Goal: Task Accomplishment & Management: Use online tool/utility

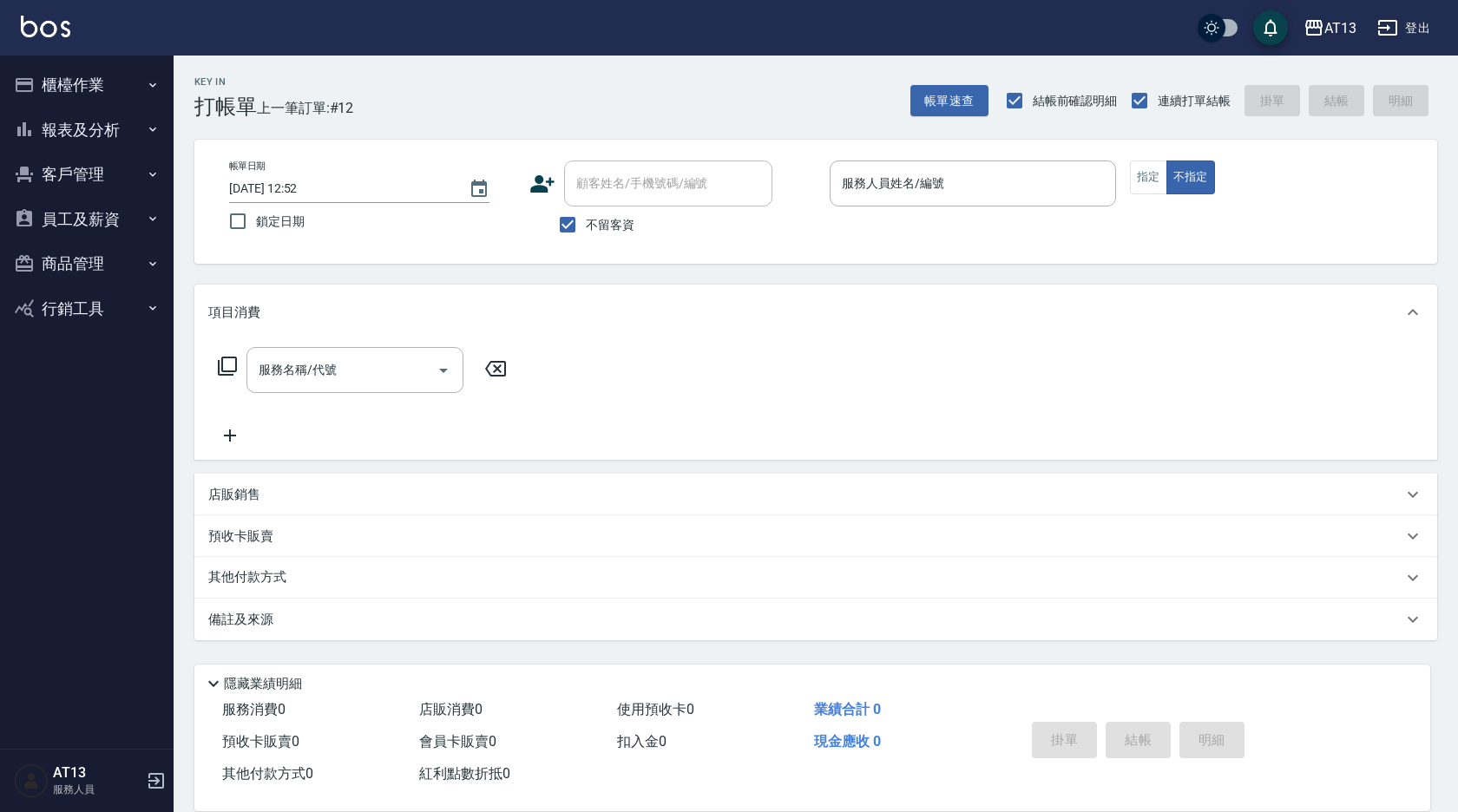
click at [887, 186] on input "服務人員姓名/編號" at bounding box center [972, 183] width 271 height 31
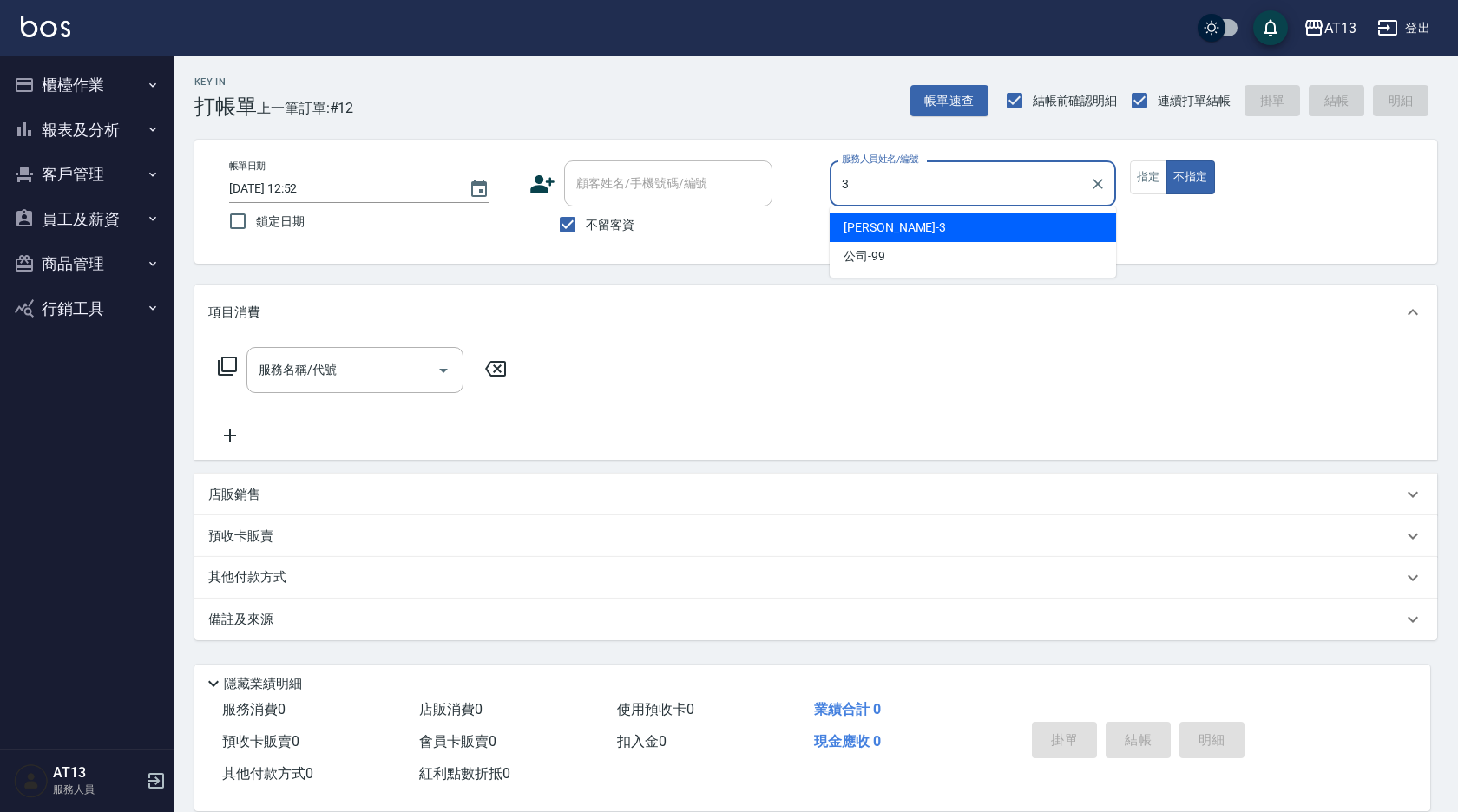
type input "[PERSON_NAME]-3"
type button "false"
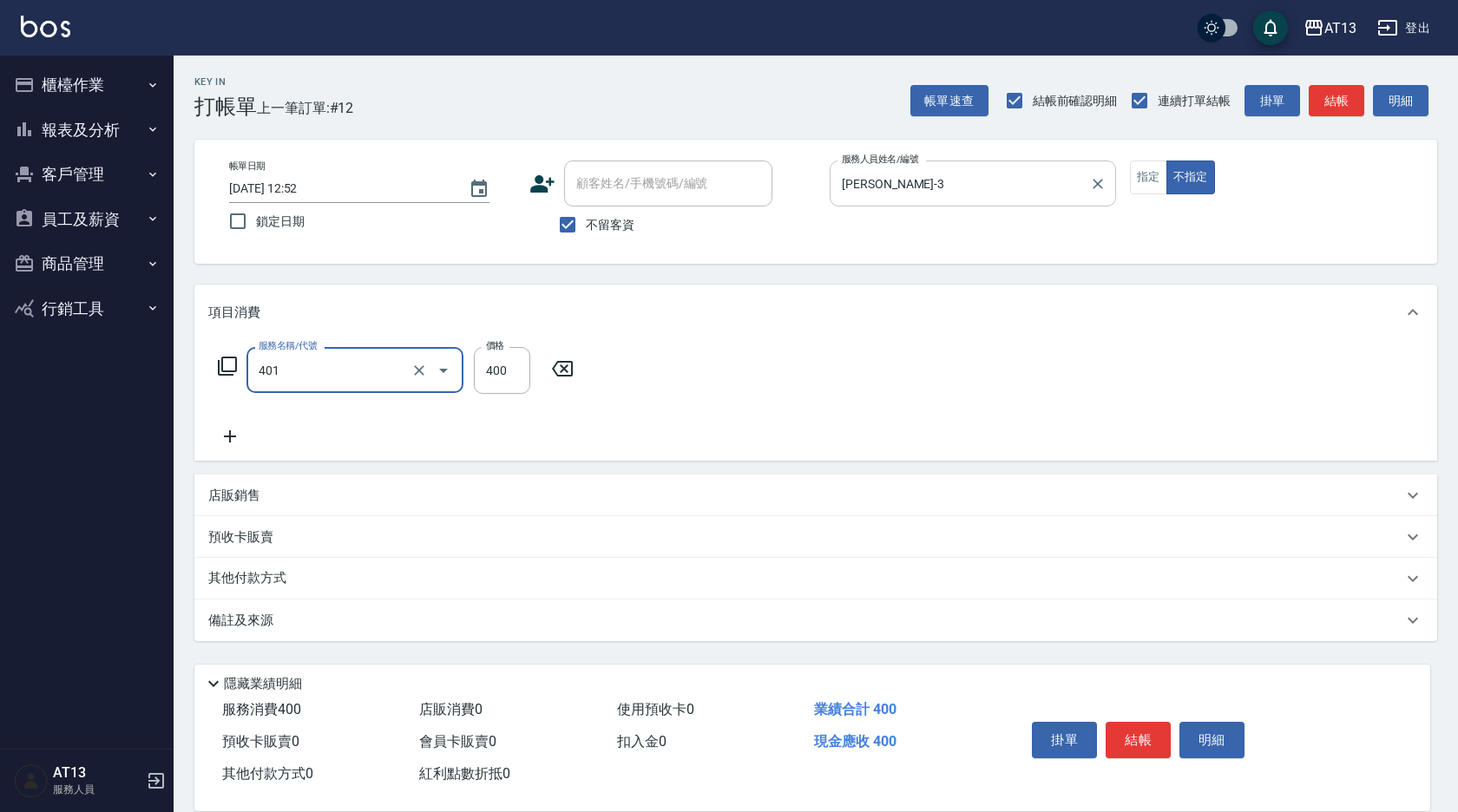
type input "剪髮(401)"
type input "350"
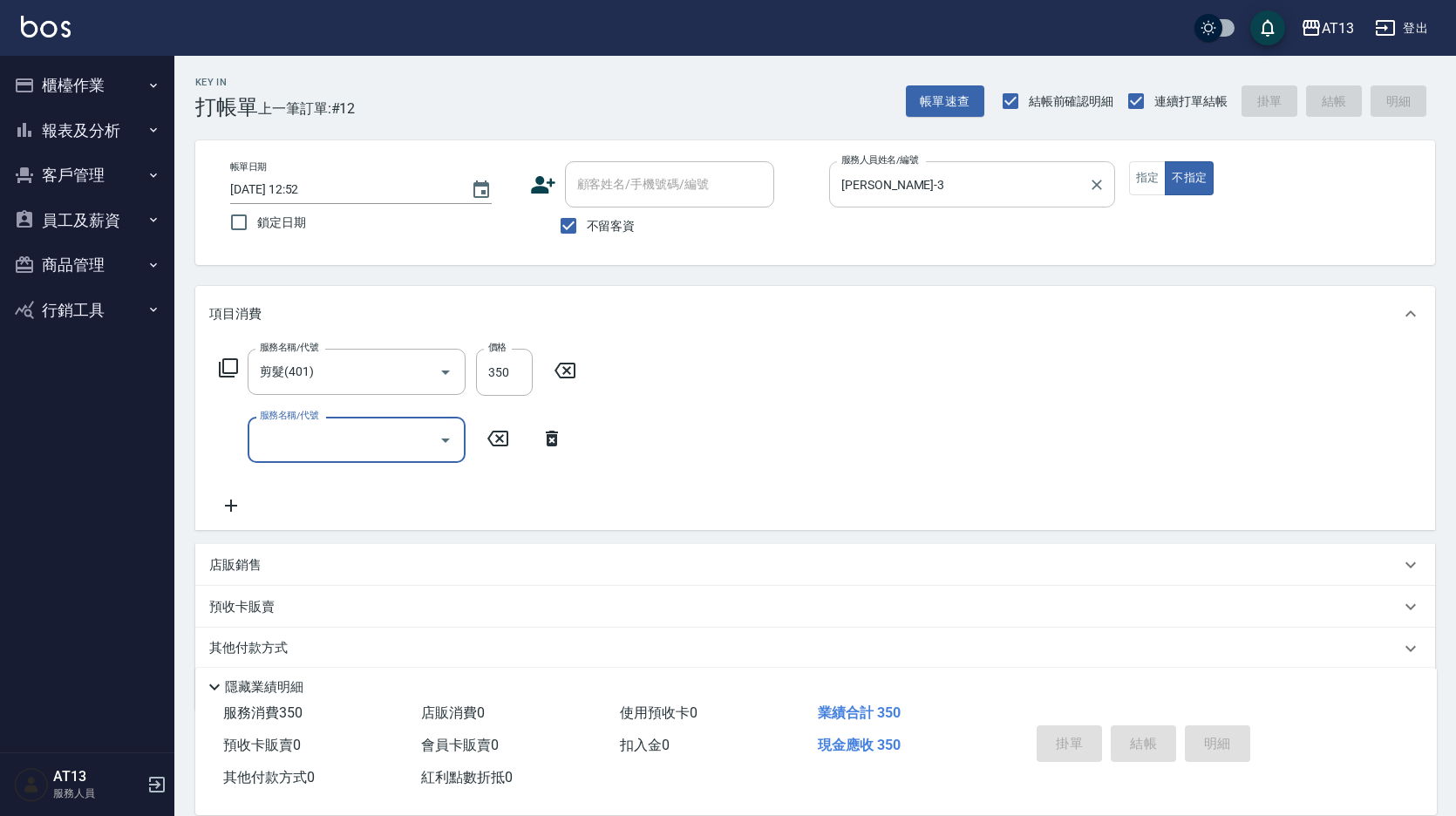
type input "[DATE] 16:45"
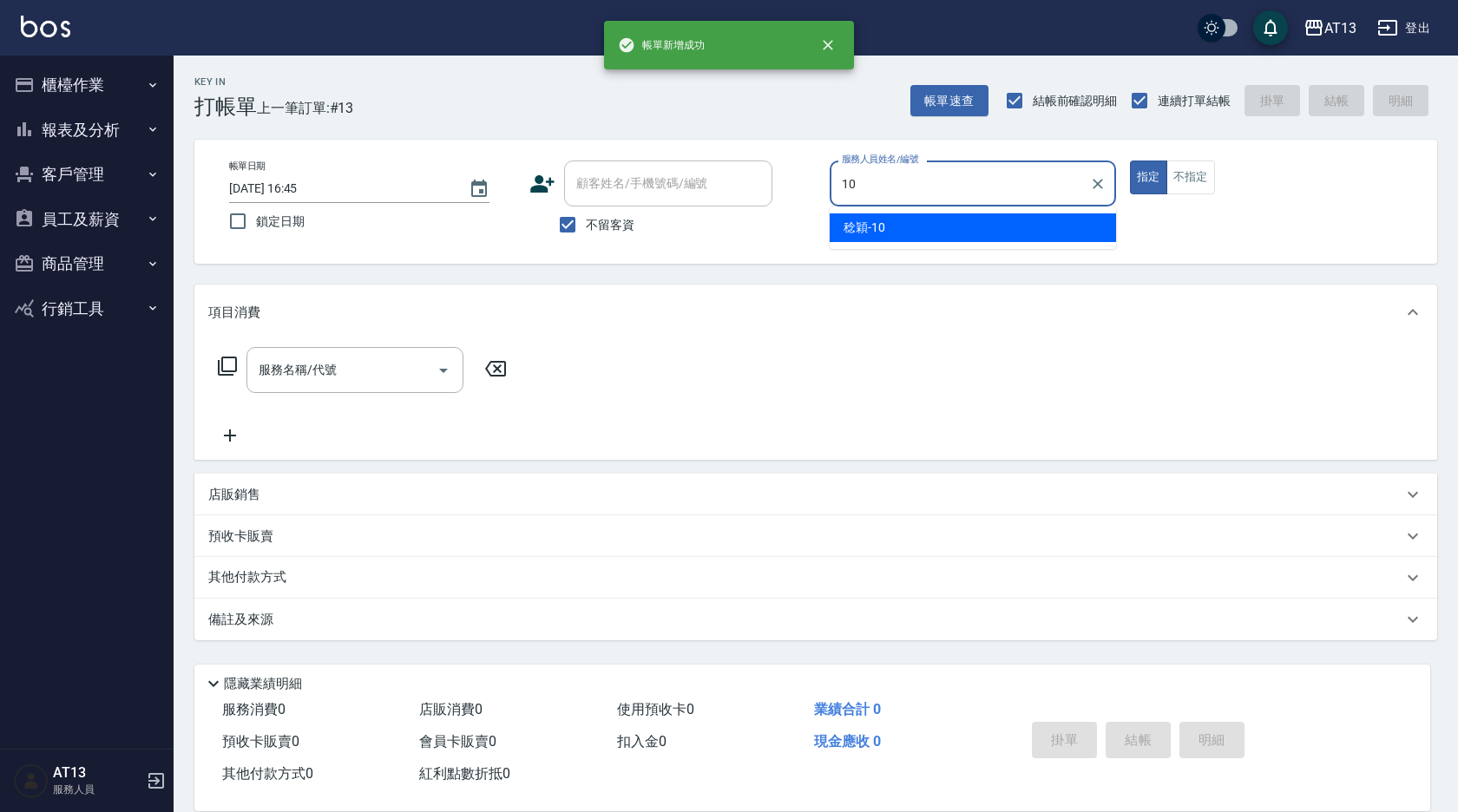
type input "10"
type button "true"
type input "稔穎-10"
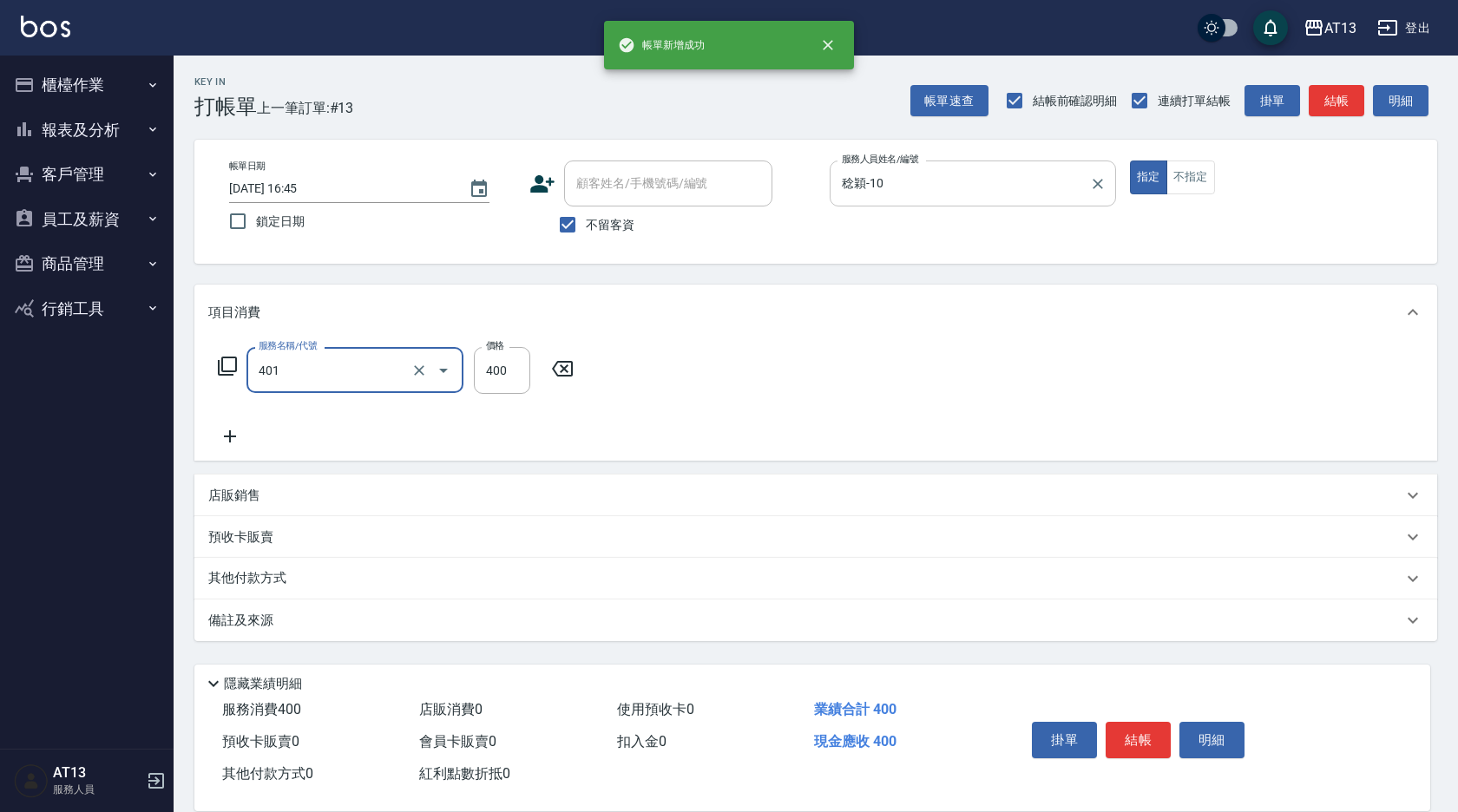
type input "剪髮(401)"
type input "200"
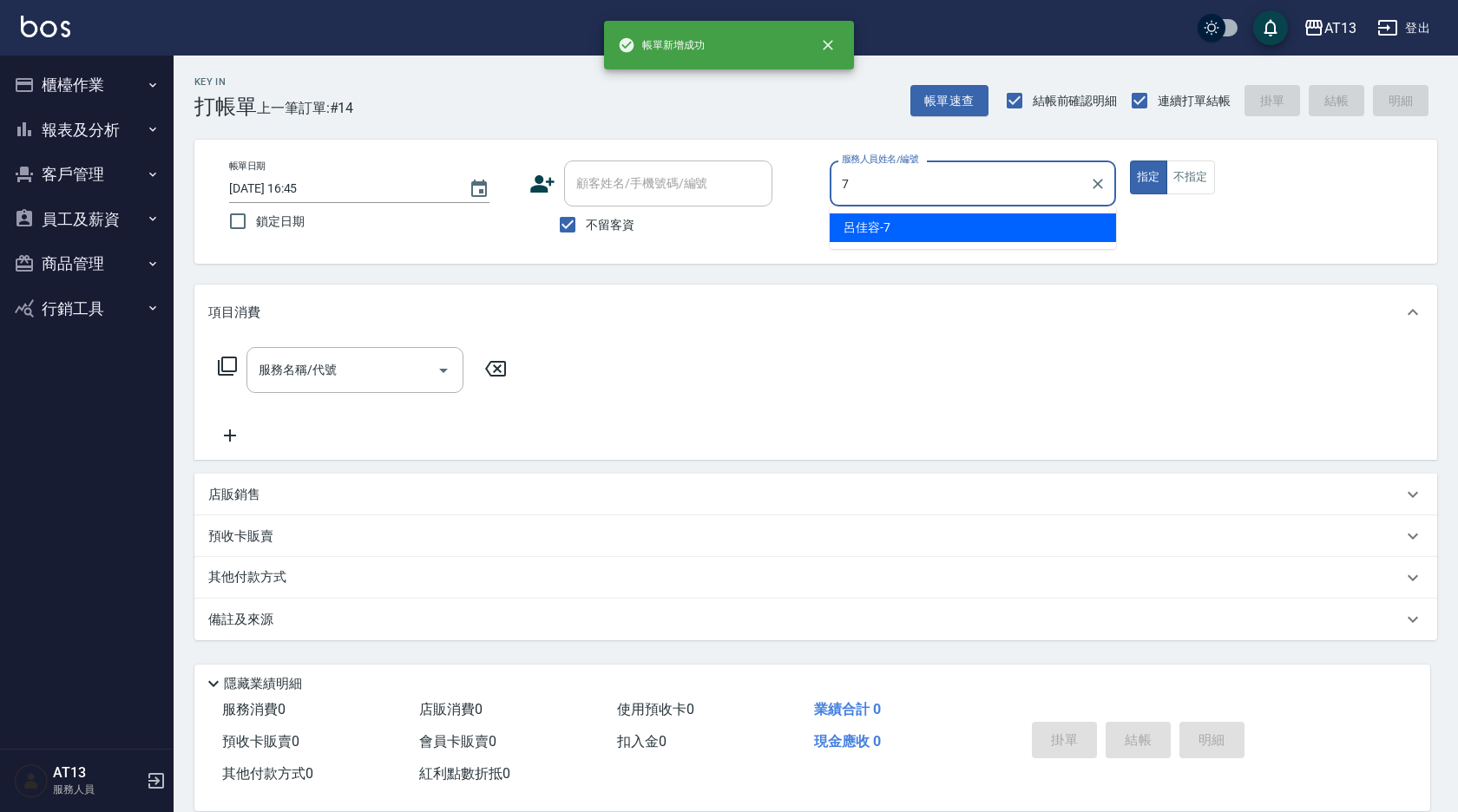
type input "呂佳容-7"
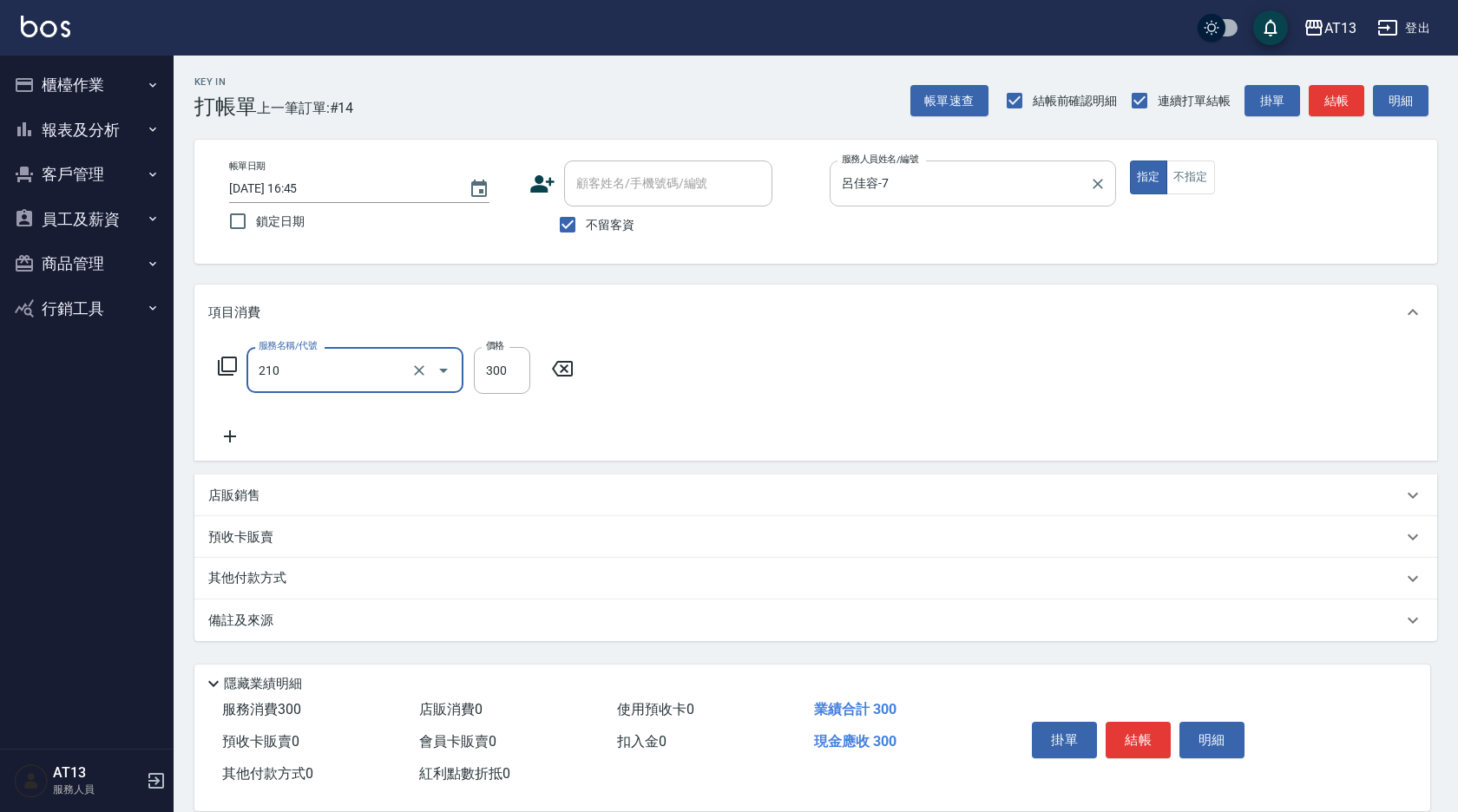
type input "歐娜洗髮精(210)"
type input "[PERSON_NAME]-28"
click at [1208, 177] on button "不指定" at bounding box center [1190, 177] width 49 height 34
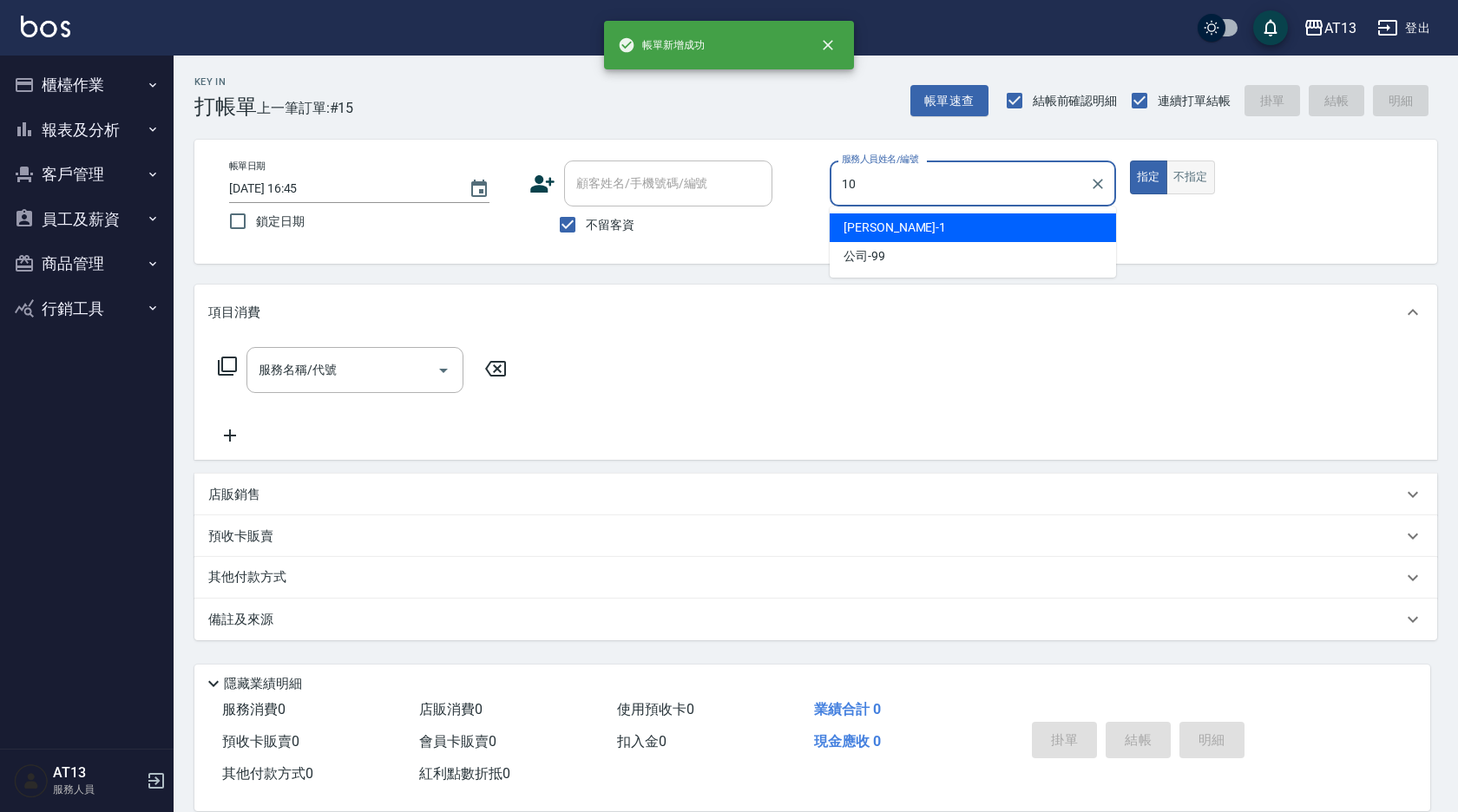
type input "稔穎-10"
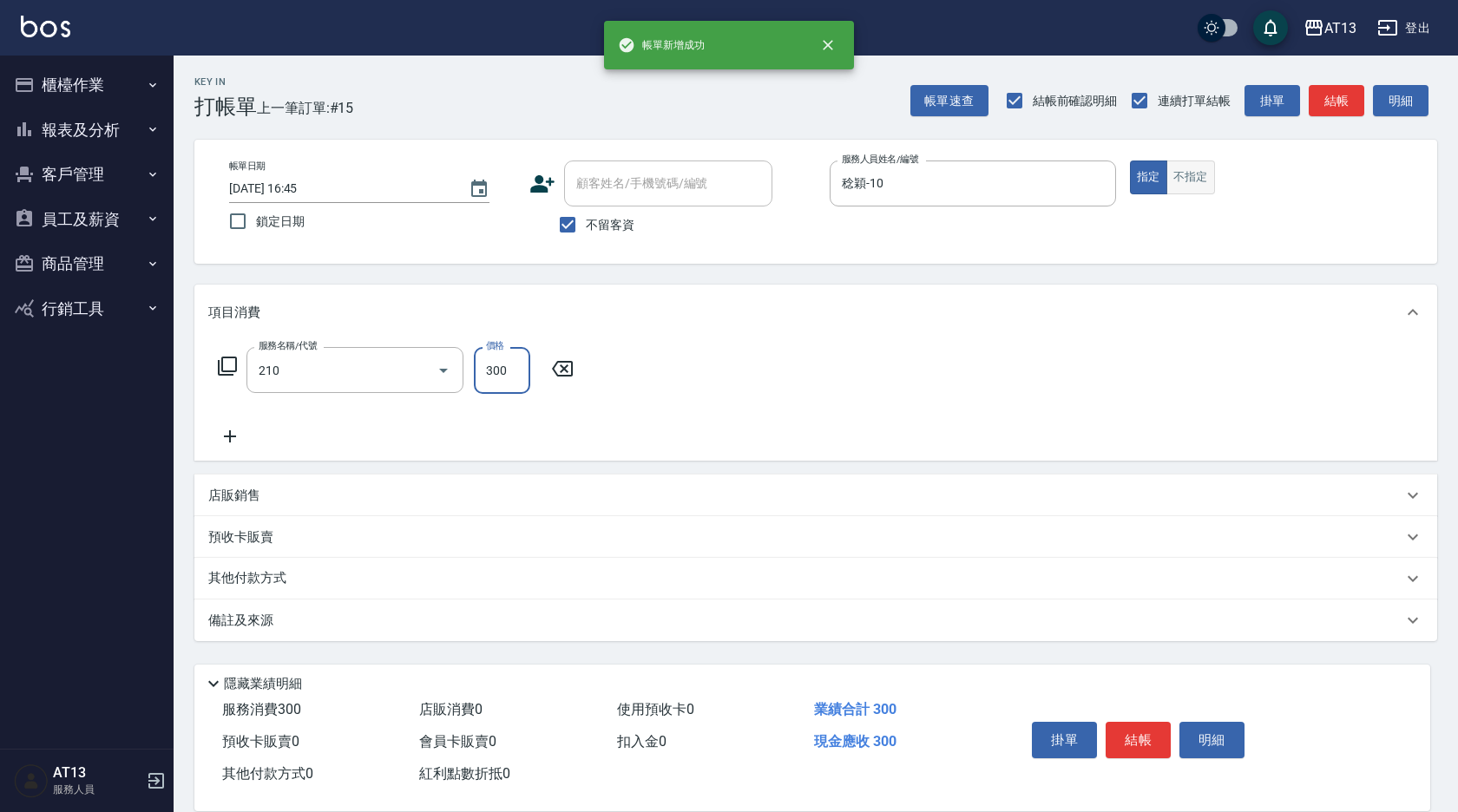
type input "歐娜洗髮精(210)"
type input "[PERSON_NAME]-31"
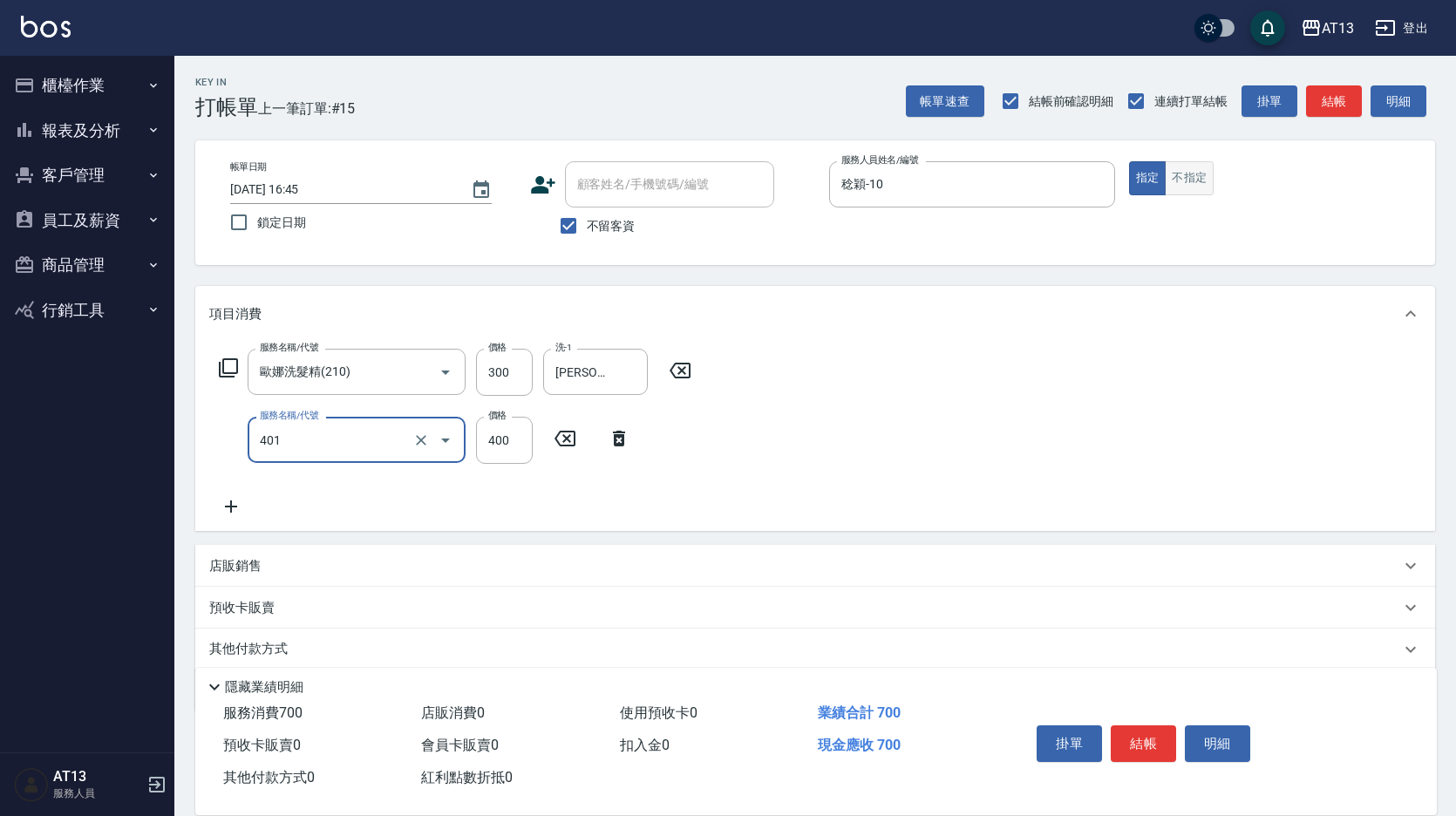
type input "剪髮(401)"
type input "450"
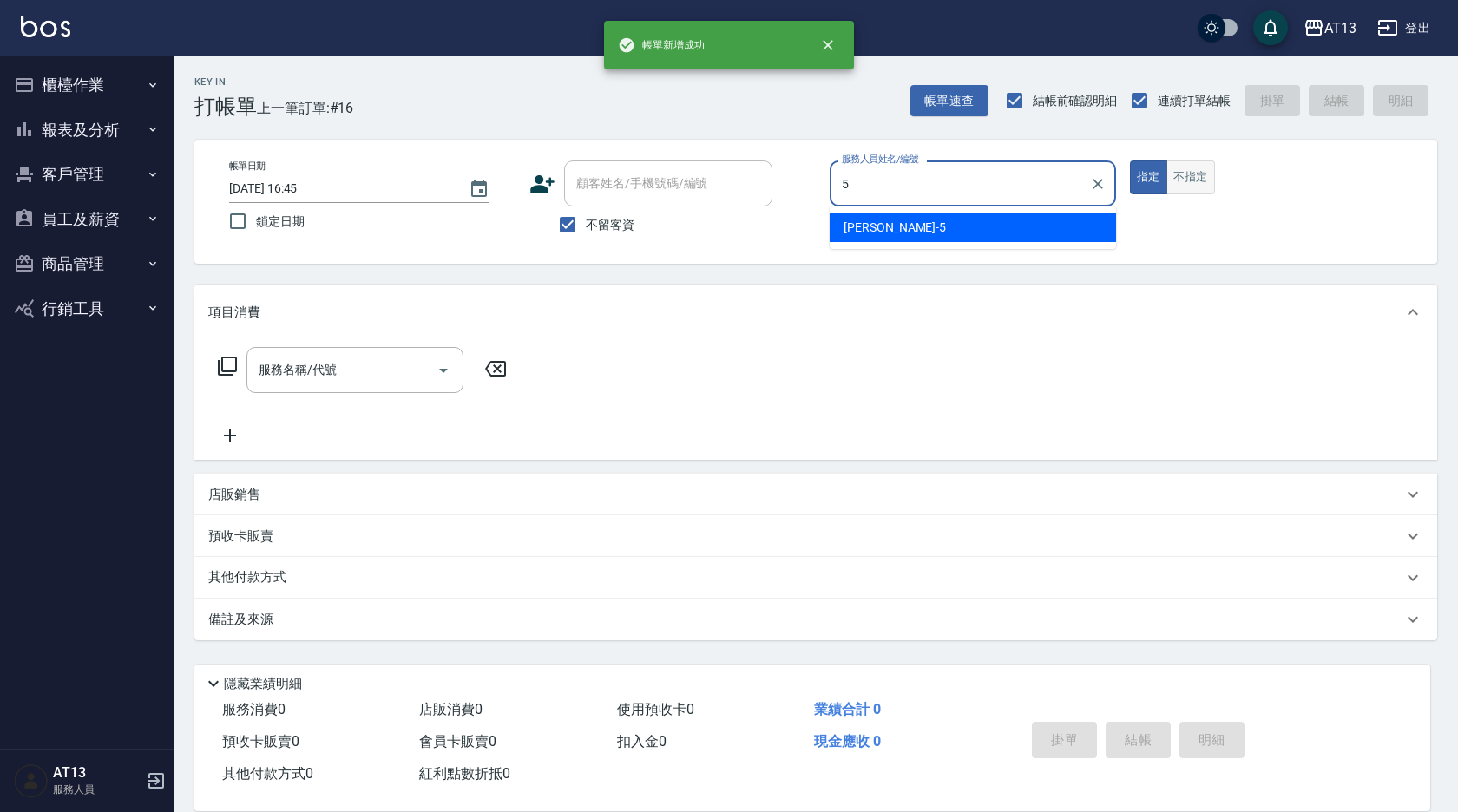
type input "[PERSON_NAME]-5"
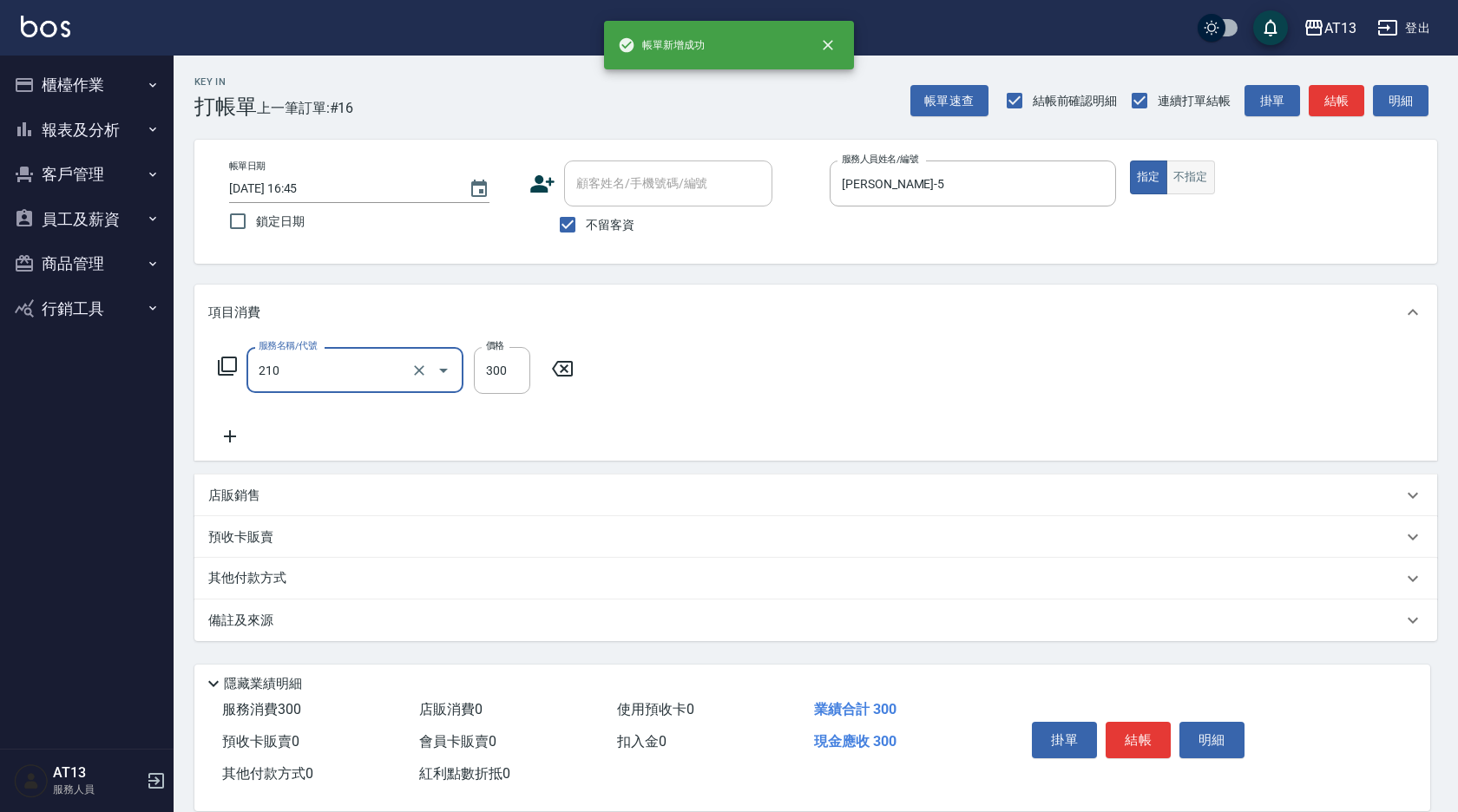
type input "歐娜洗髮精(210)"
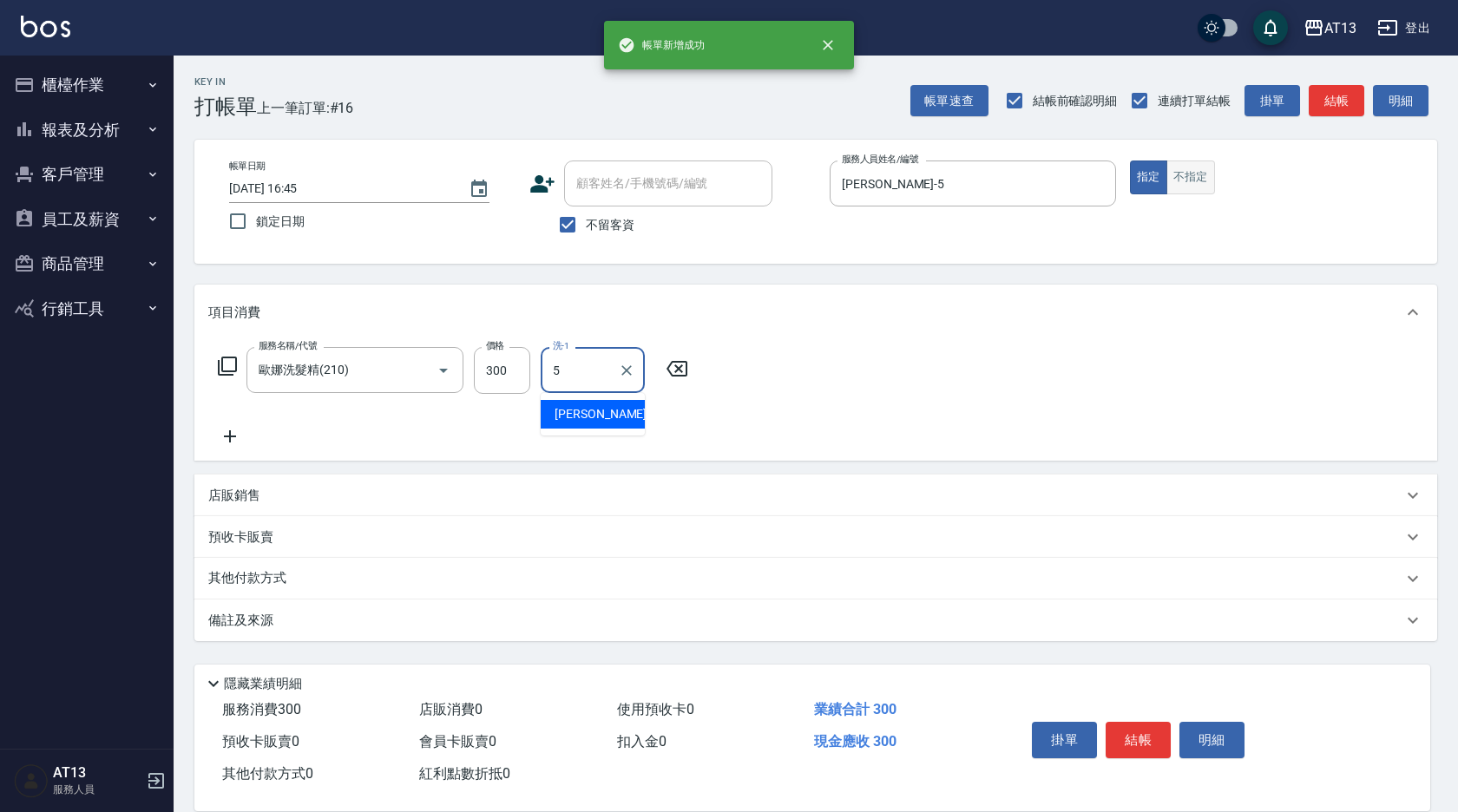
type input "[PERSON_NAME]-5"
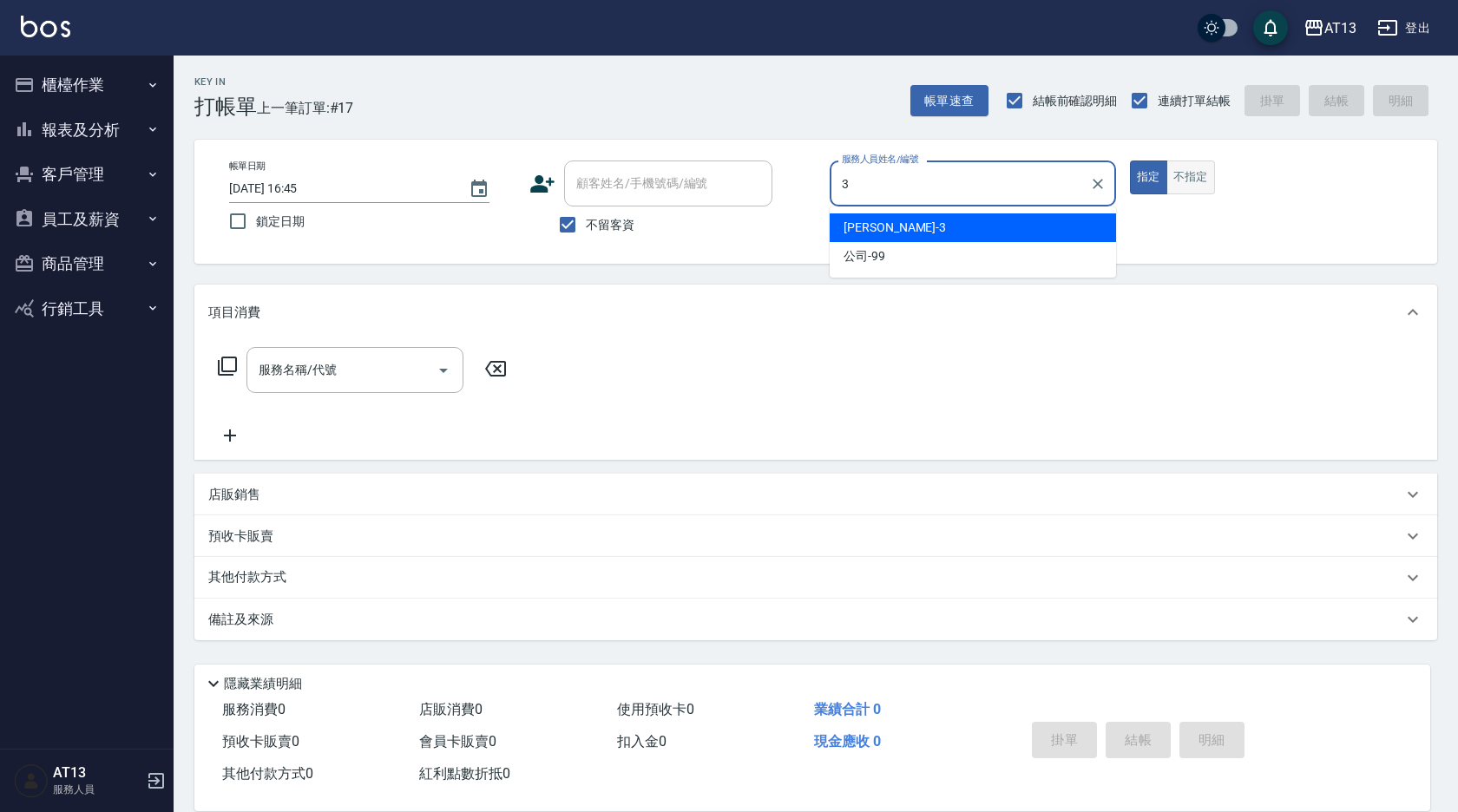
type input "[PERSON_NAME]-3"
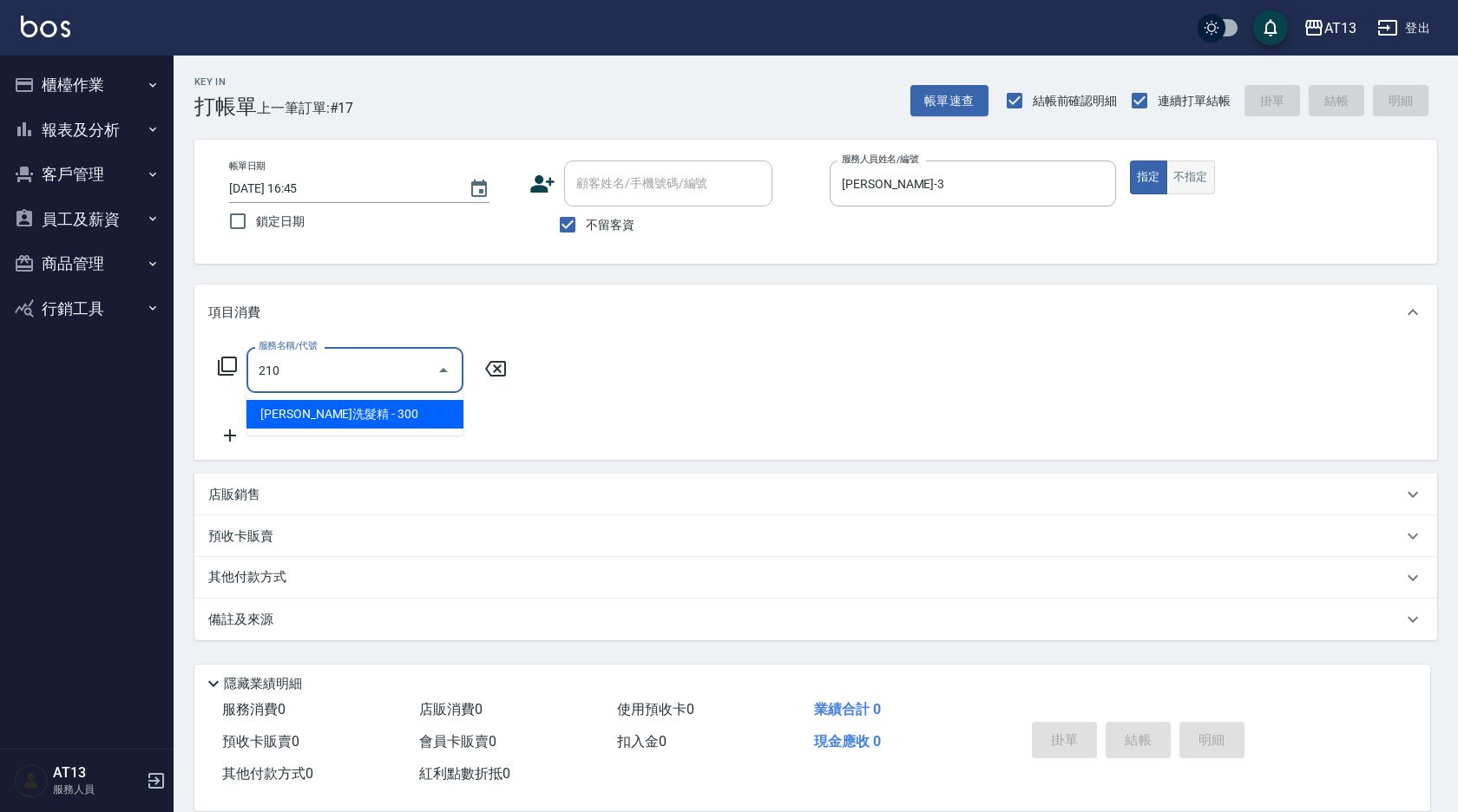
type input "歐娜洗髮精(210)"
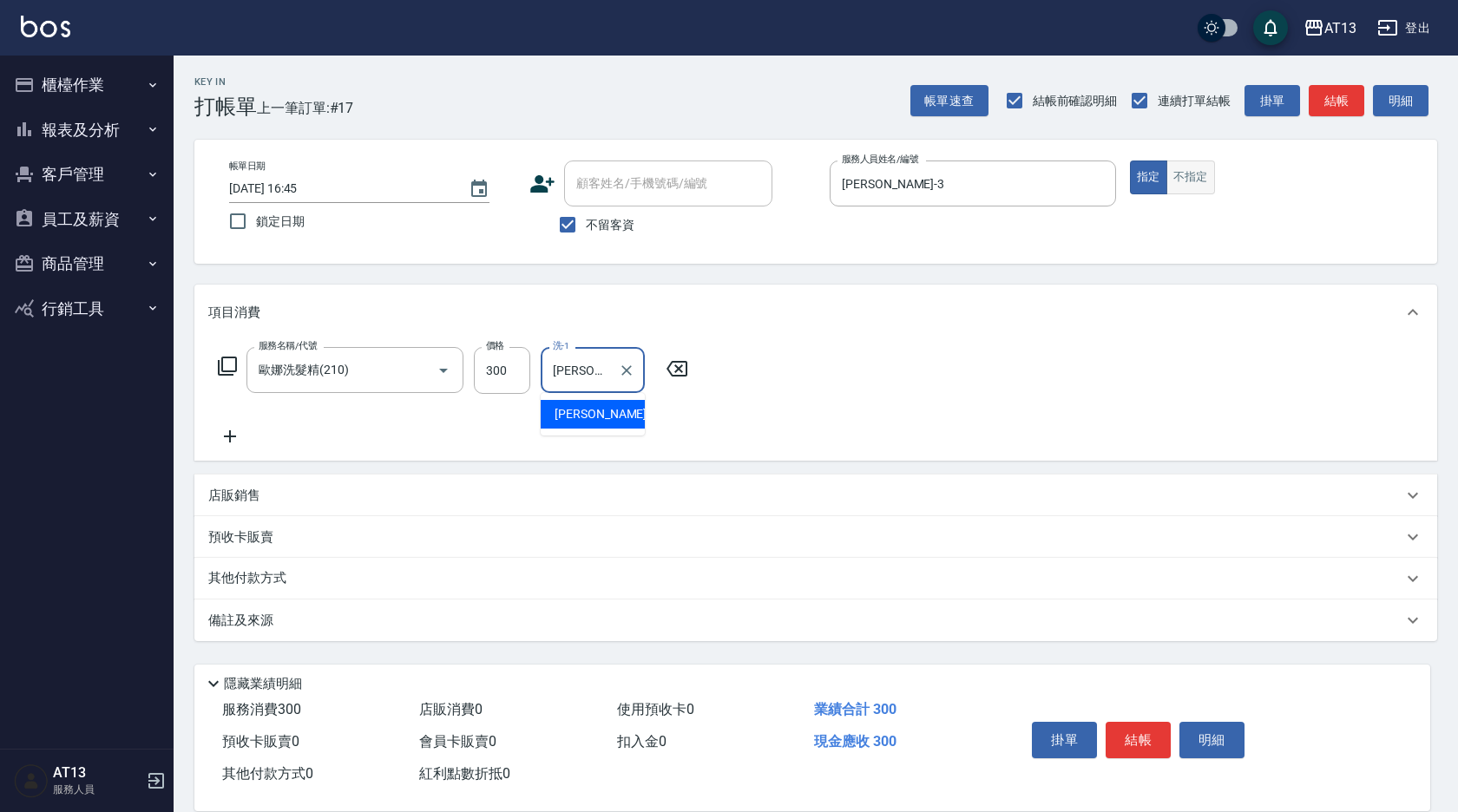
type input "[PERSON_NAME]-31"
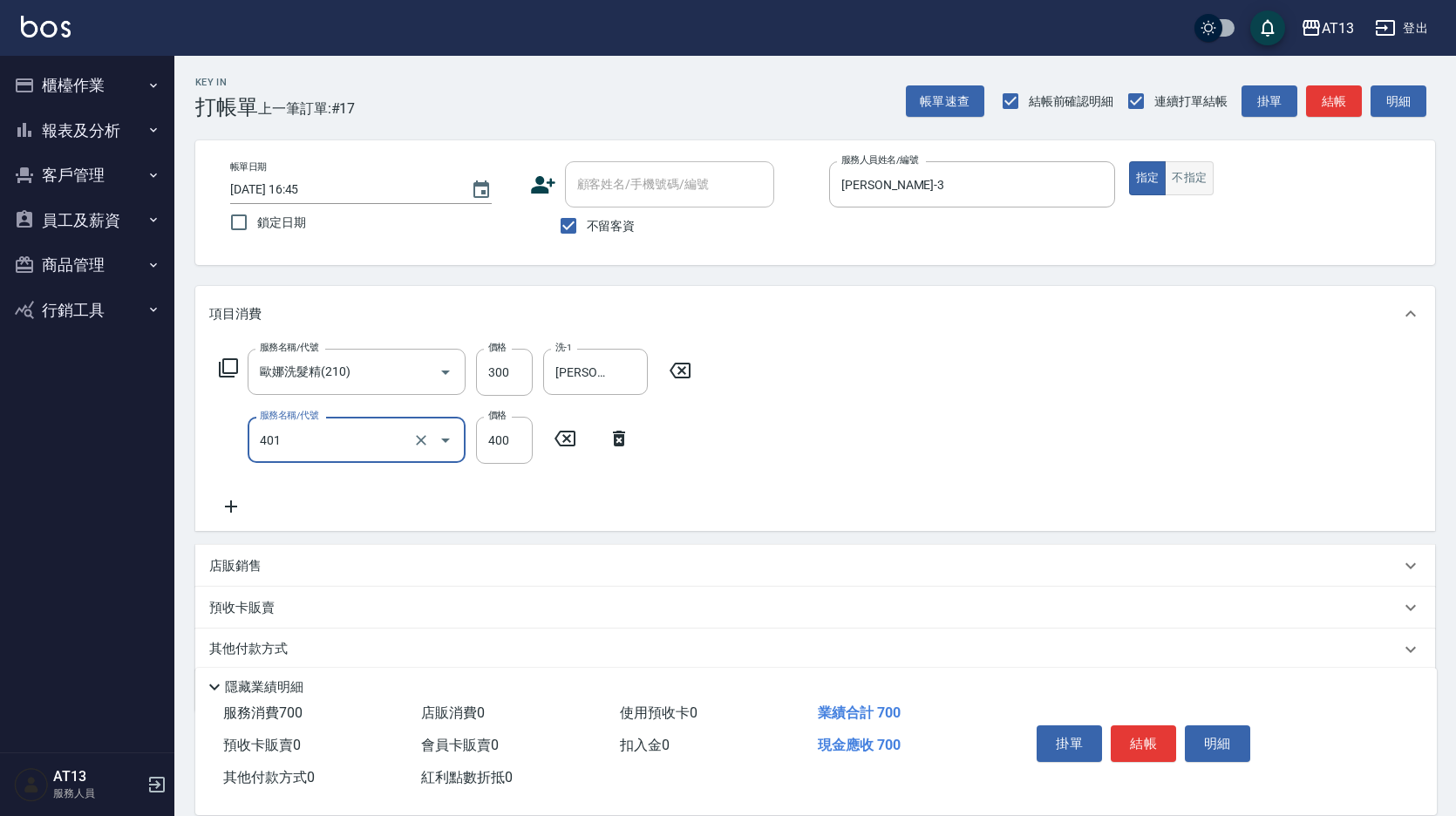
type input "剪髮(401)"
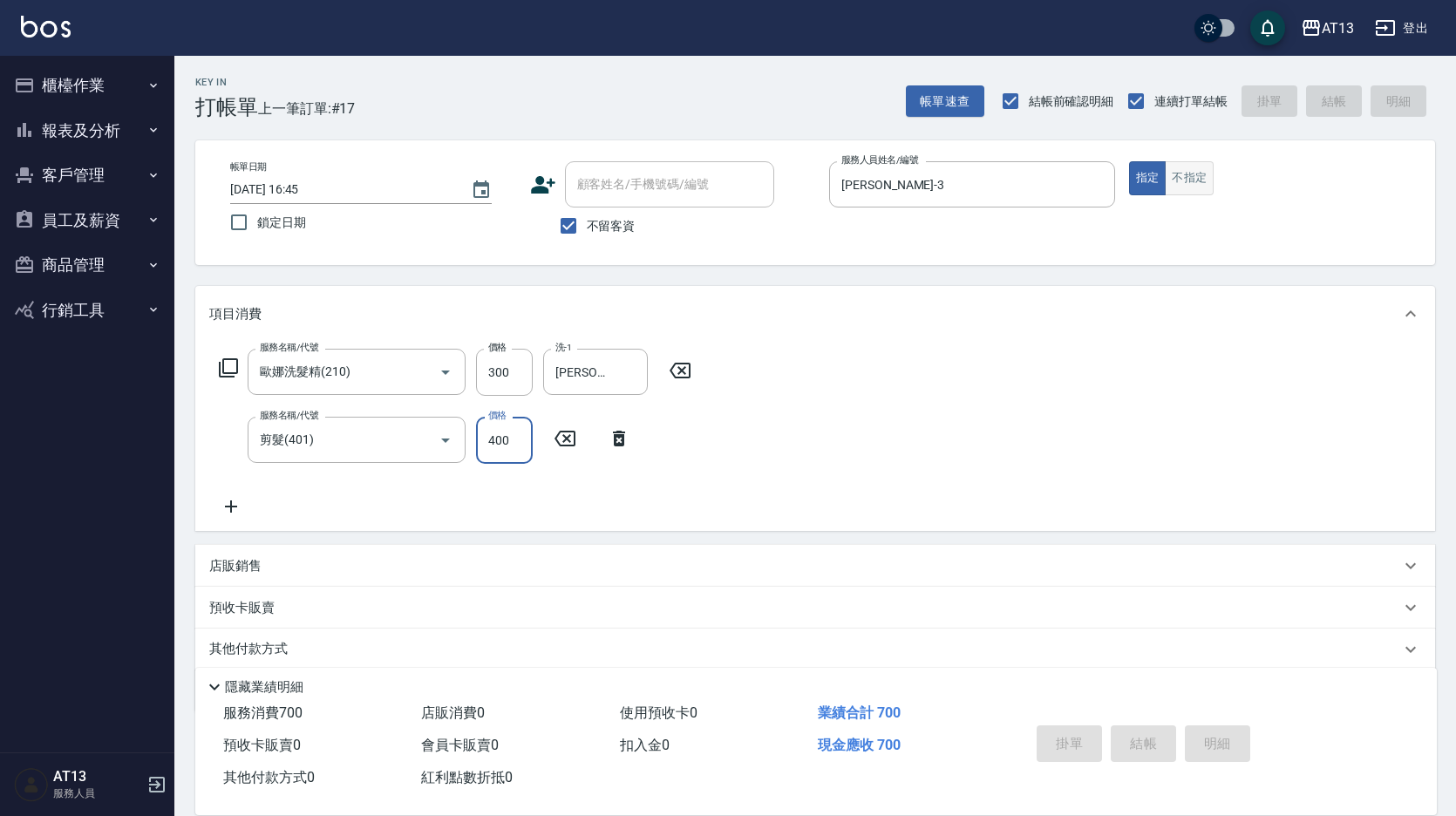
type input "[DATE] 16:46"
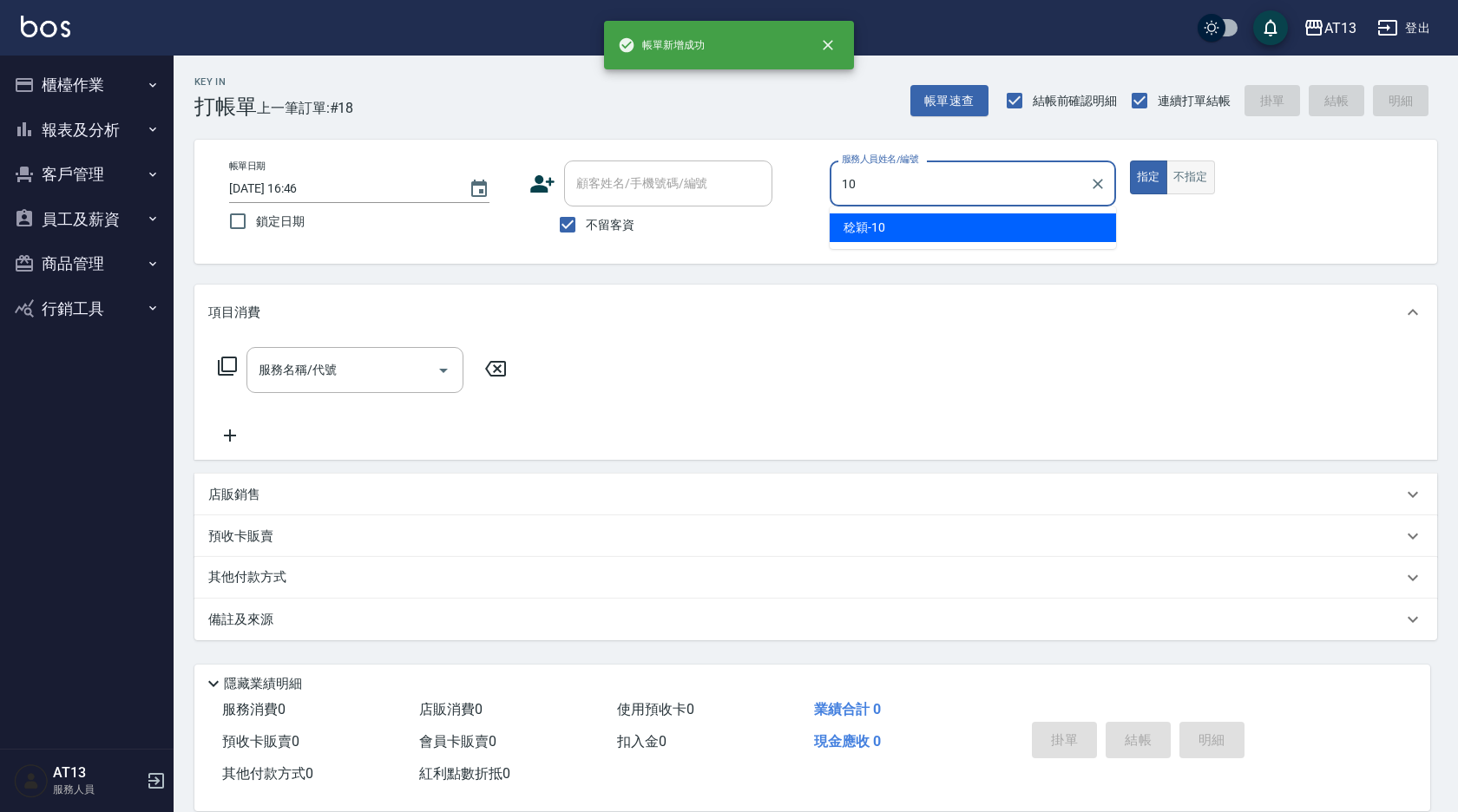
type input "稔穎-10"
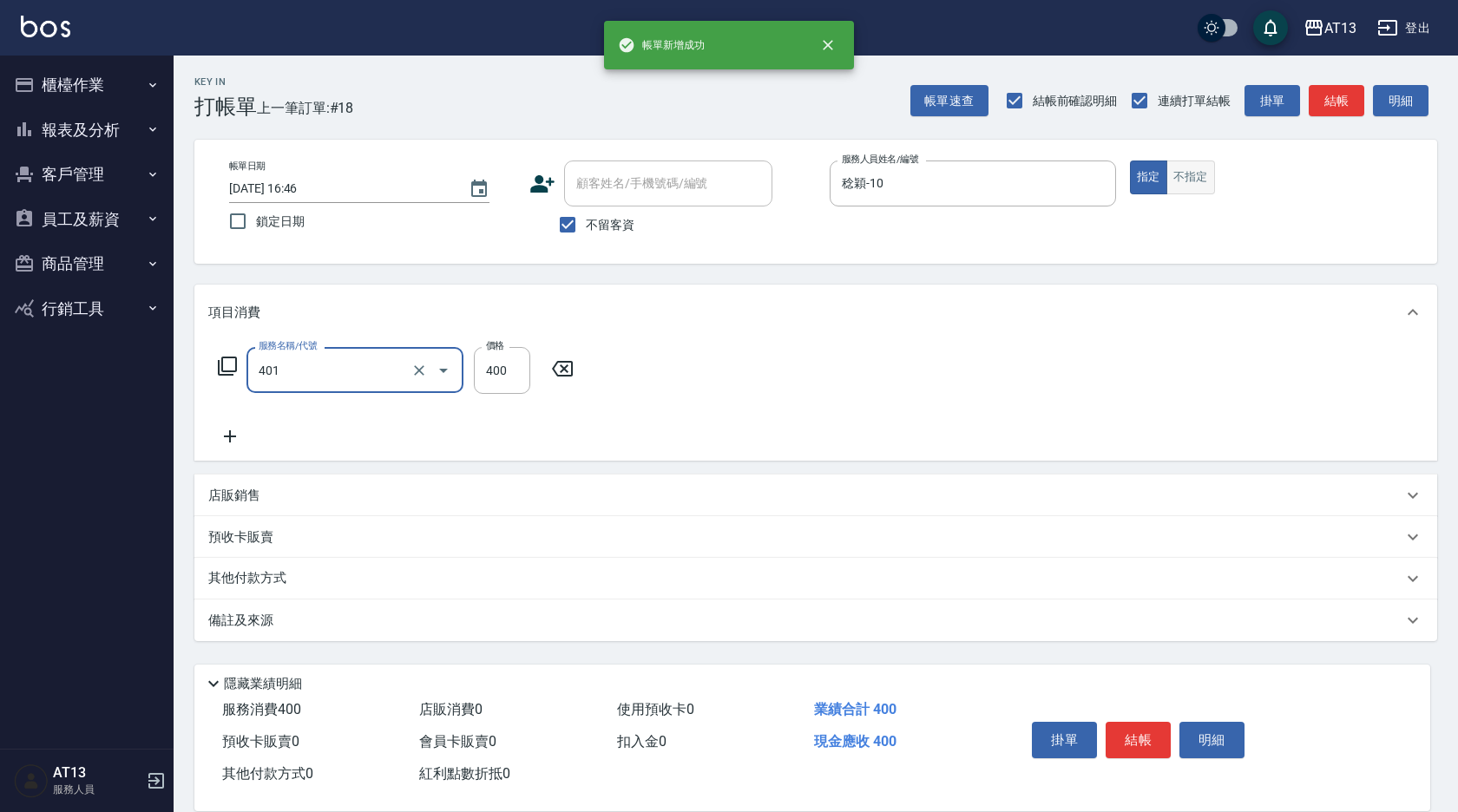
type input "剪髮(401)"
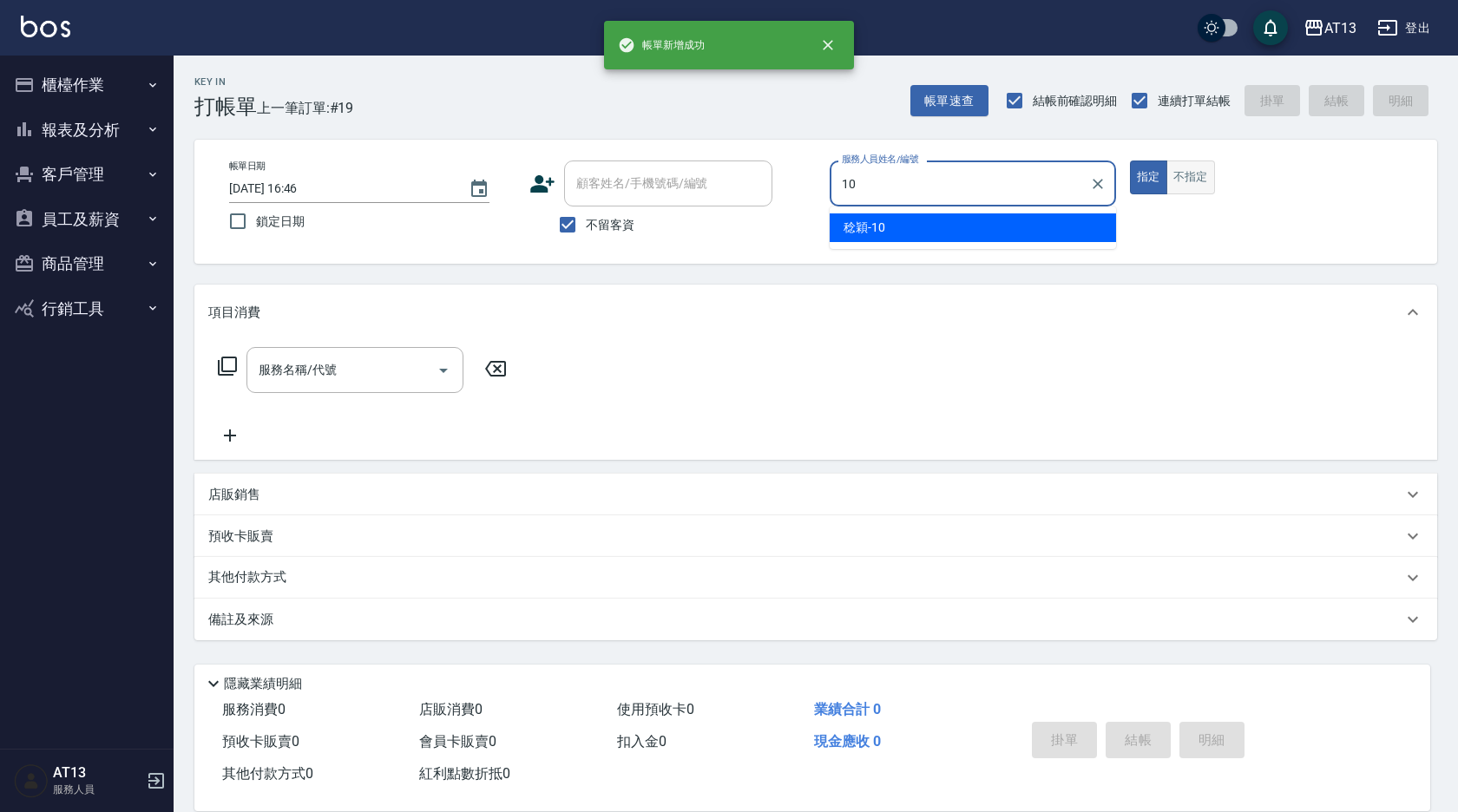
type input "稔穎-10"
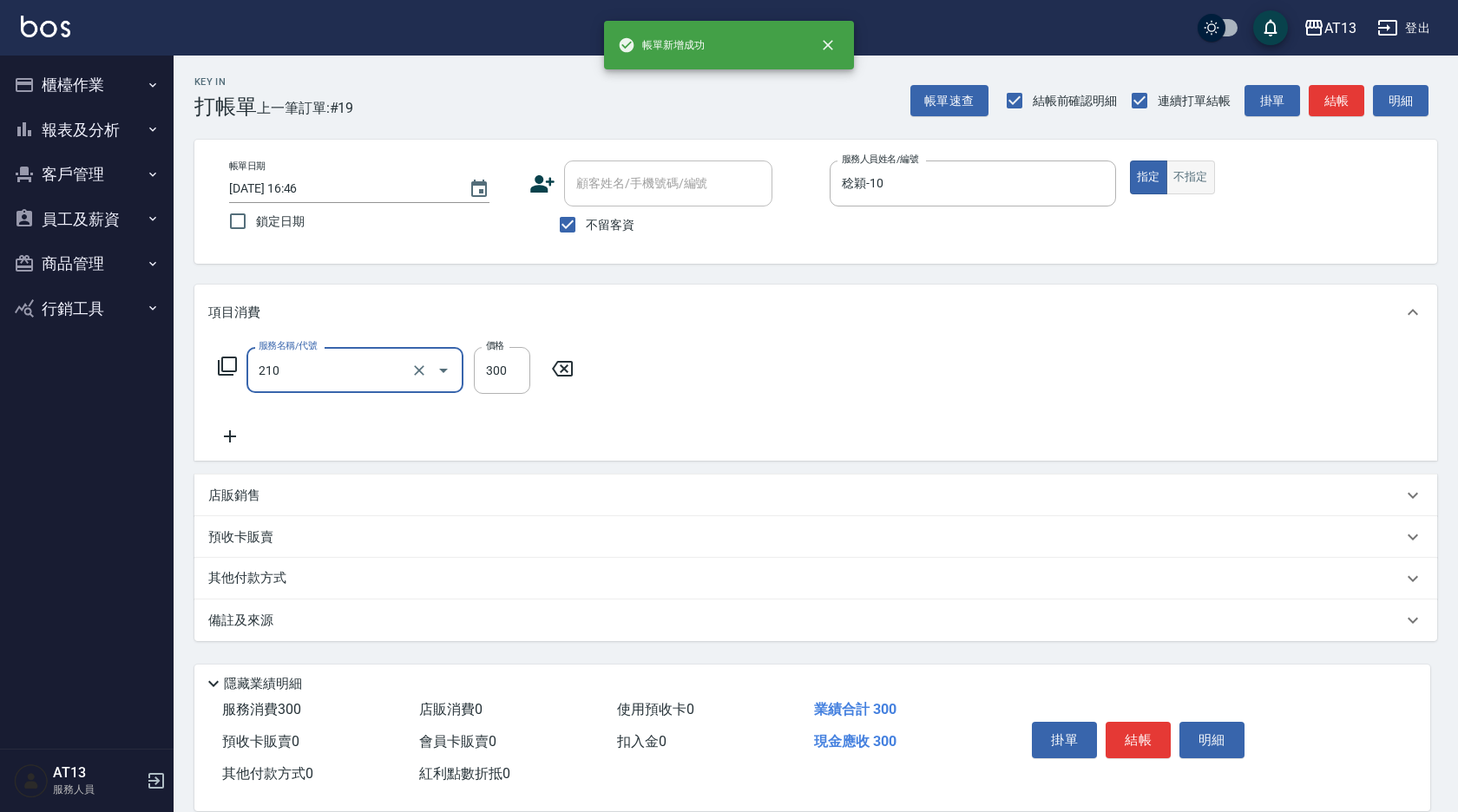
type input "歐娜洗髮精(210)"
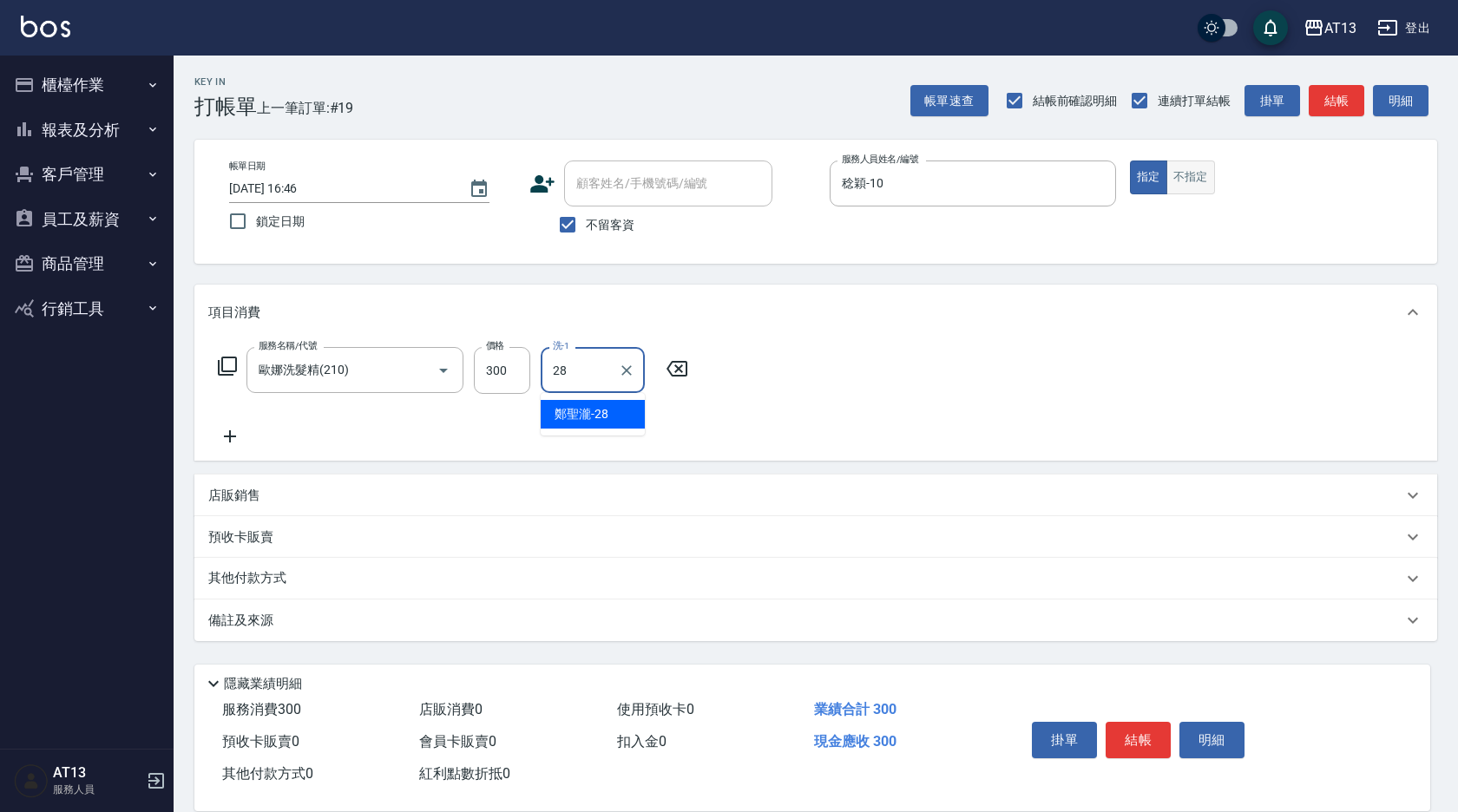
type input "[PERSON_NAME]-28"
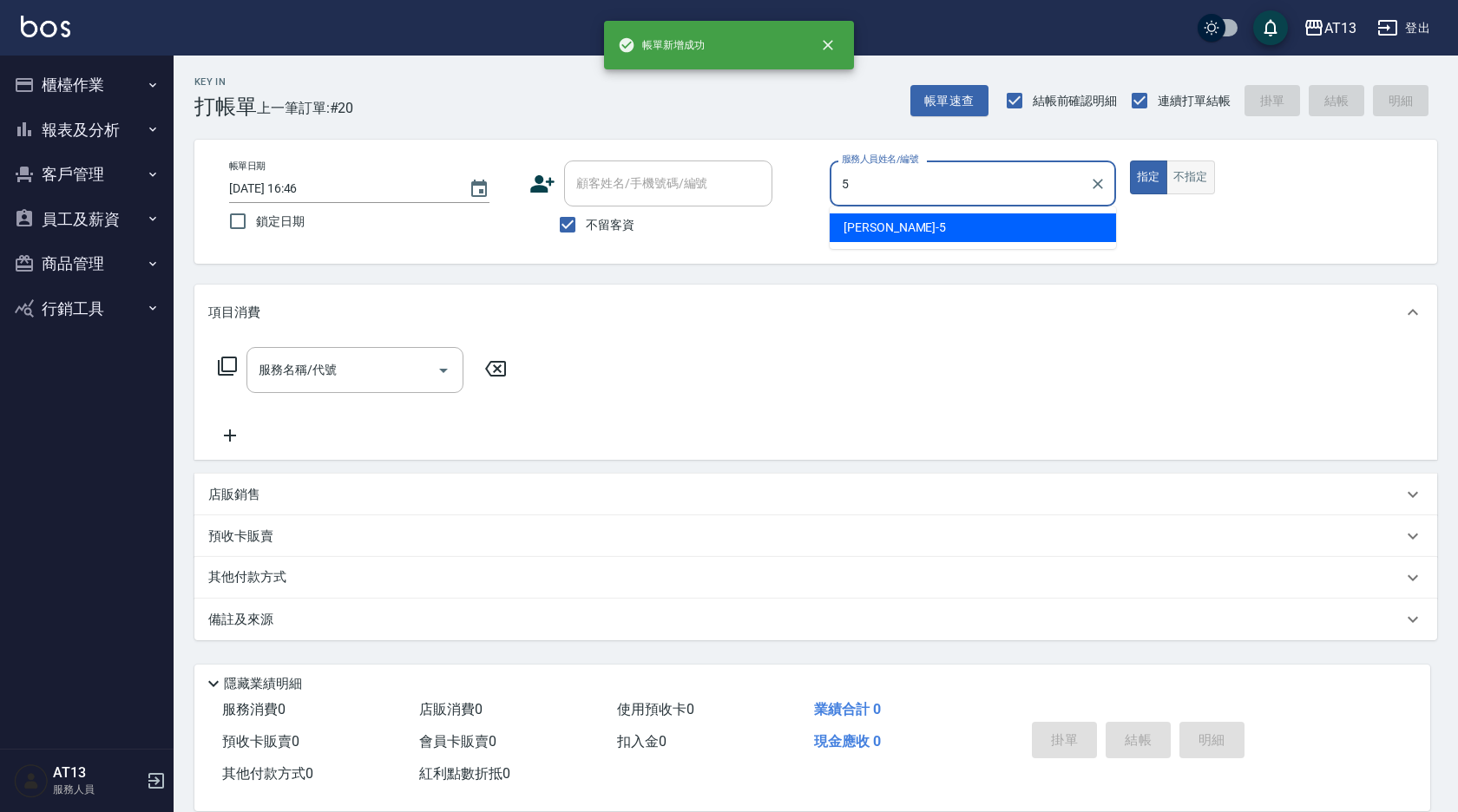
type input "[PERSON_NAME]-5"
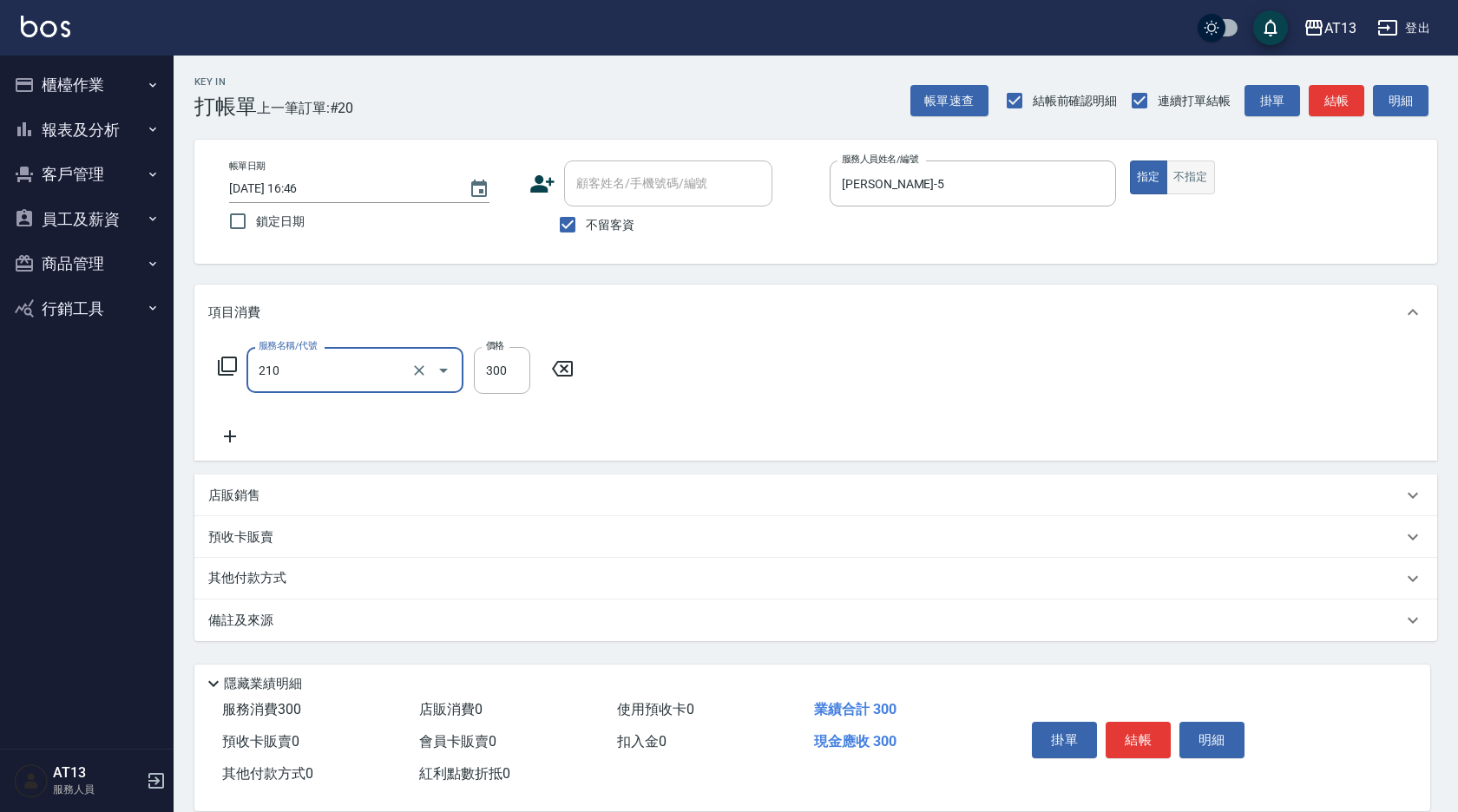
type input "歐娜洗髮精(210)"
click at [1179, 169] on button "不指定" at bounding box center [1190, 177] width 49 height 34
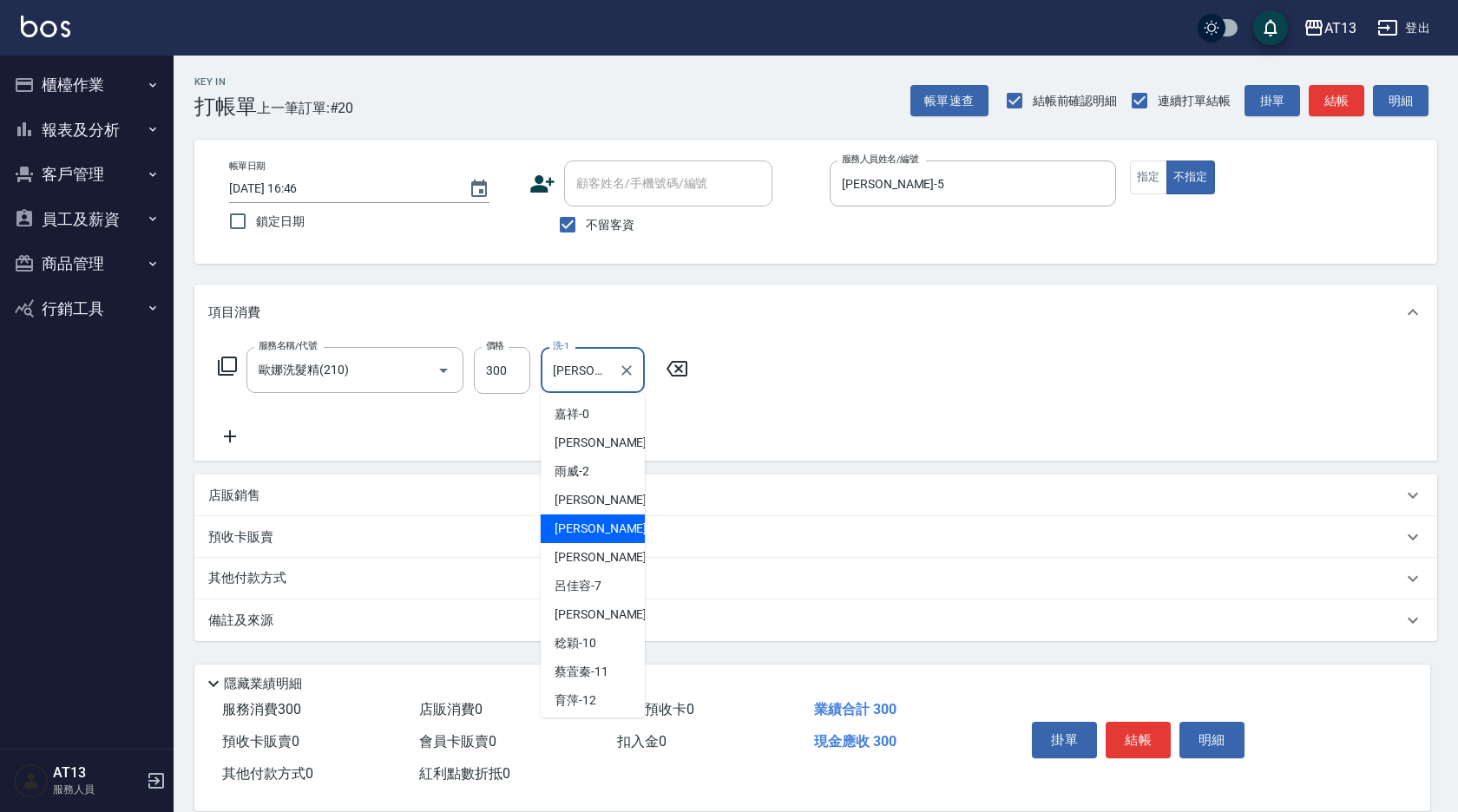
click at [596, 376] on input "[PERSON_NAME]-5" at bounding box center [579, 370] width 62 height 31
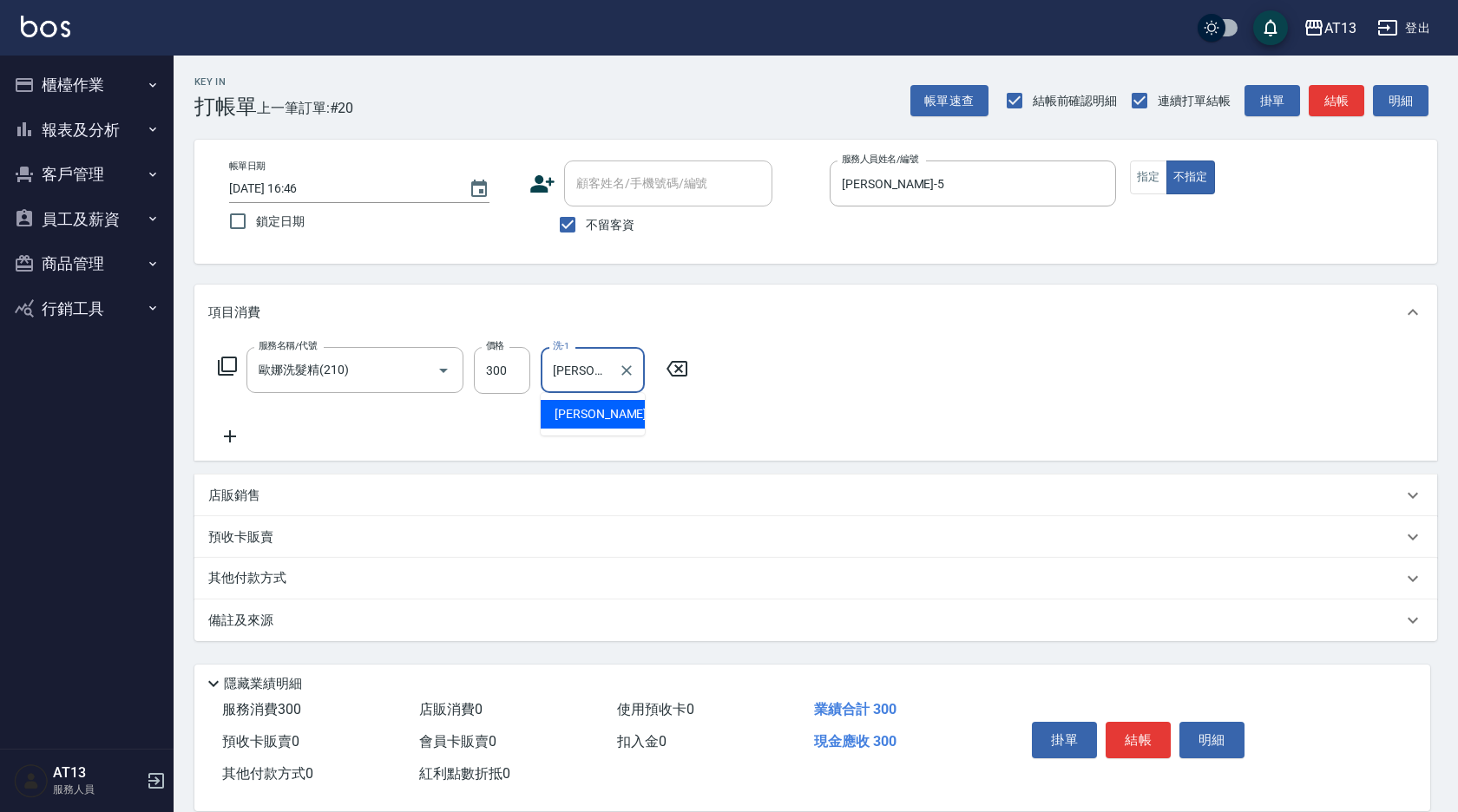
type input "陳"
type input "[PERSON_NAME]-28"
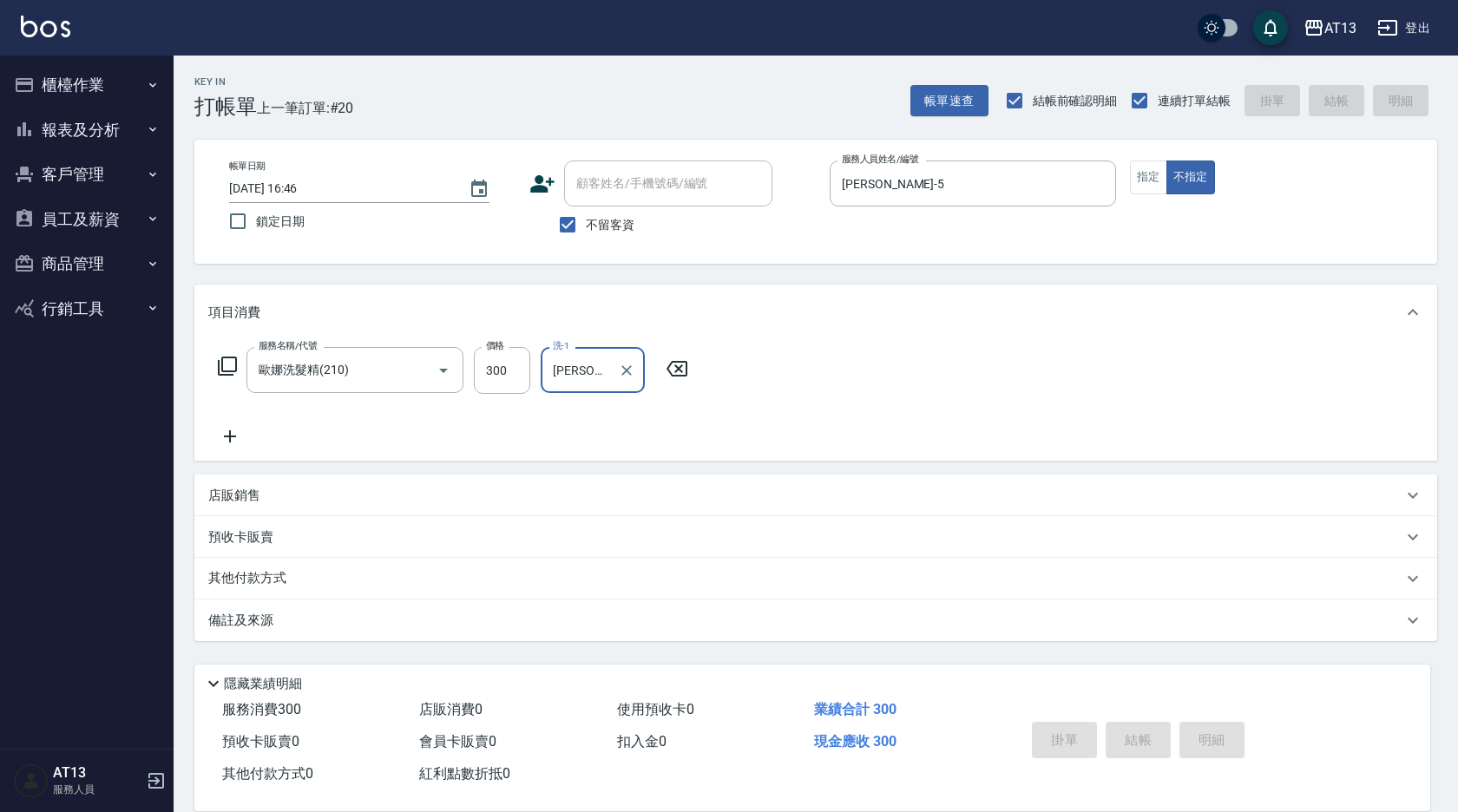
type input "[DATE] 16:47"
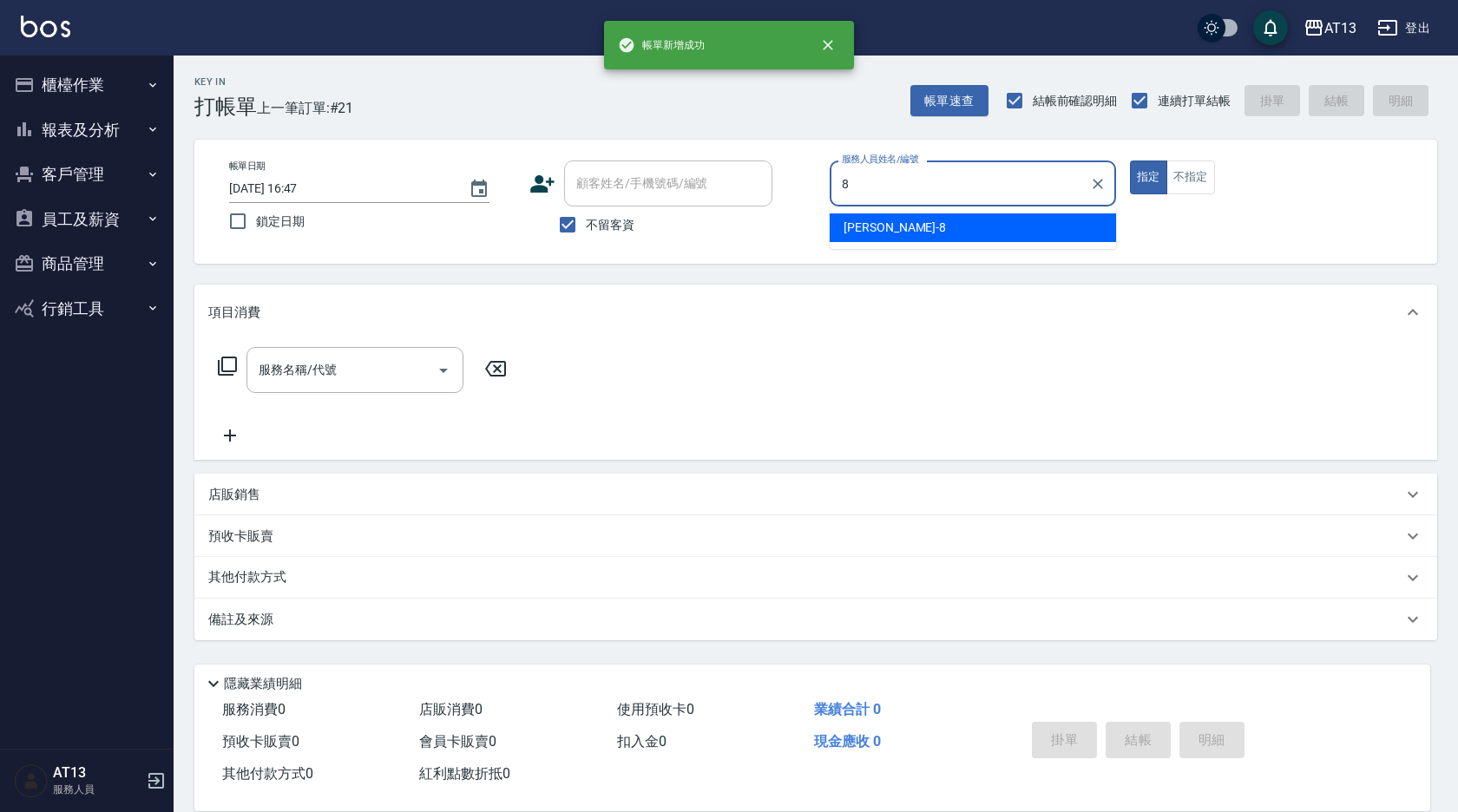
type input "[PERSON_NAME]-8"
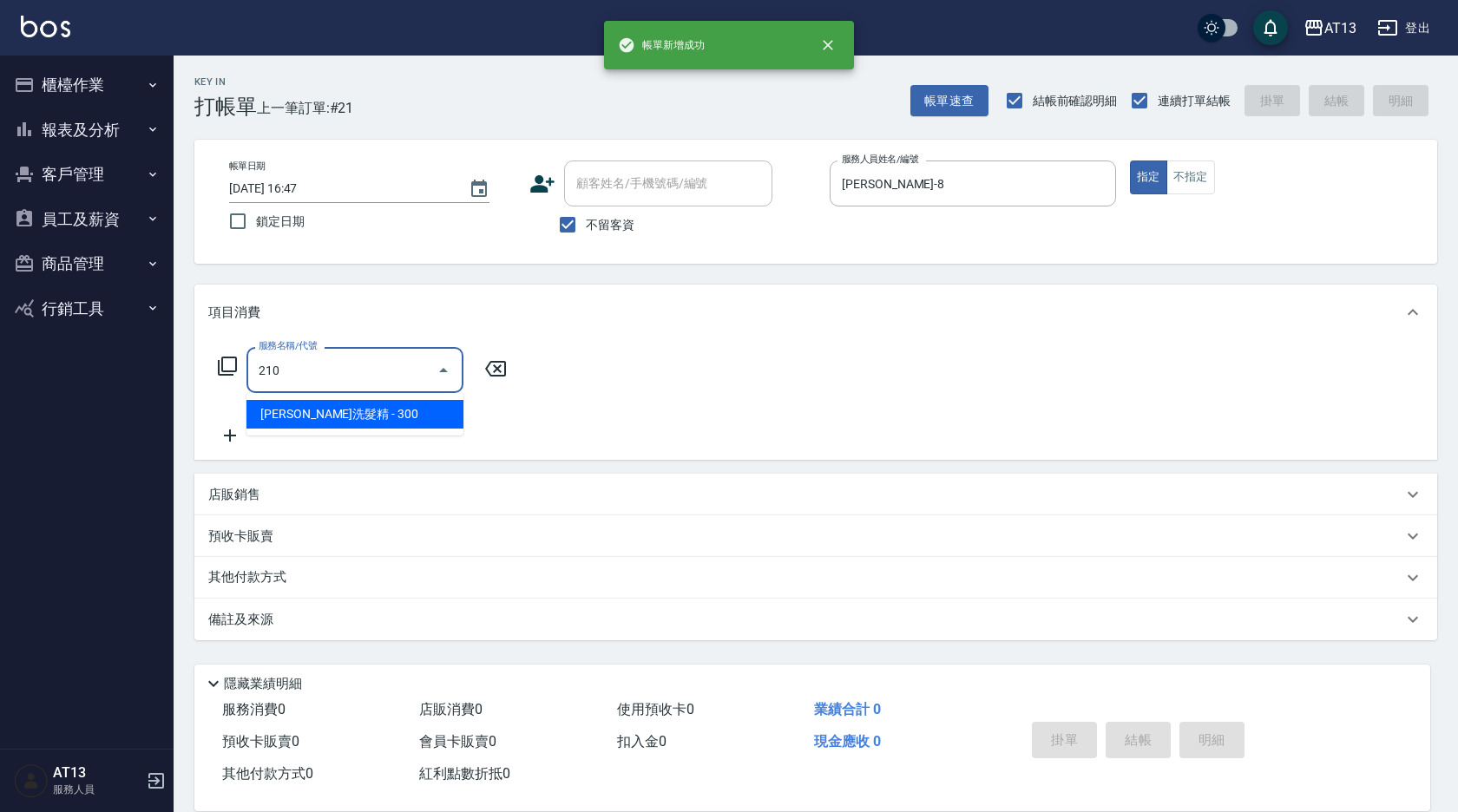
type input "歐娜洗髮精(210)"
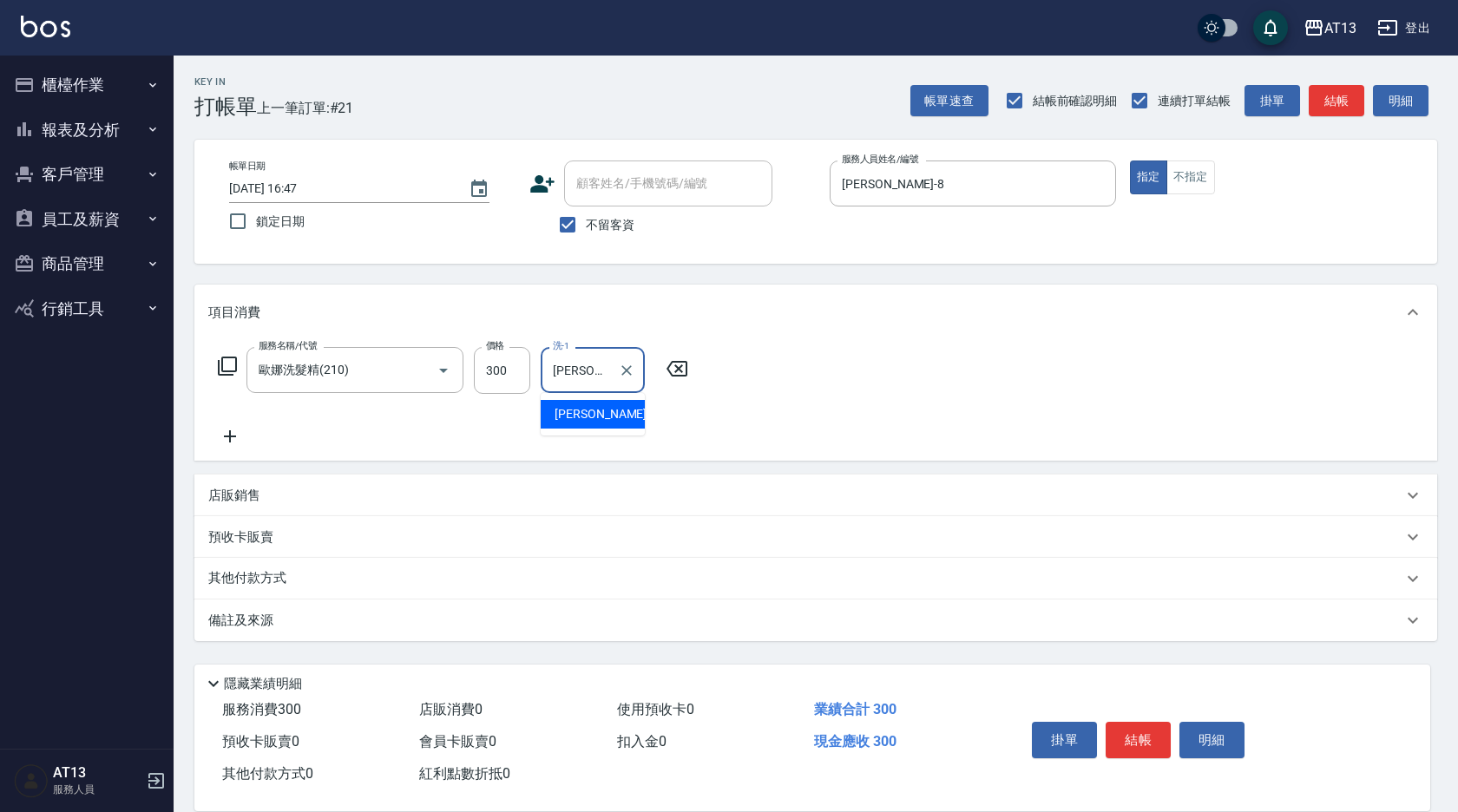
type input "[PERSON_NAME]-8"
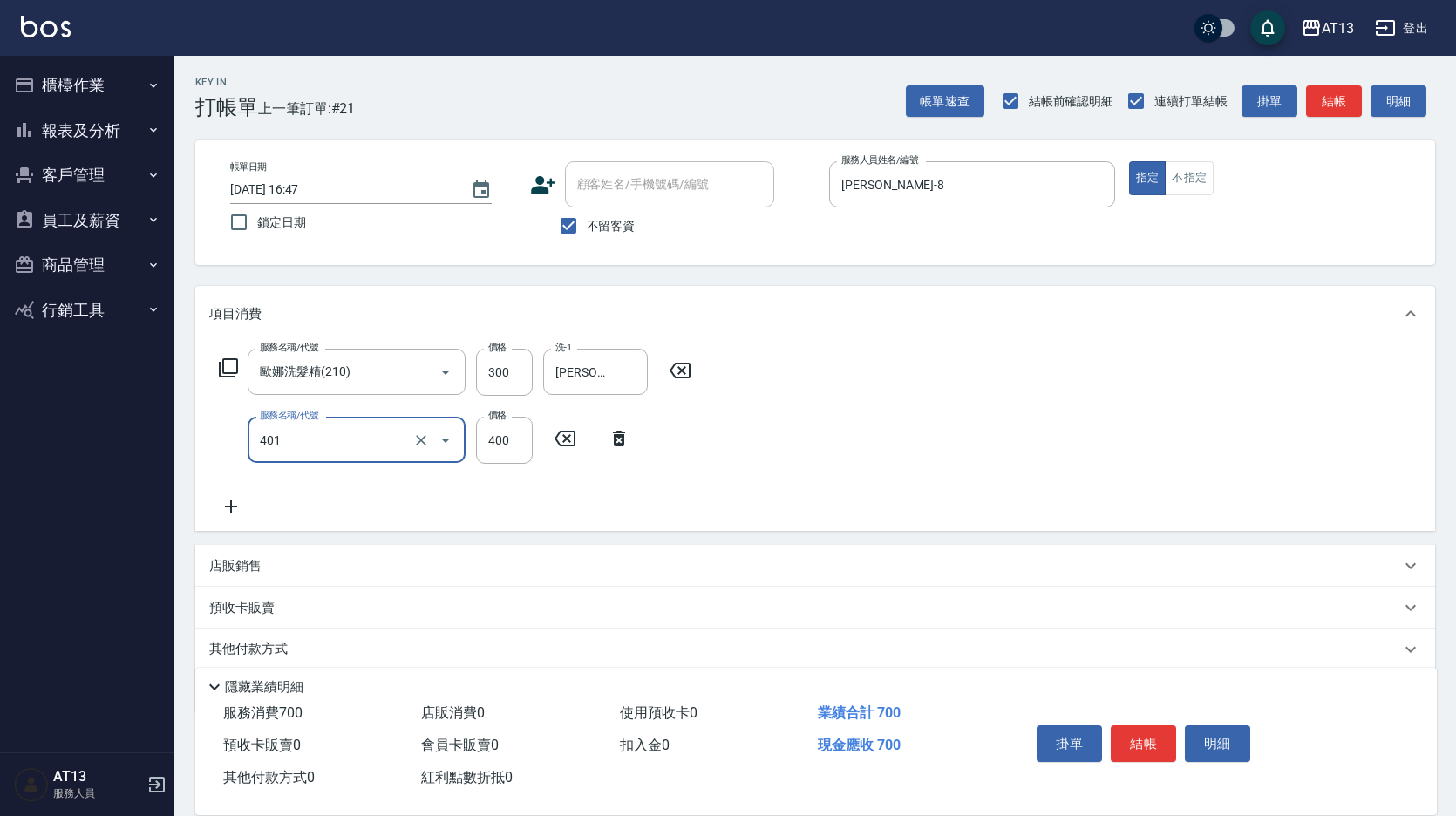
type input "剪髮(401)"
type input "200"
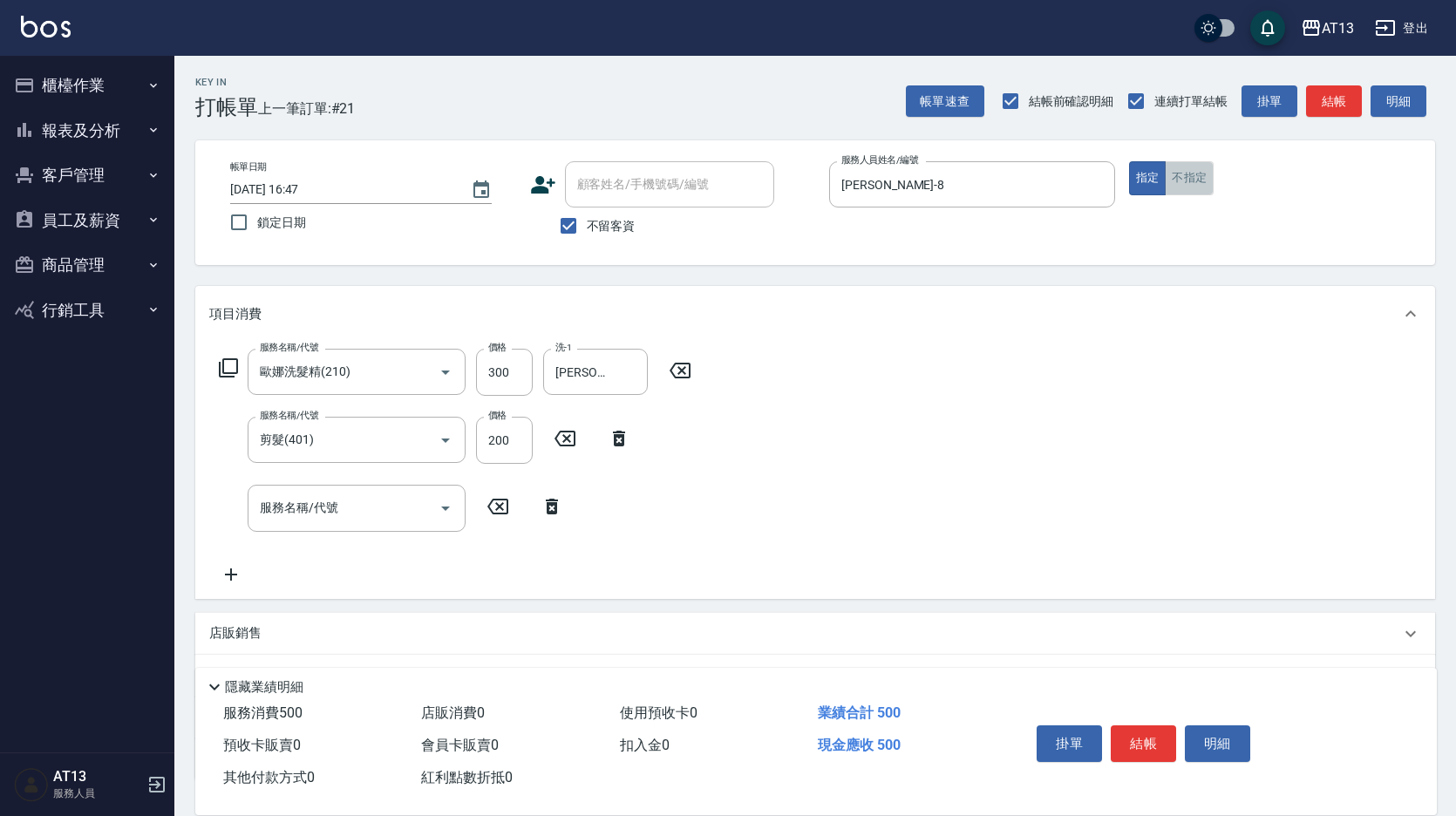
click at [1189, 174] on button "不指定" at bounding box center [1189, 178] width 49 height 34
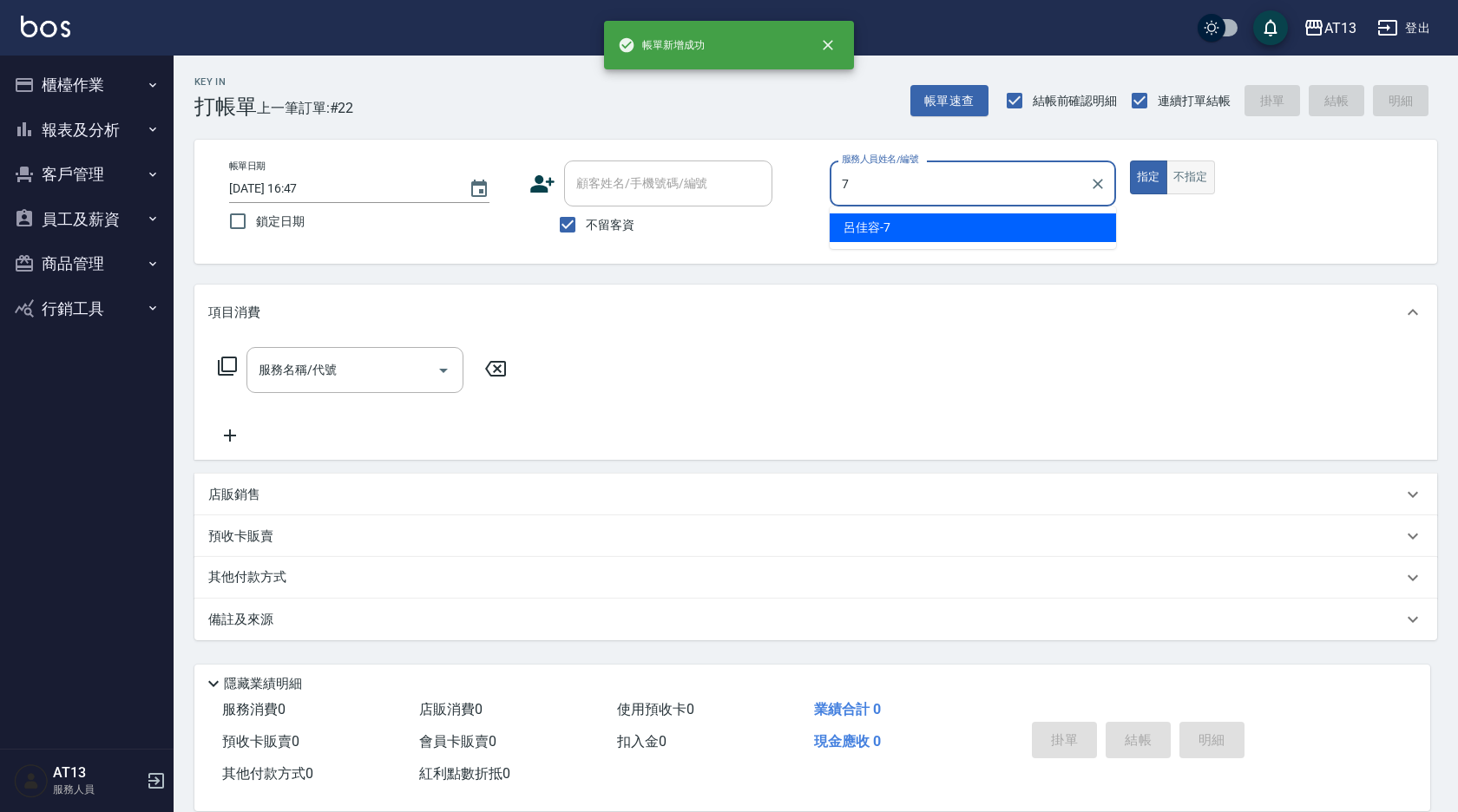
type input "呂佳容-7"
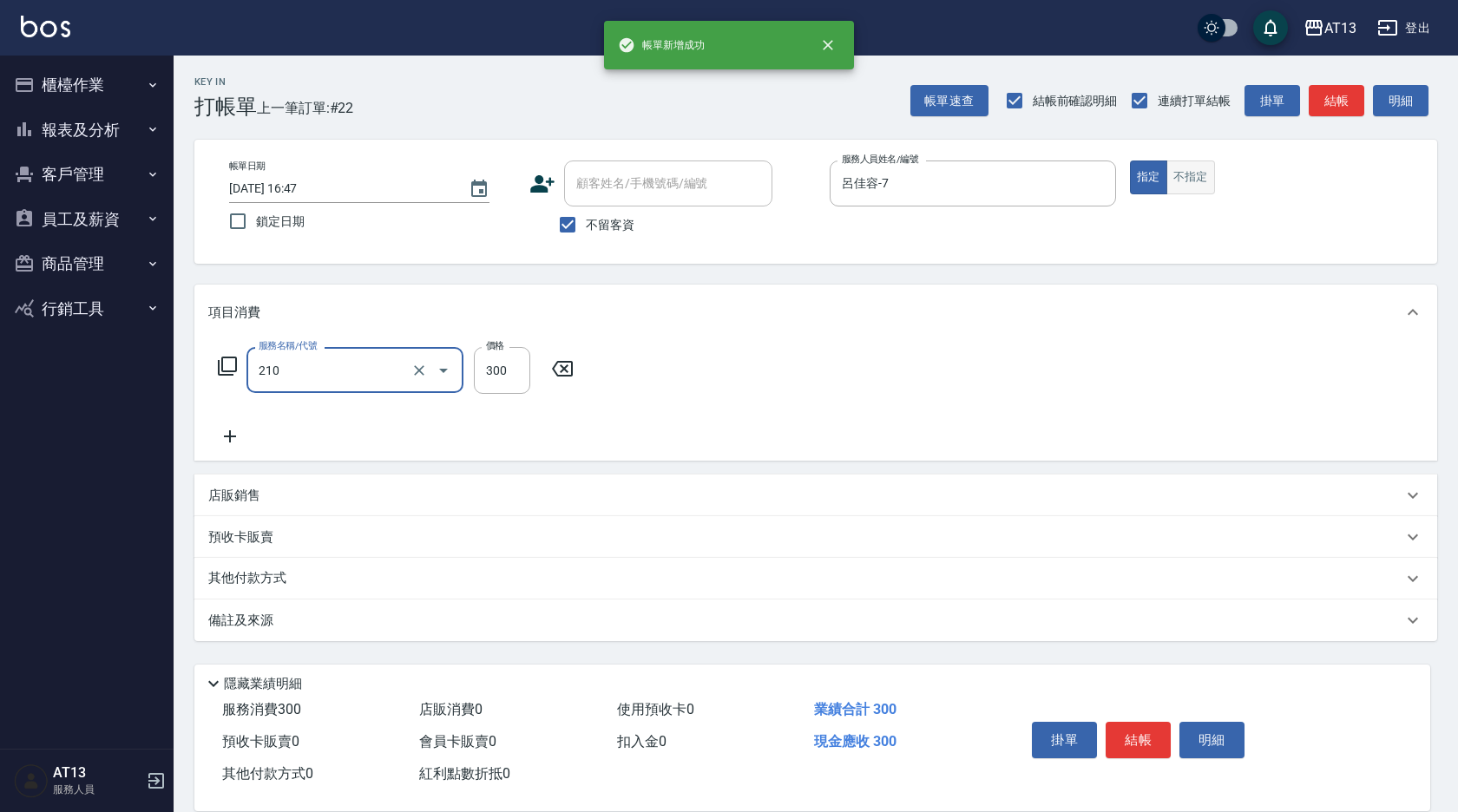
type input "歐娜洗髮精(210)"
type input "[PERSON_NAME]-23"
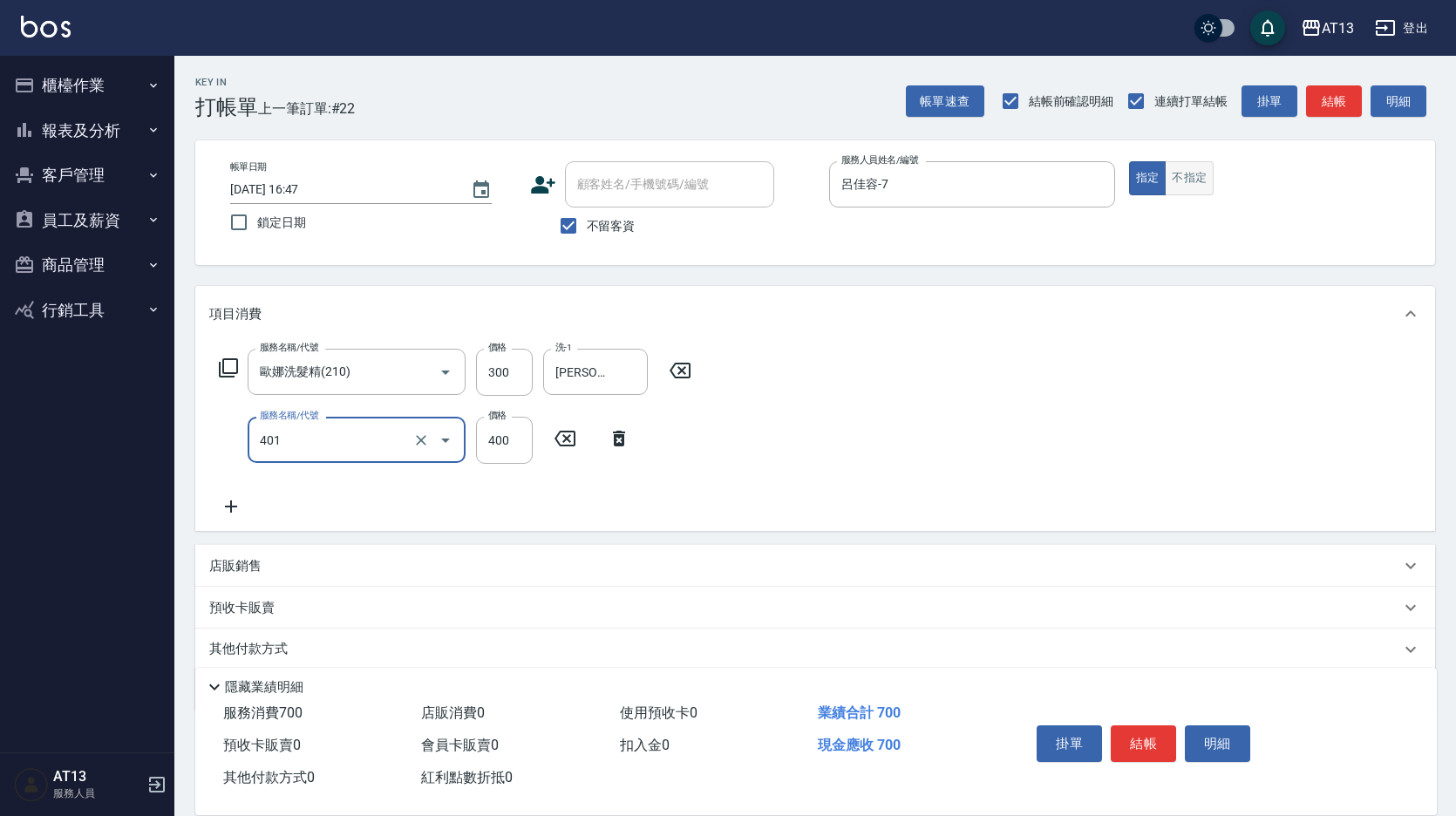
type input "剪髮(401)"
type input "150"
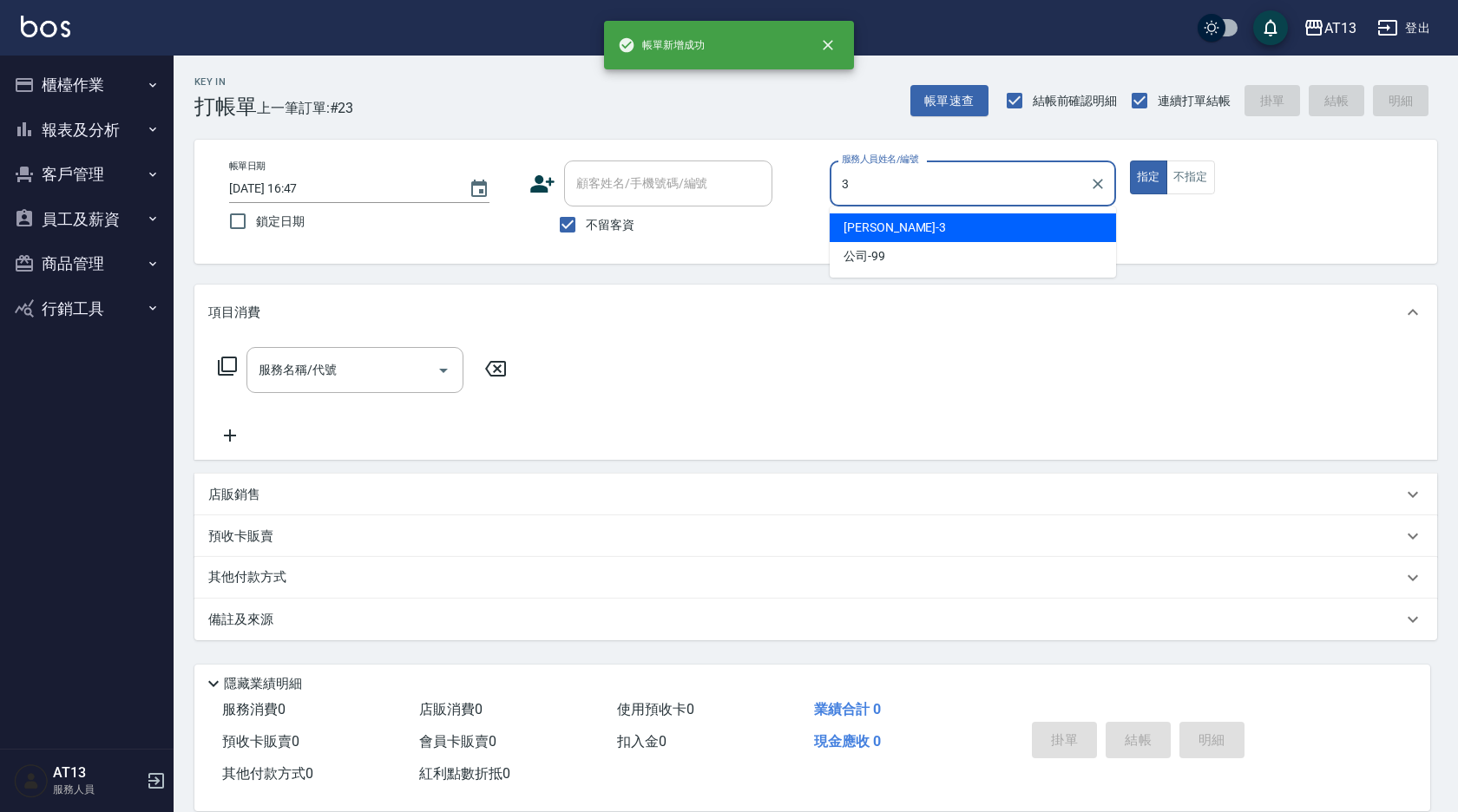
type input "[PERSON_NAME]-3"
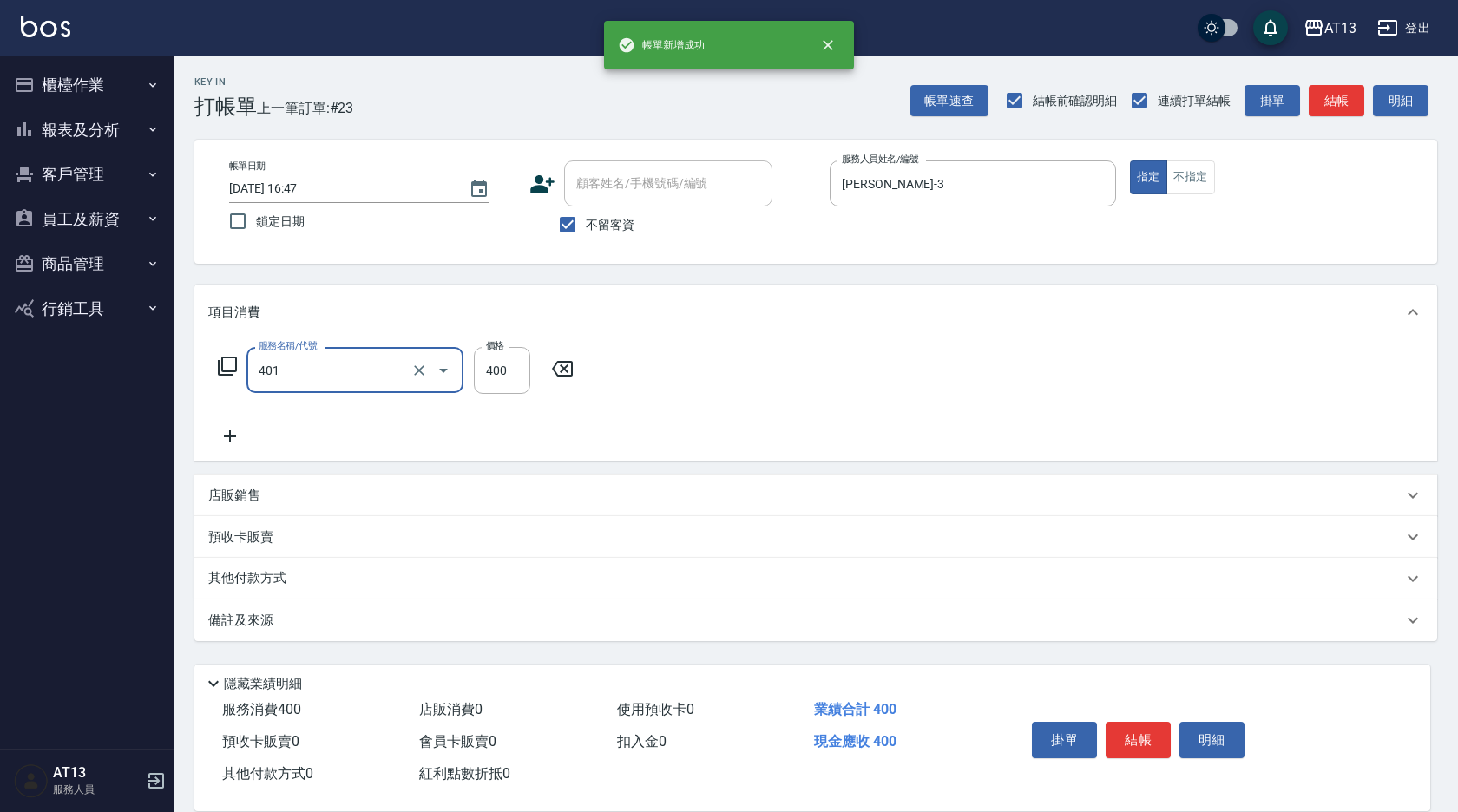
type input "剪髮(401)"
type input "350"
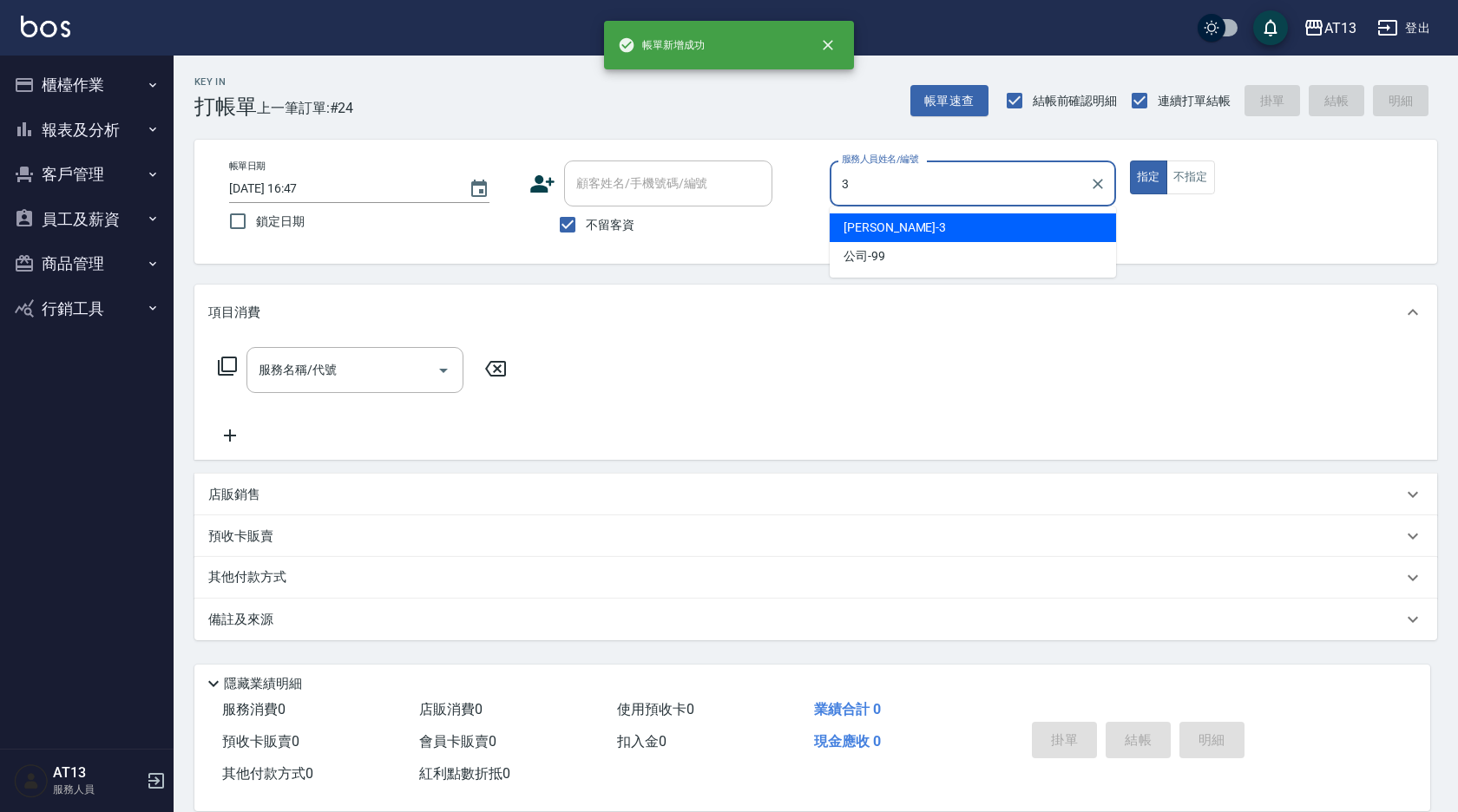
type input "[PERSON_NAME]-3"
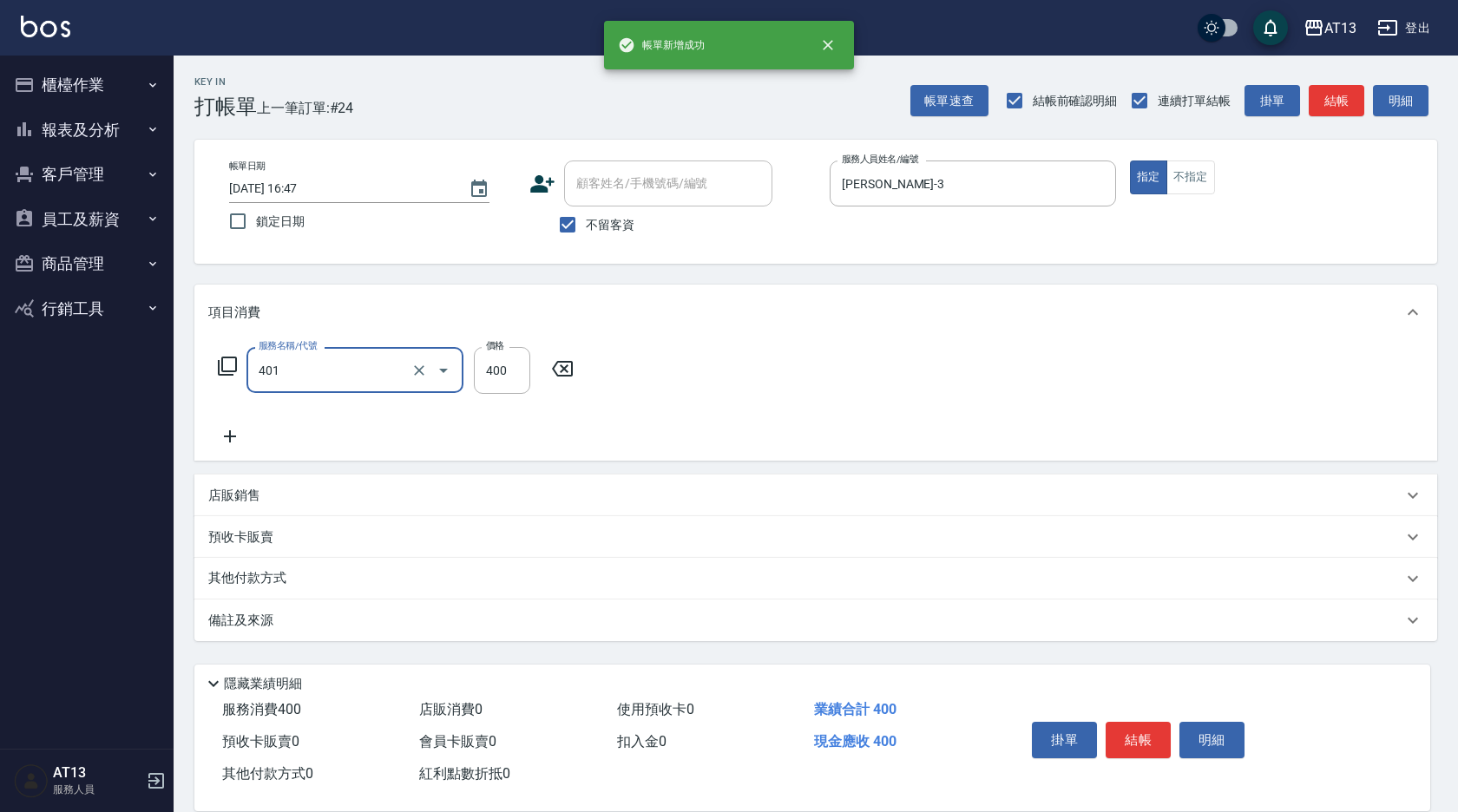
type input "剪髮(401)"
type input "200"
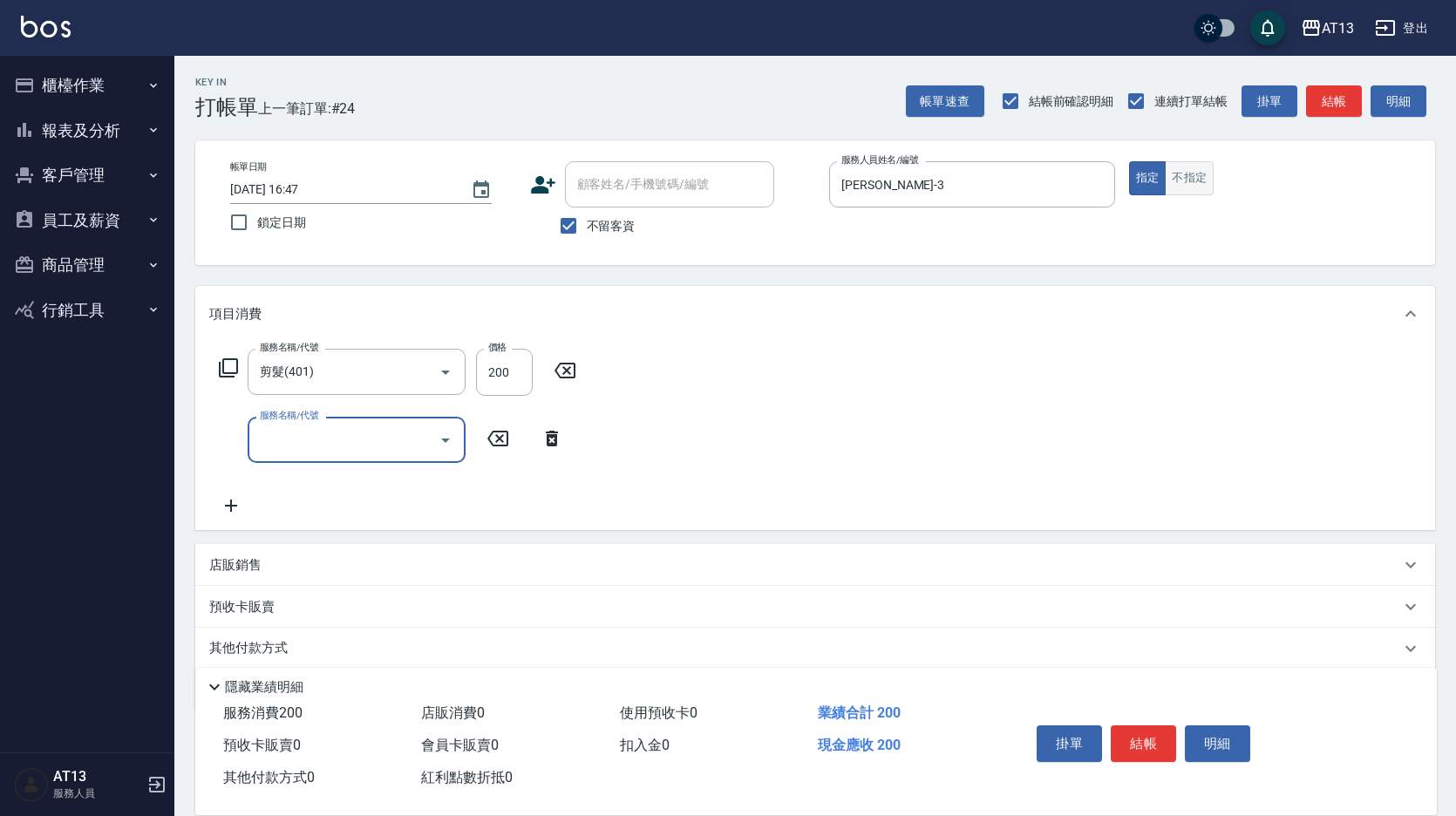
click at [1191, 164] on button "不指定" at bounding box center [1189, 178] width 49 height 34
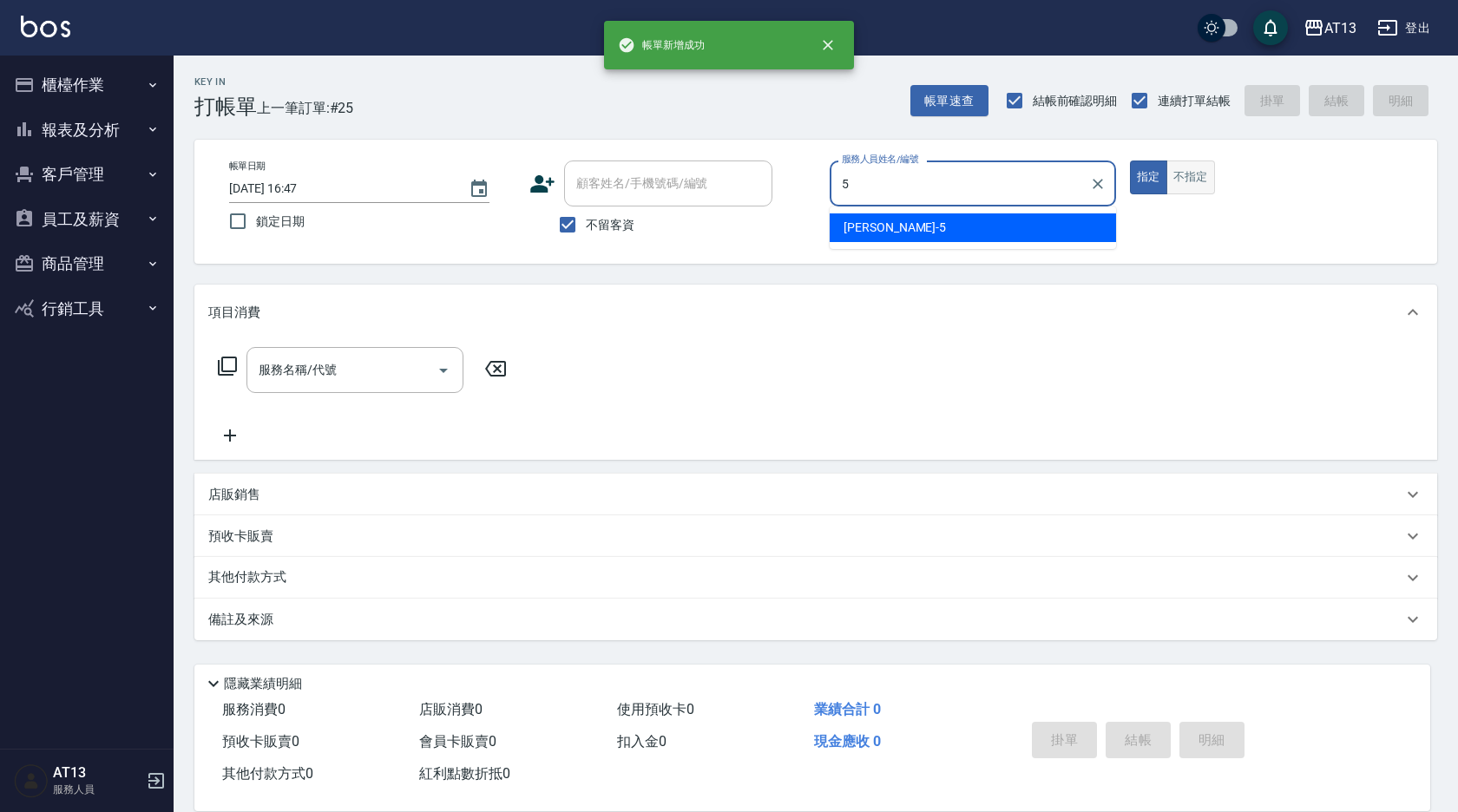
type input "[PERSON_NAME]-5"
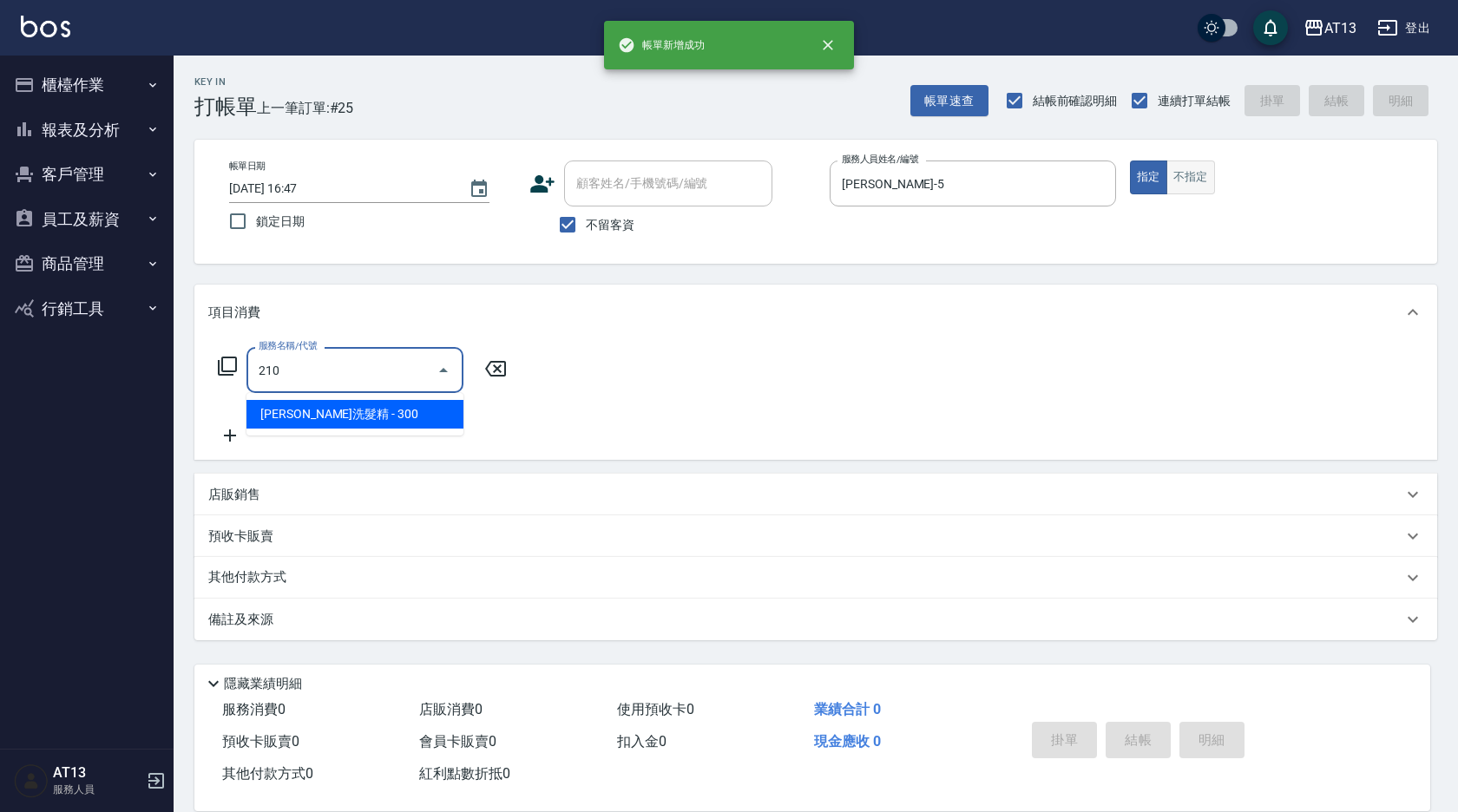
type input "歐娜洗髮精(210)"
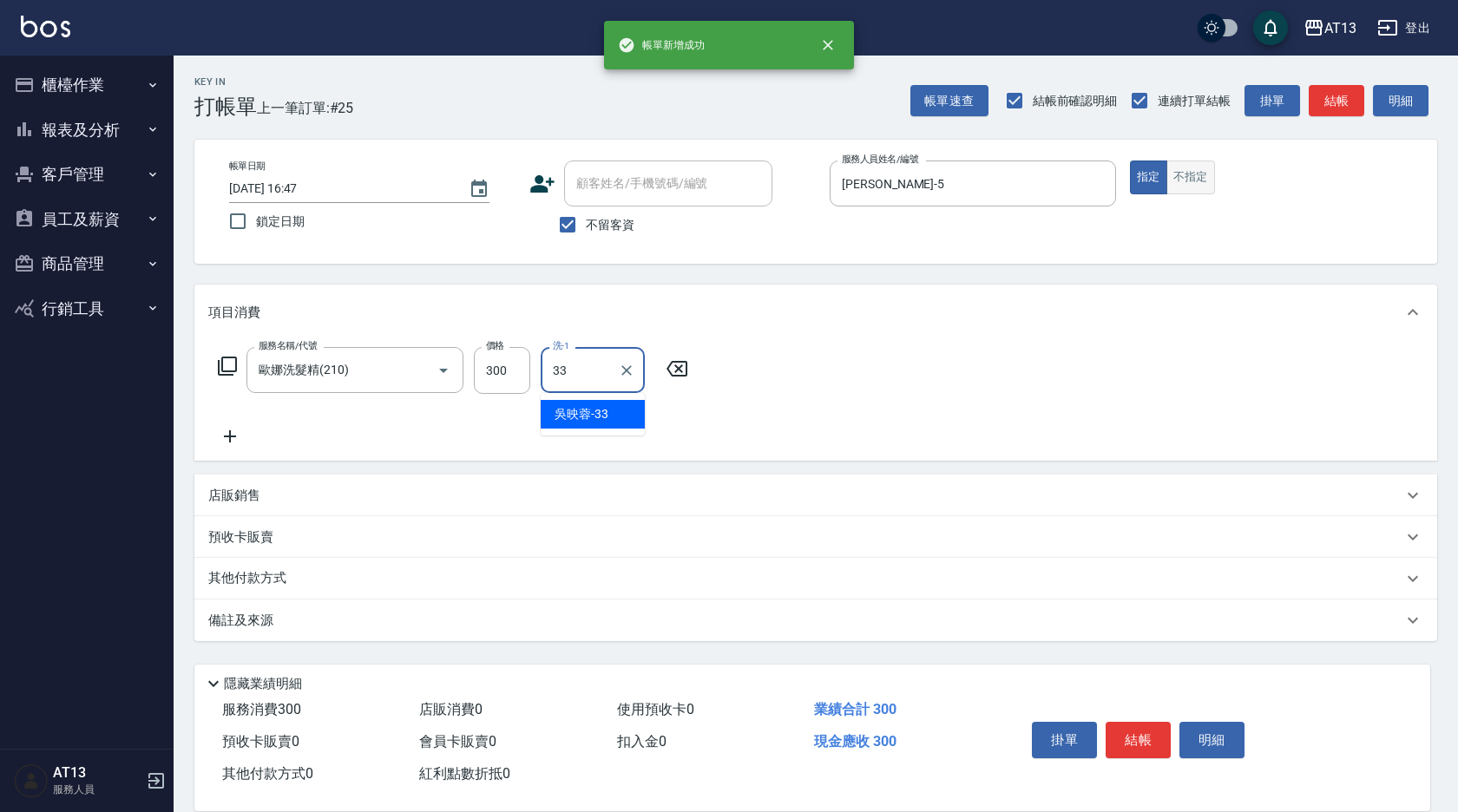
type input "[PERSON_NAME]-33"
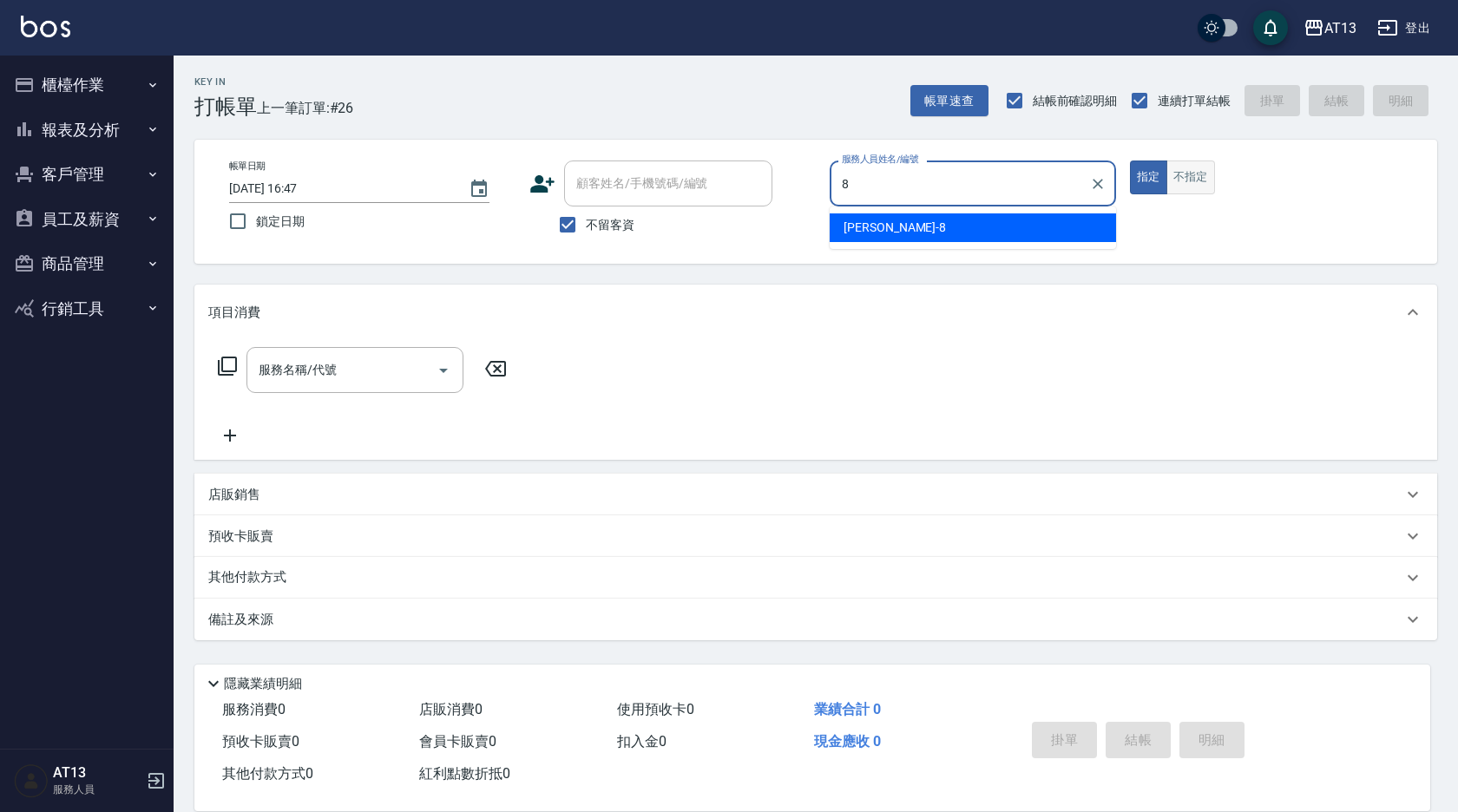
type input "[PERSON_NAME]-8"
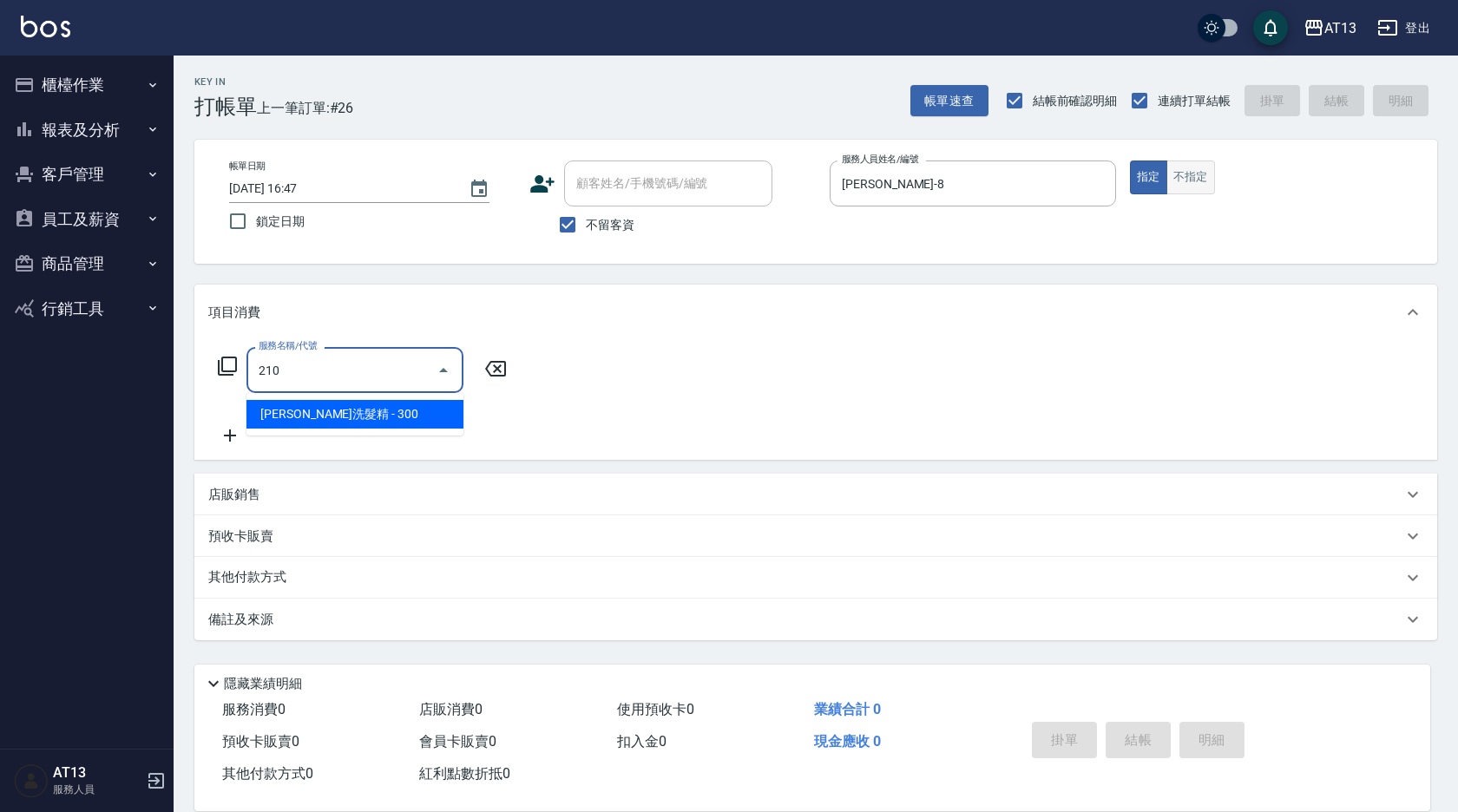
type input "歐娜洗髮精(210)"
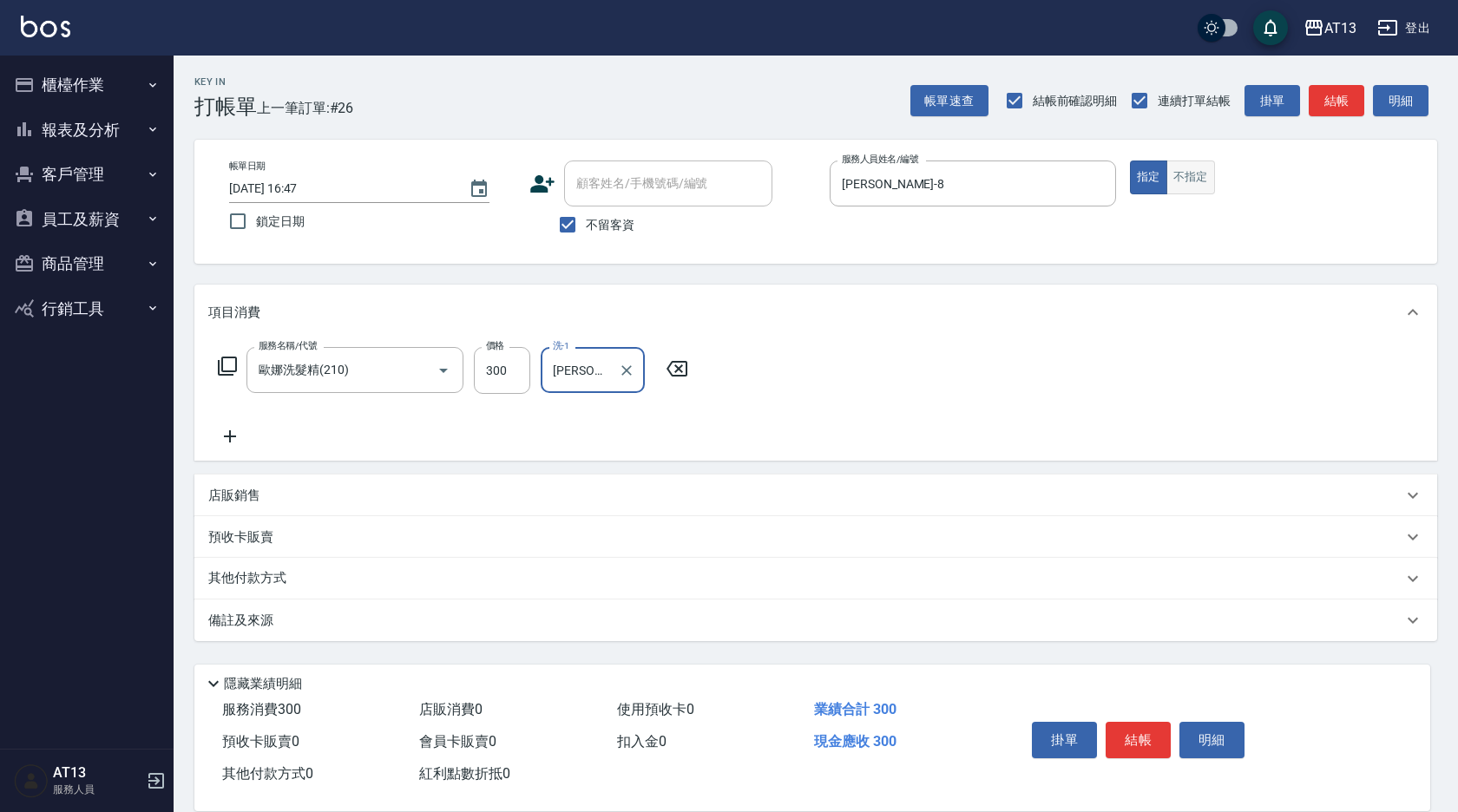
type input "[PERSON_NAME]-23"
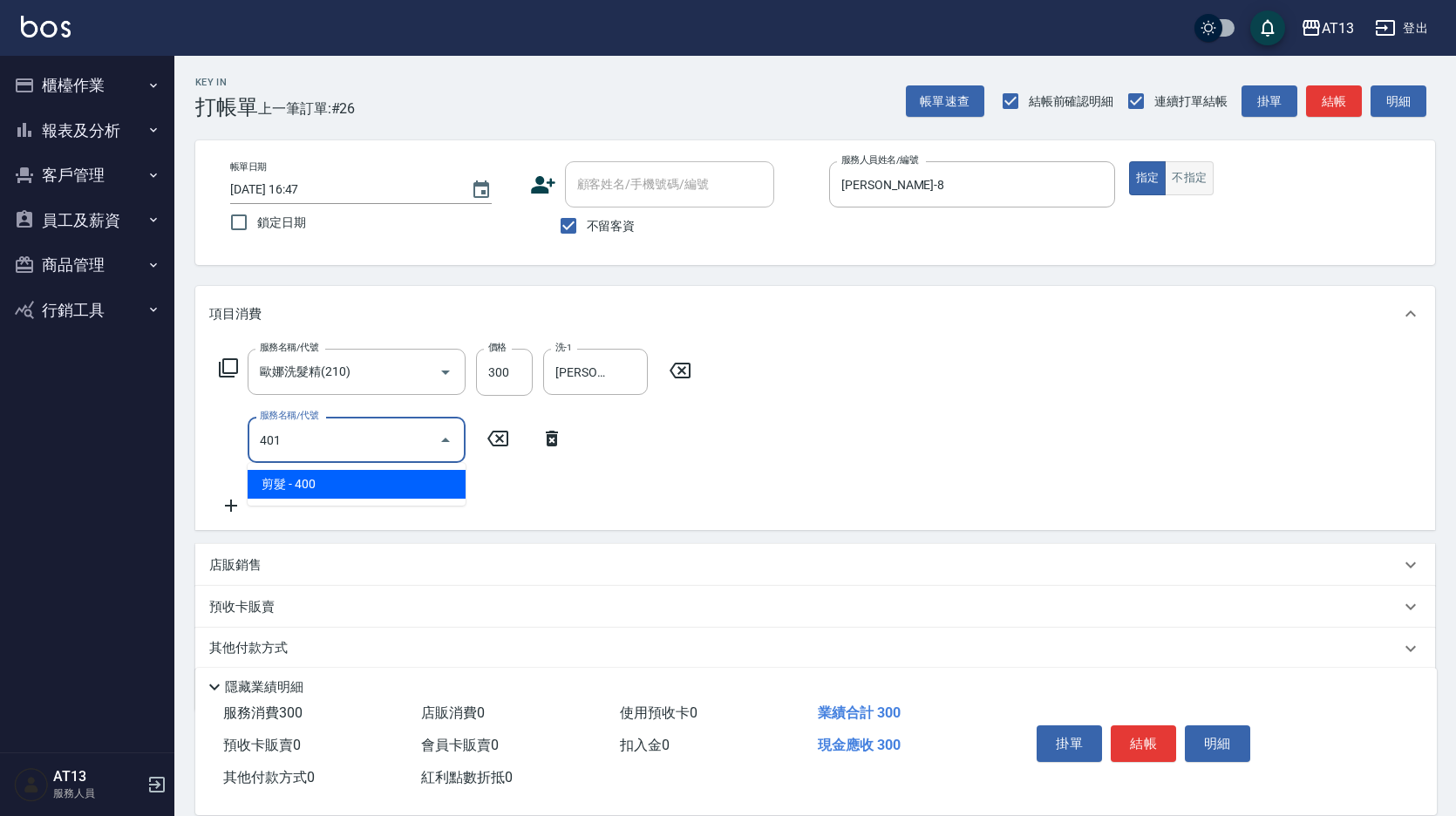
type input "剪髮(401)"
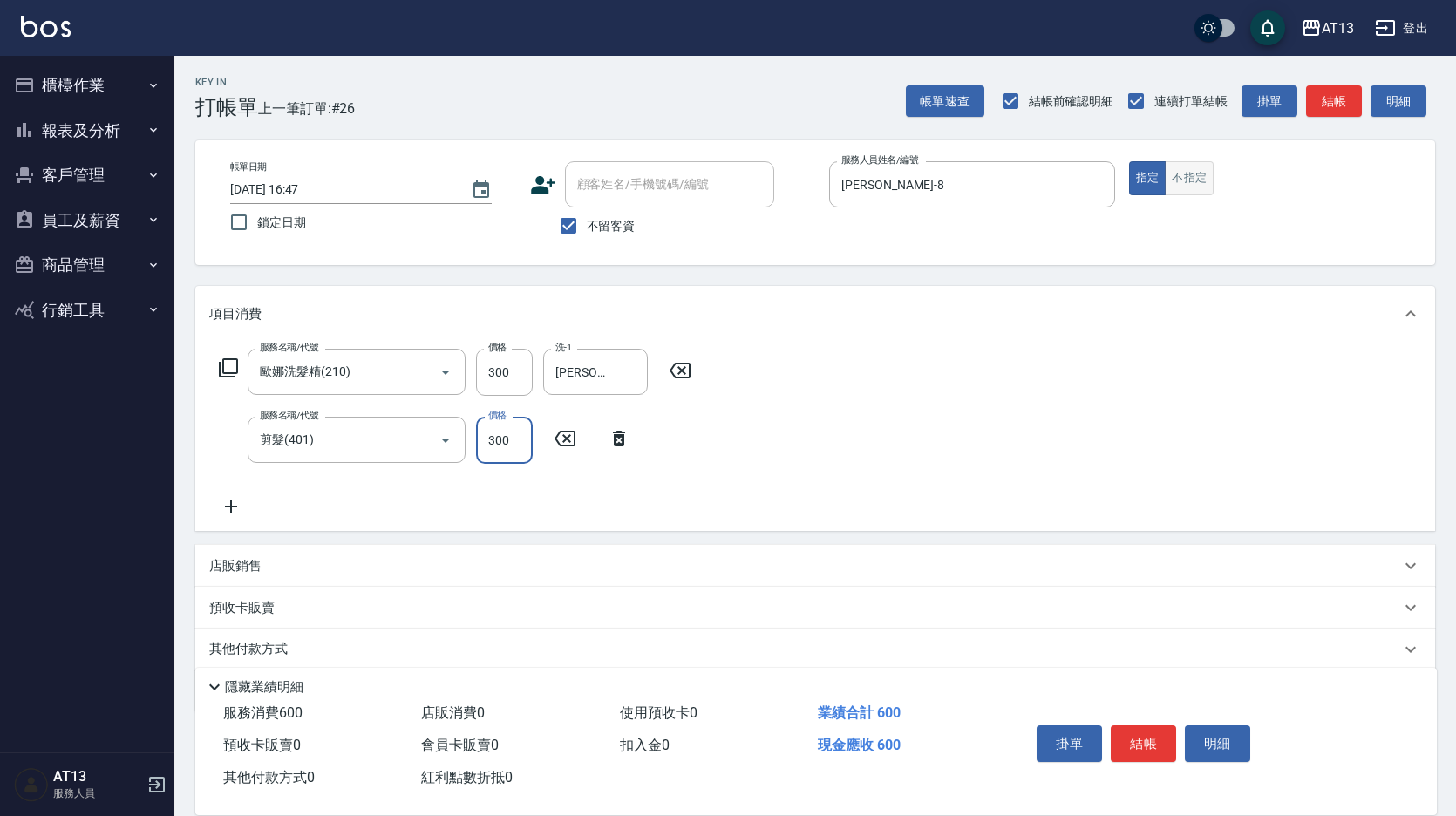
type input "300"
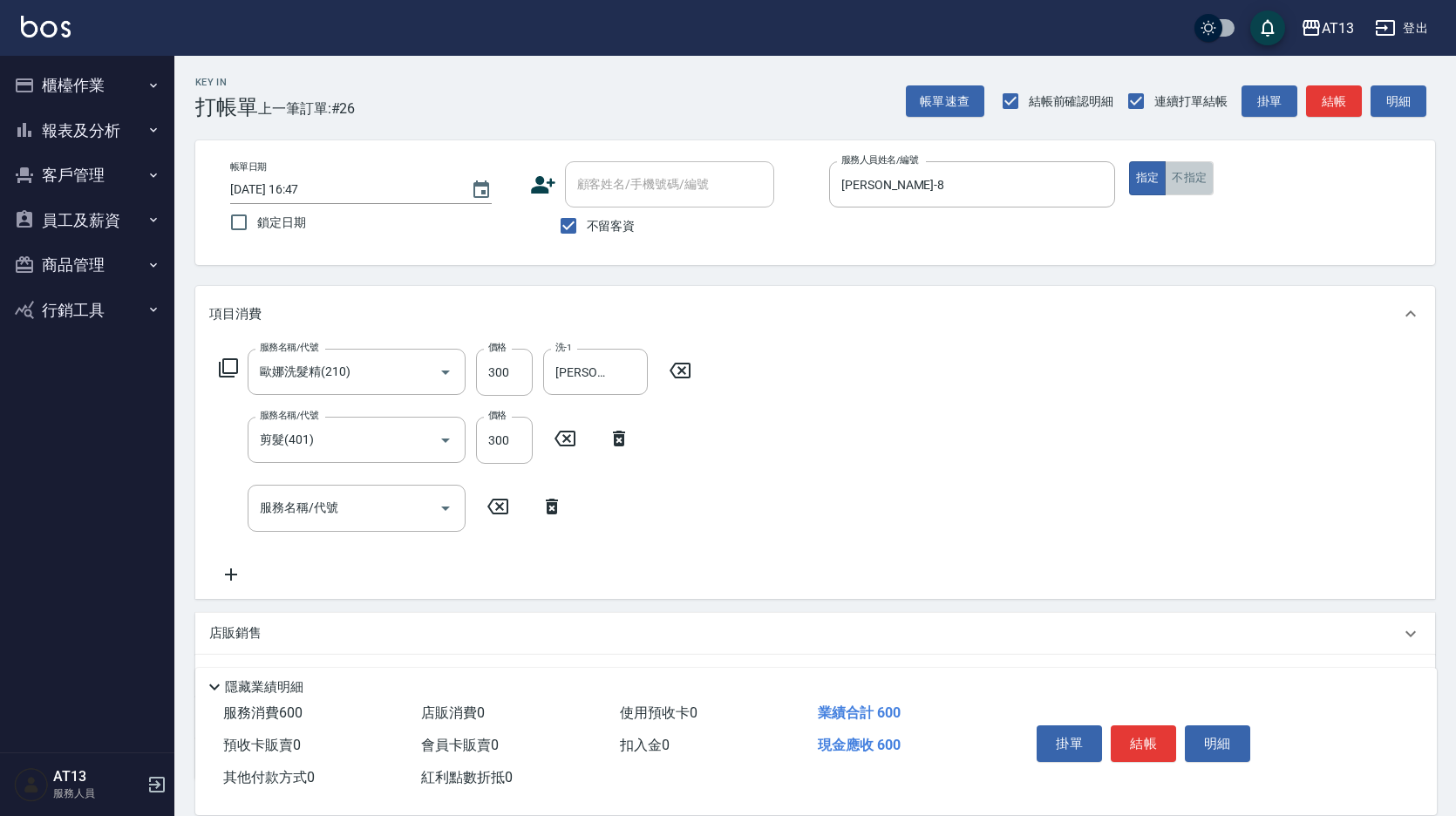
click at [1191, 164] on button "不指定" at bounding box center [1189, 178] width 49 height 34
click at [1148, 178] on button "指定" at bounding box center [1148, 178] width 38 height 34
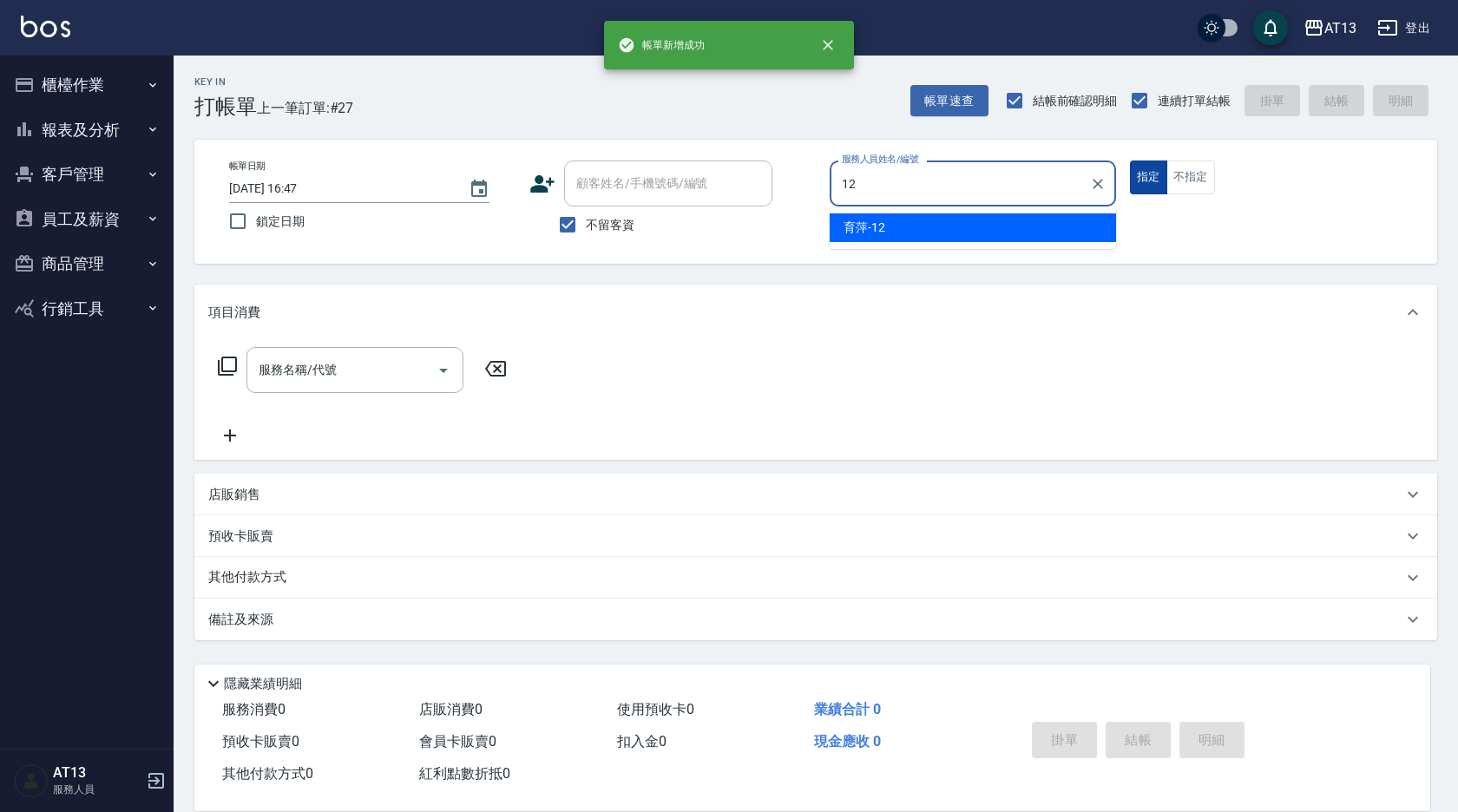
type input "育[PERSON_NAME]-12"
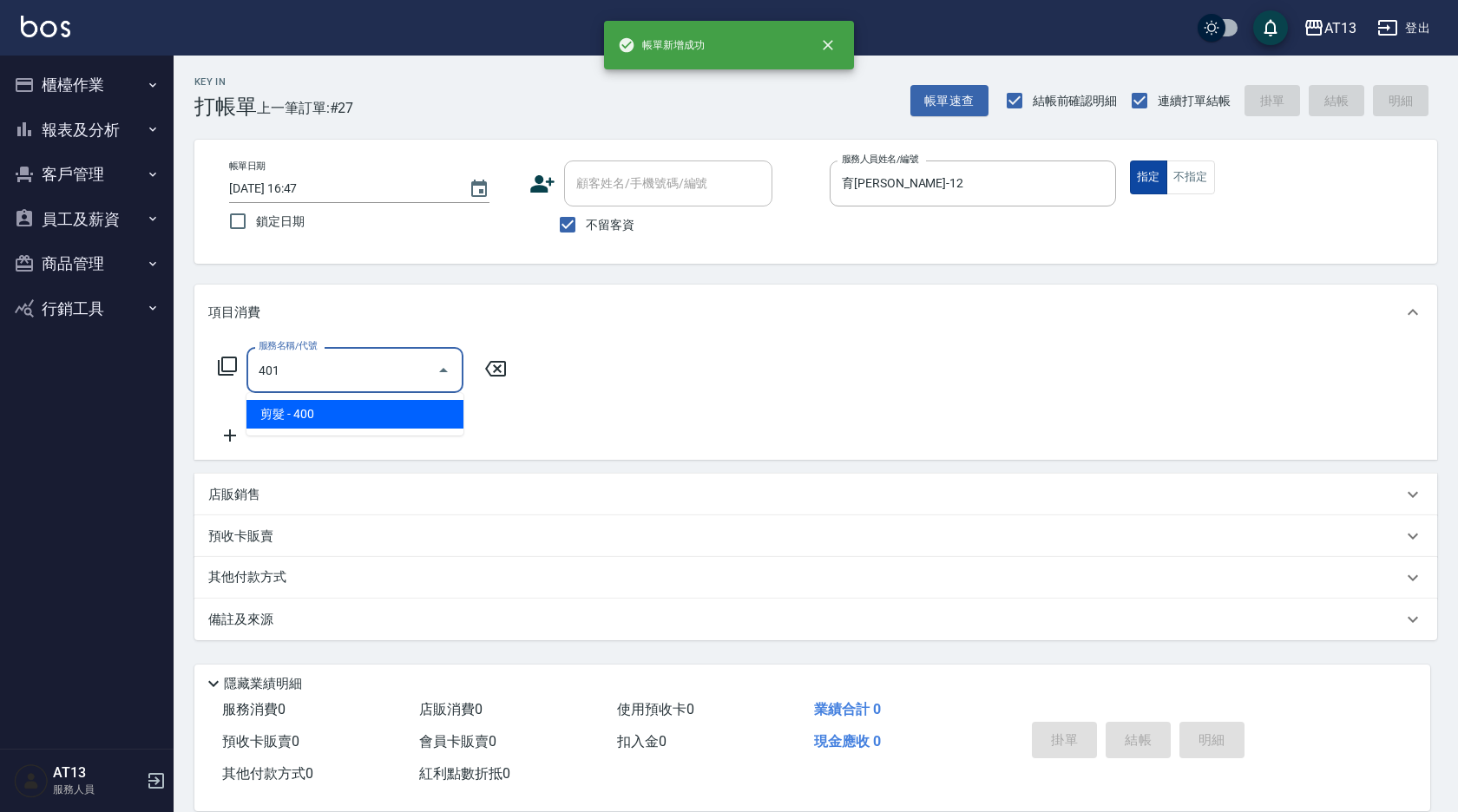
type input "剪髮(401)"
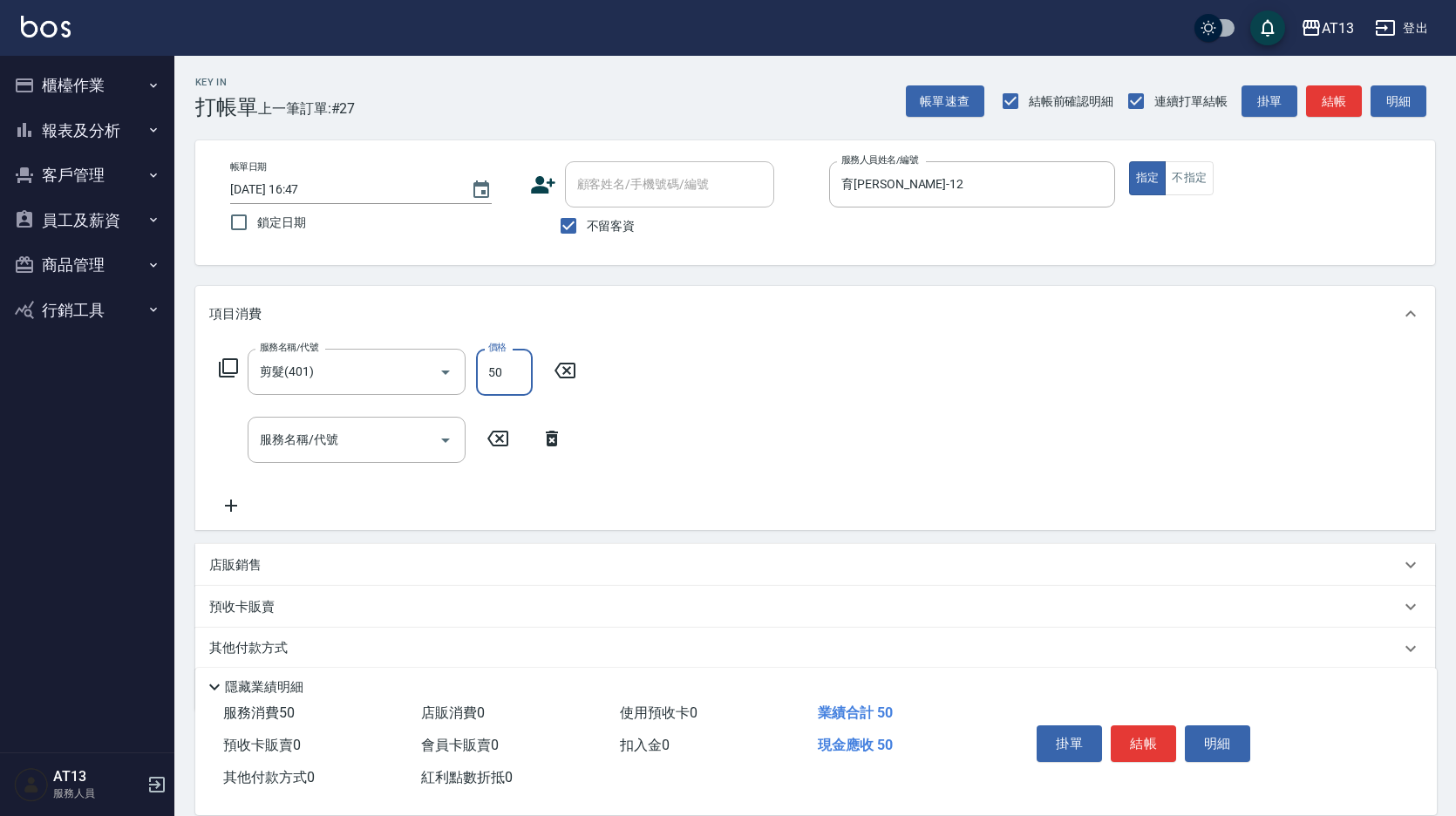
click at [500, 360] on input "50" at bounding box center [504, 372] width 57 height 47
type input "500"
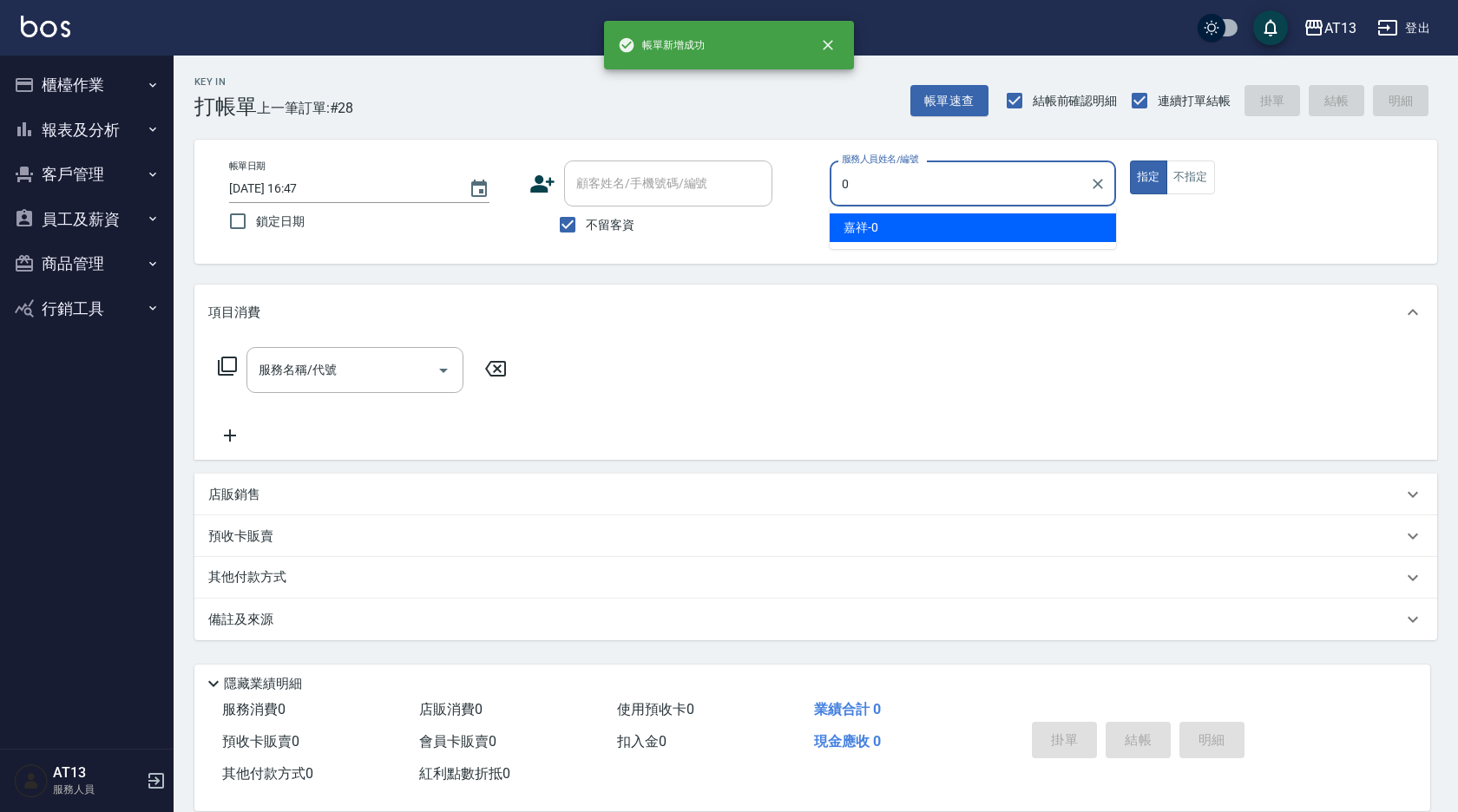
type input "嘉祥-0"
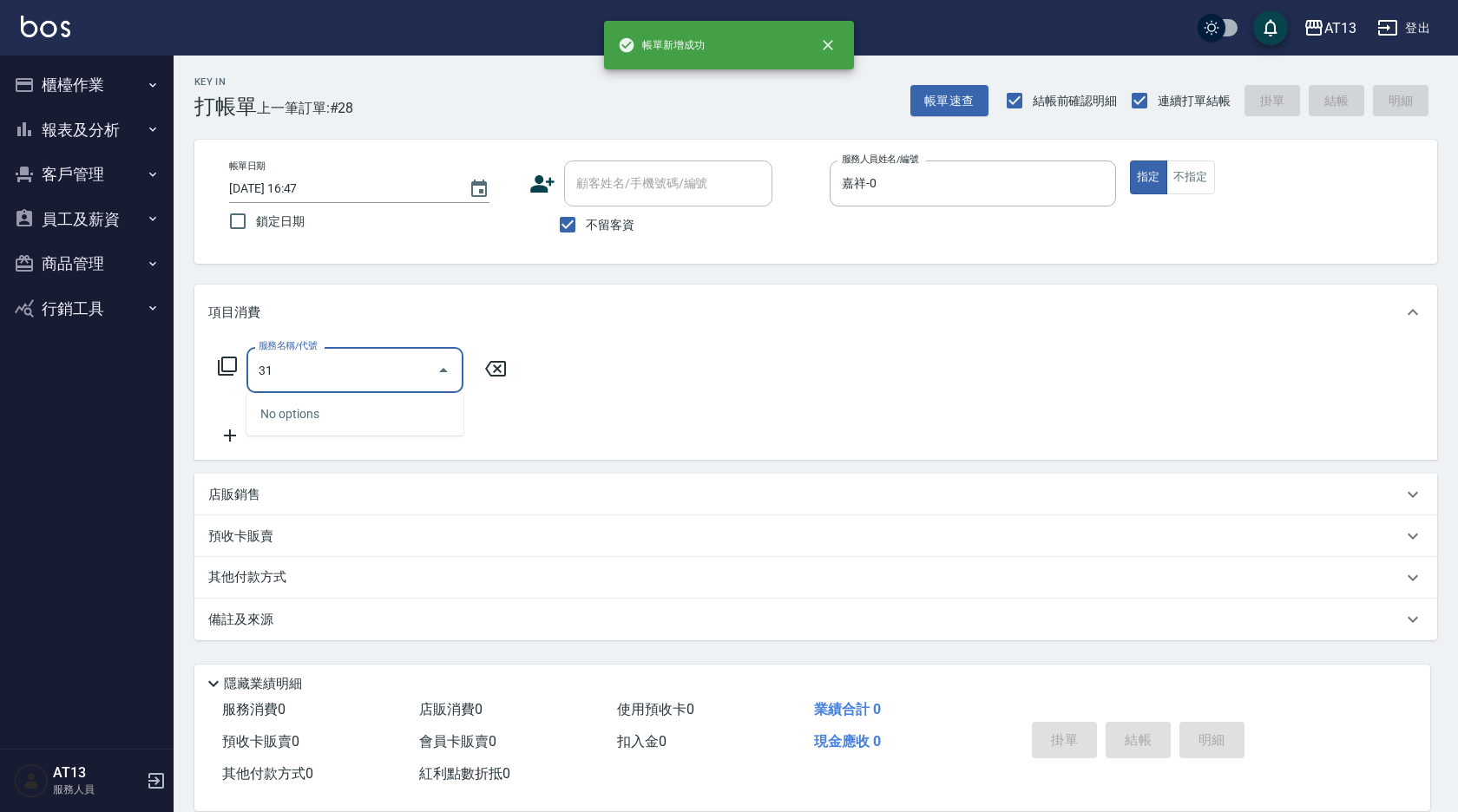
type input "3"
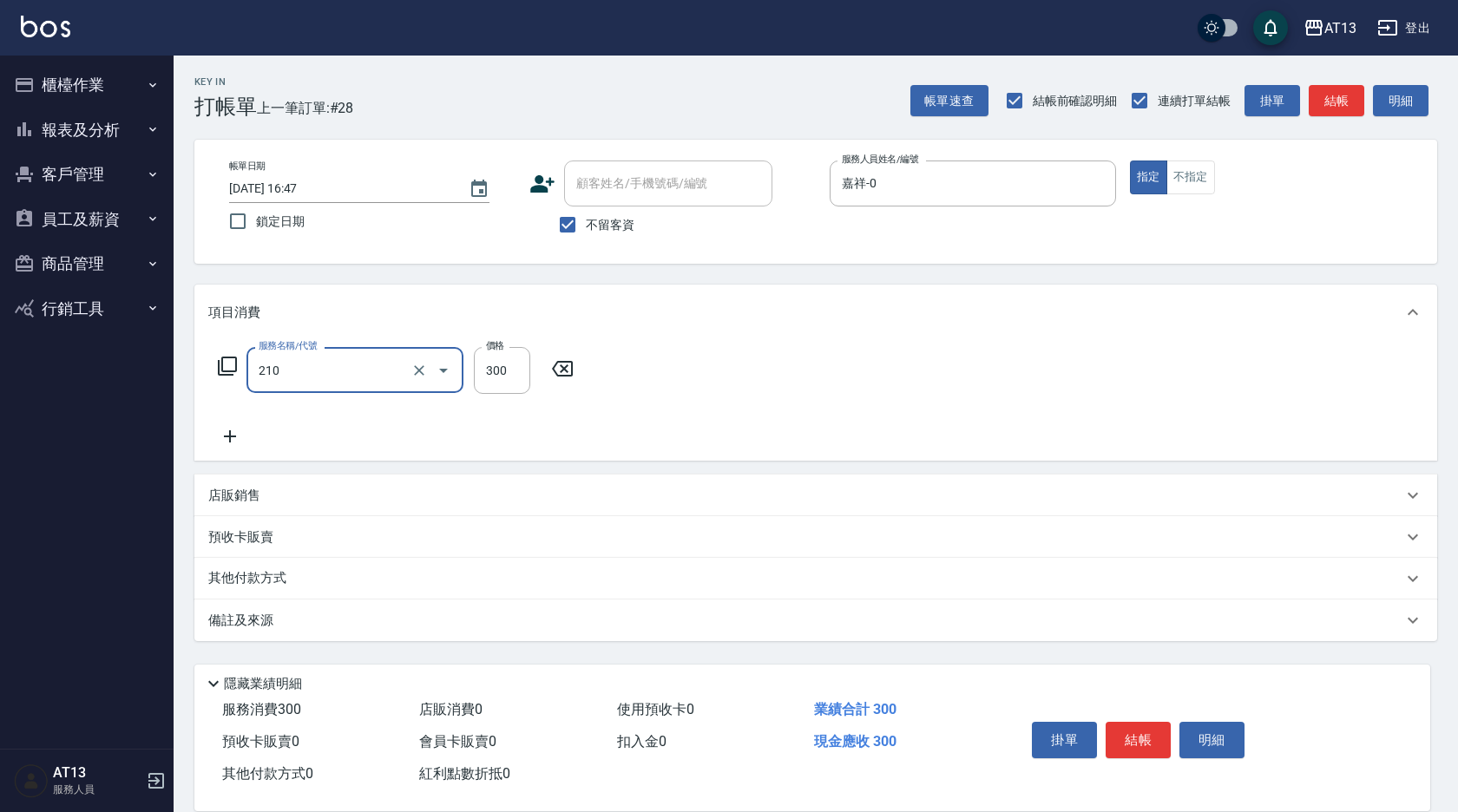
type input "歐娜洗髮精(210)"
type input "[PERSON_NAME]-23"
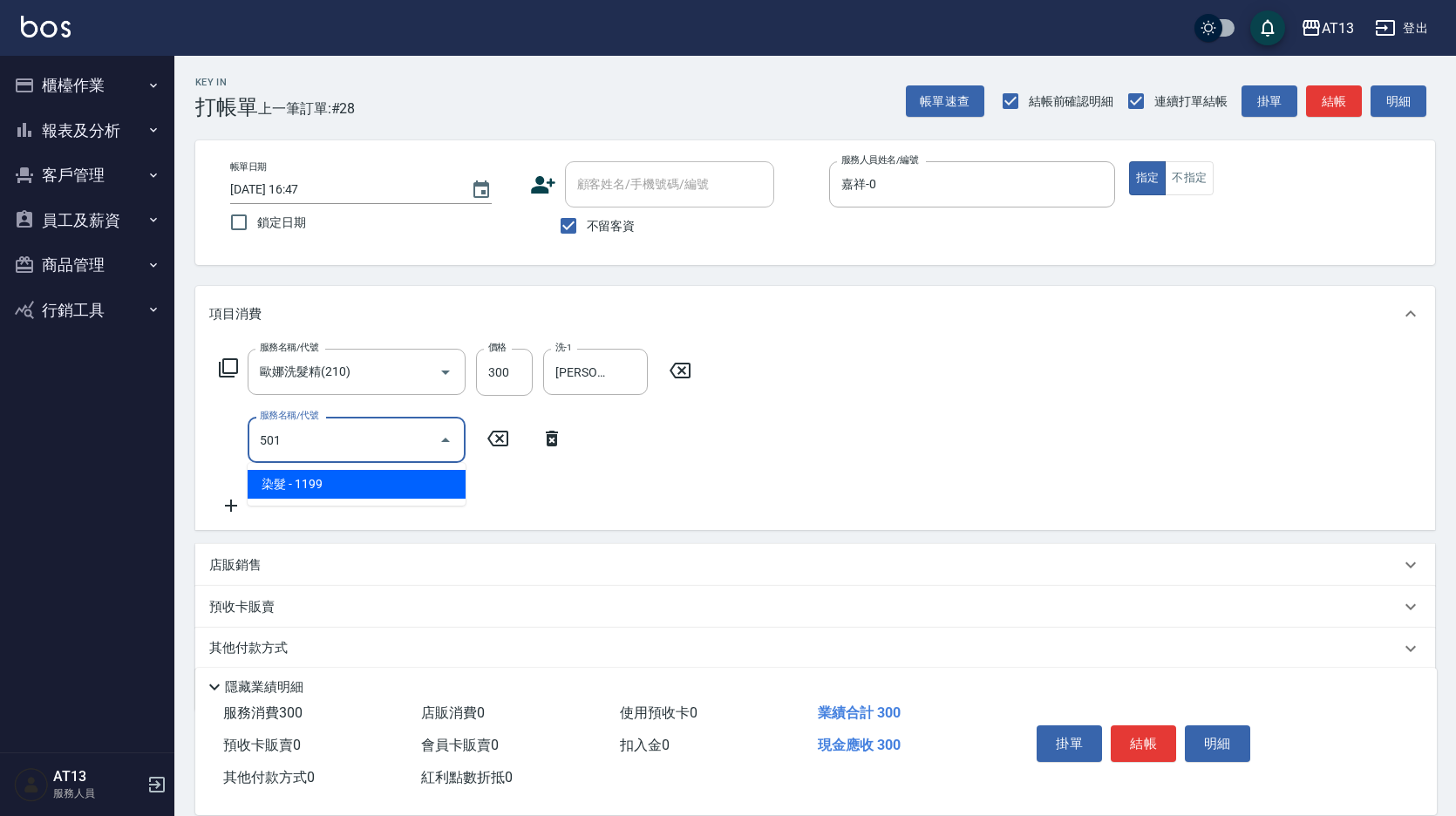
type input "染髮(501)"
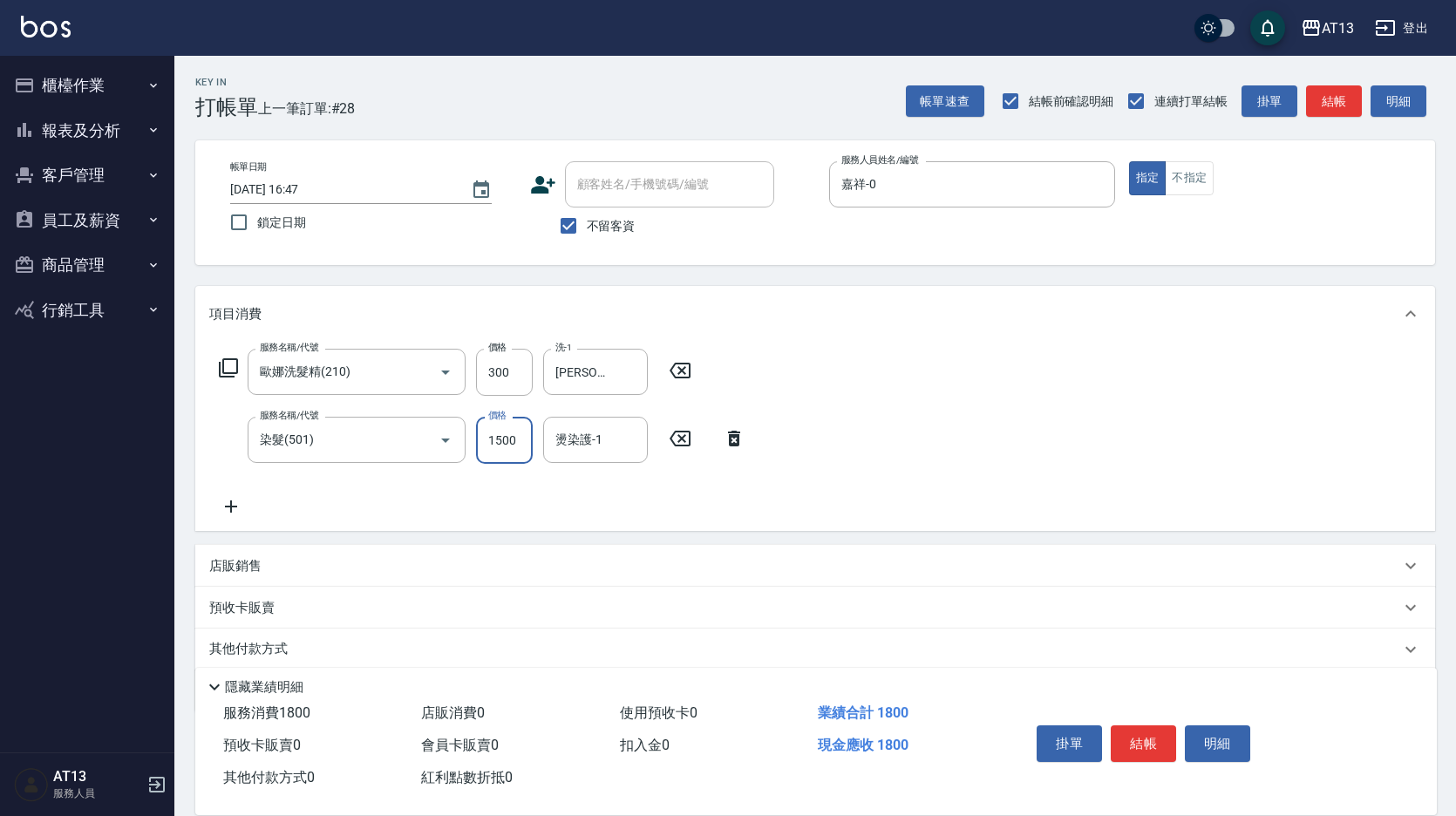
type input "1500"
type input "[PERSON_NAME]-23"
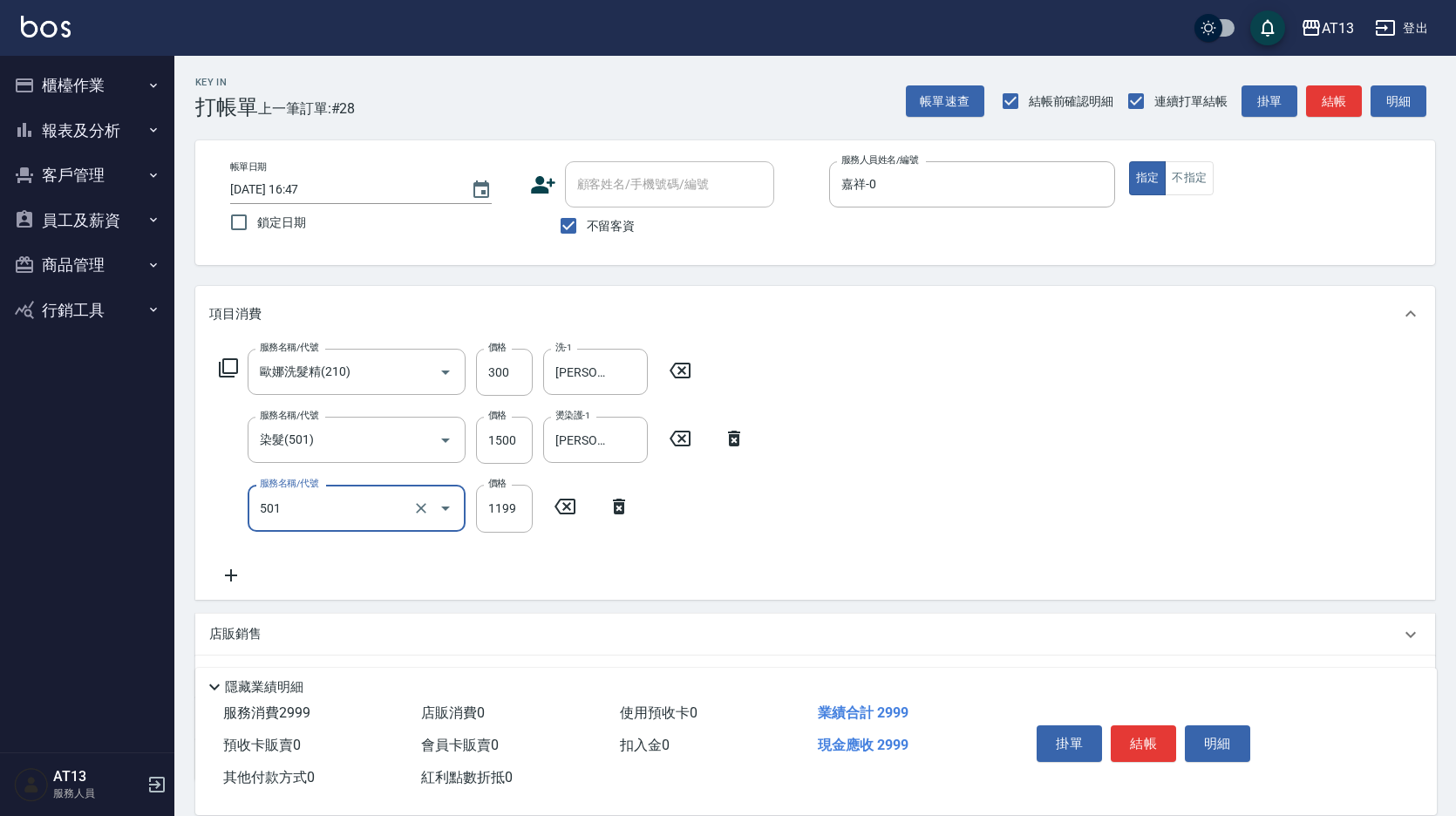
type input "染髮(501)"
type input "1200"
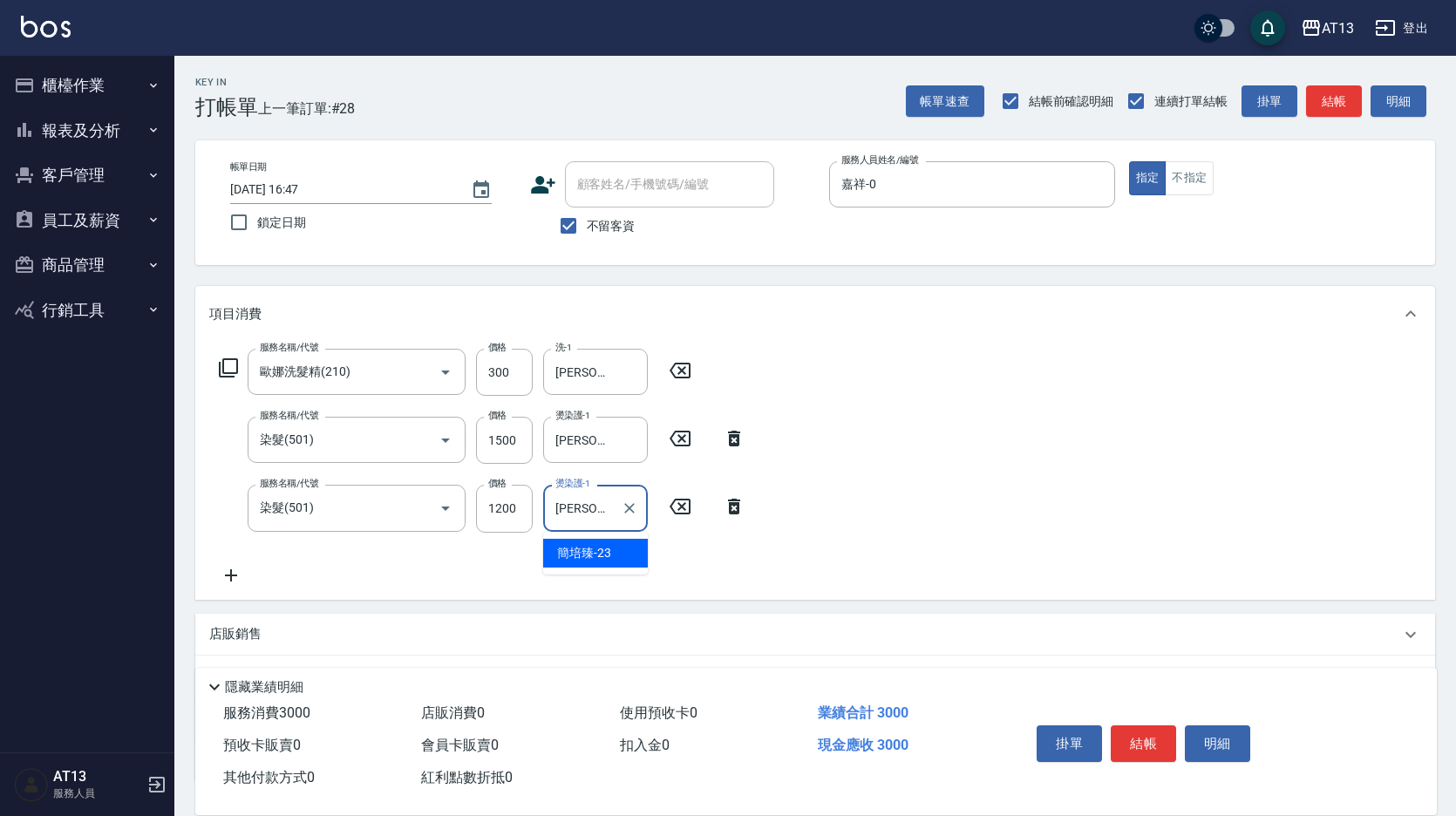
type input "[PERSON_NAME]-23"
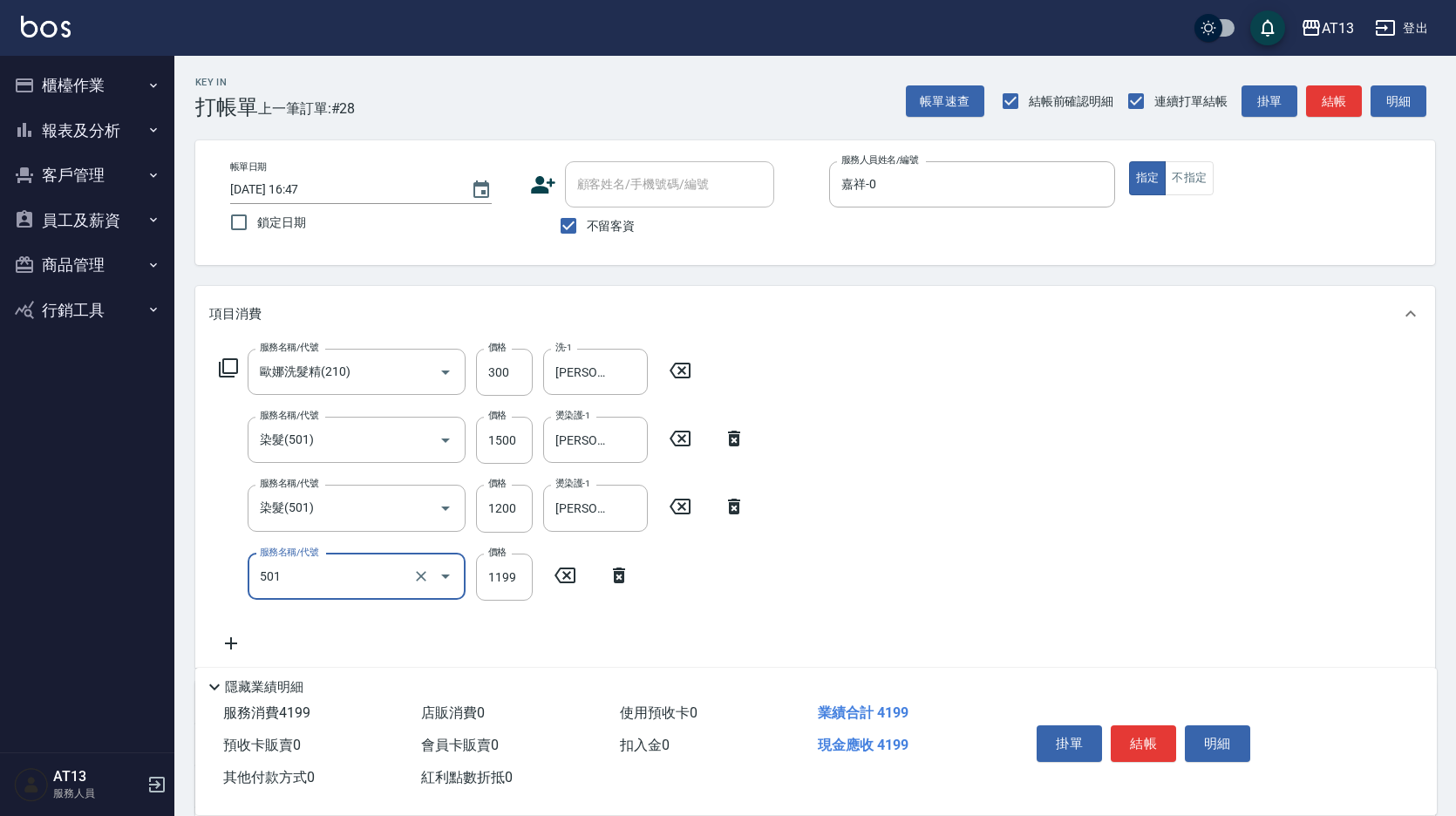
type input "染髮(501)"
type input "500"
click at [312, 577] on input "染髮(501)" at bounding box center [332, 577] width 153 height 31
type input "補燙599以下(301)"
type input "500"
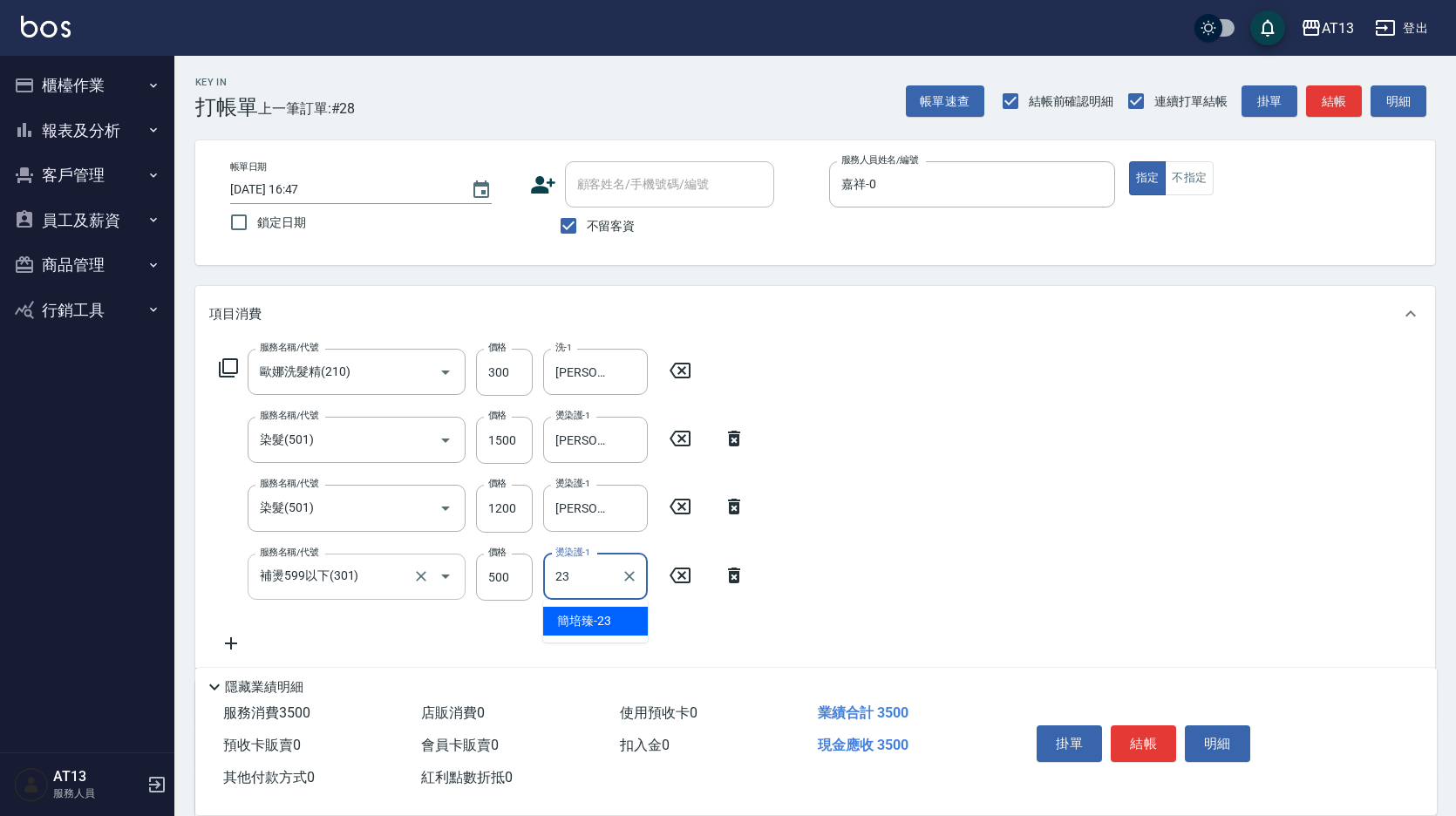
type input "[PERSON_NAME]-23"
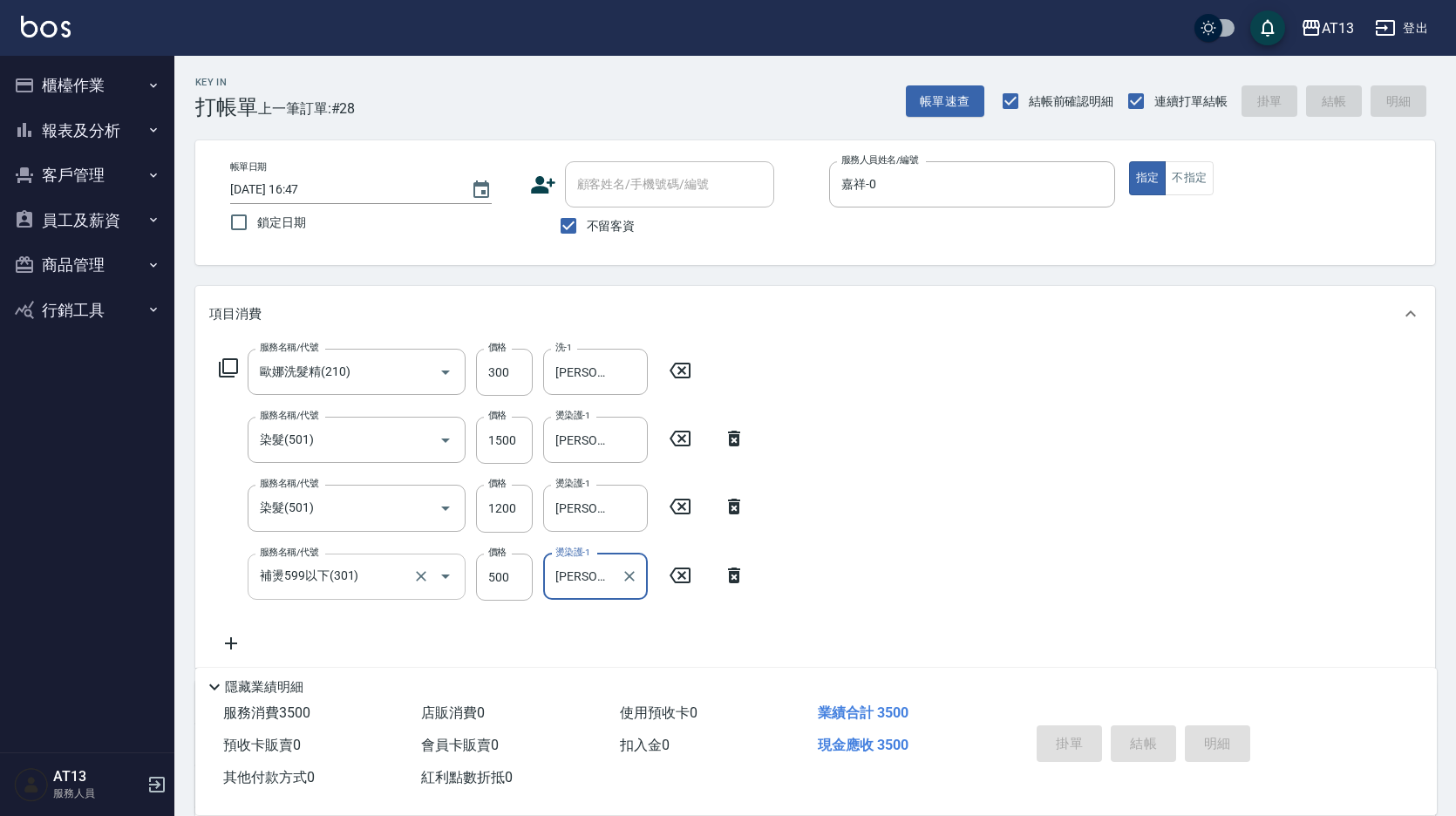
type input "[DATE] 16:48"
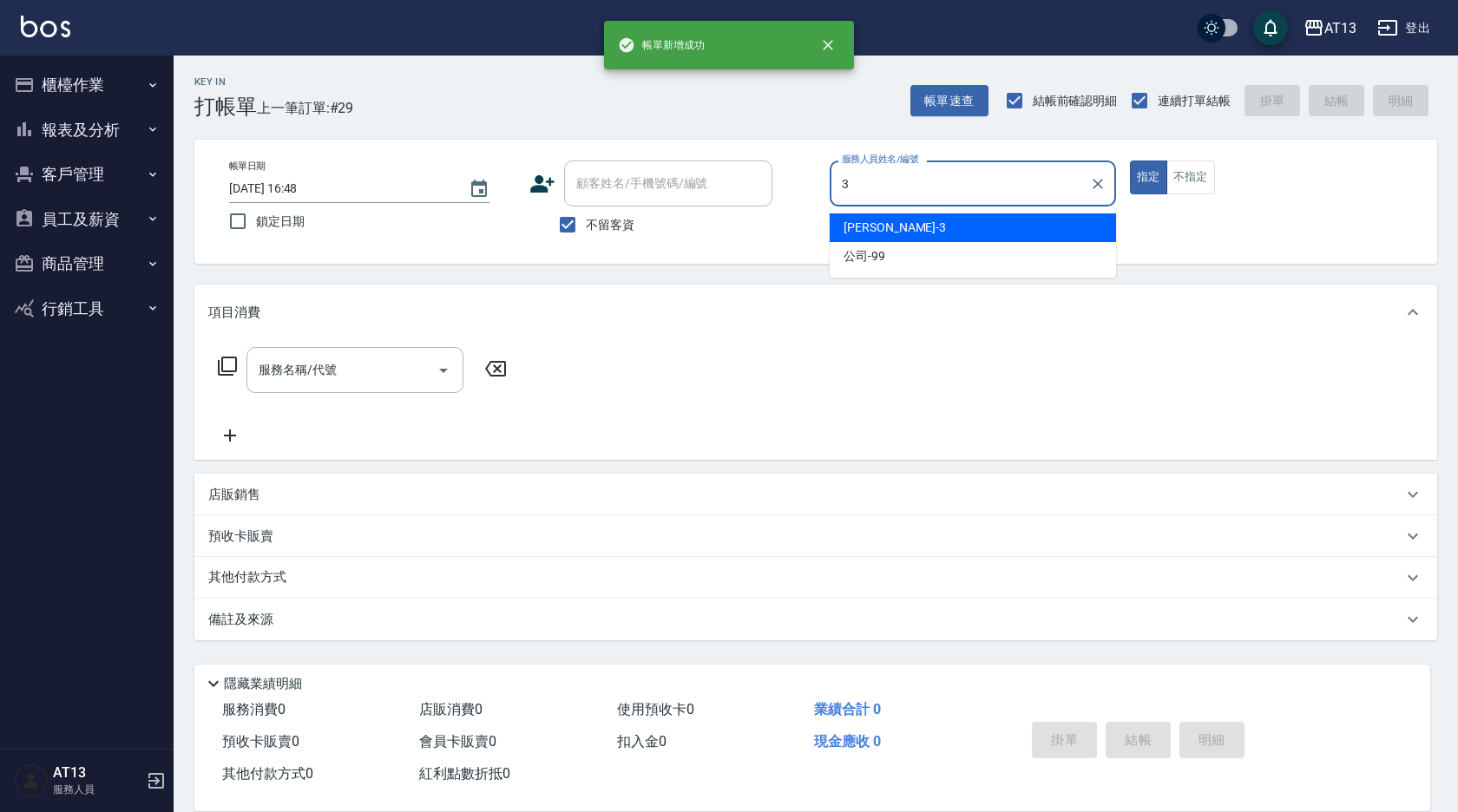
type input "[PERSON_NAME]-3"
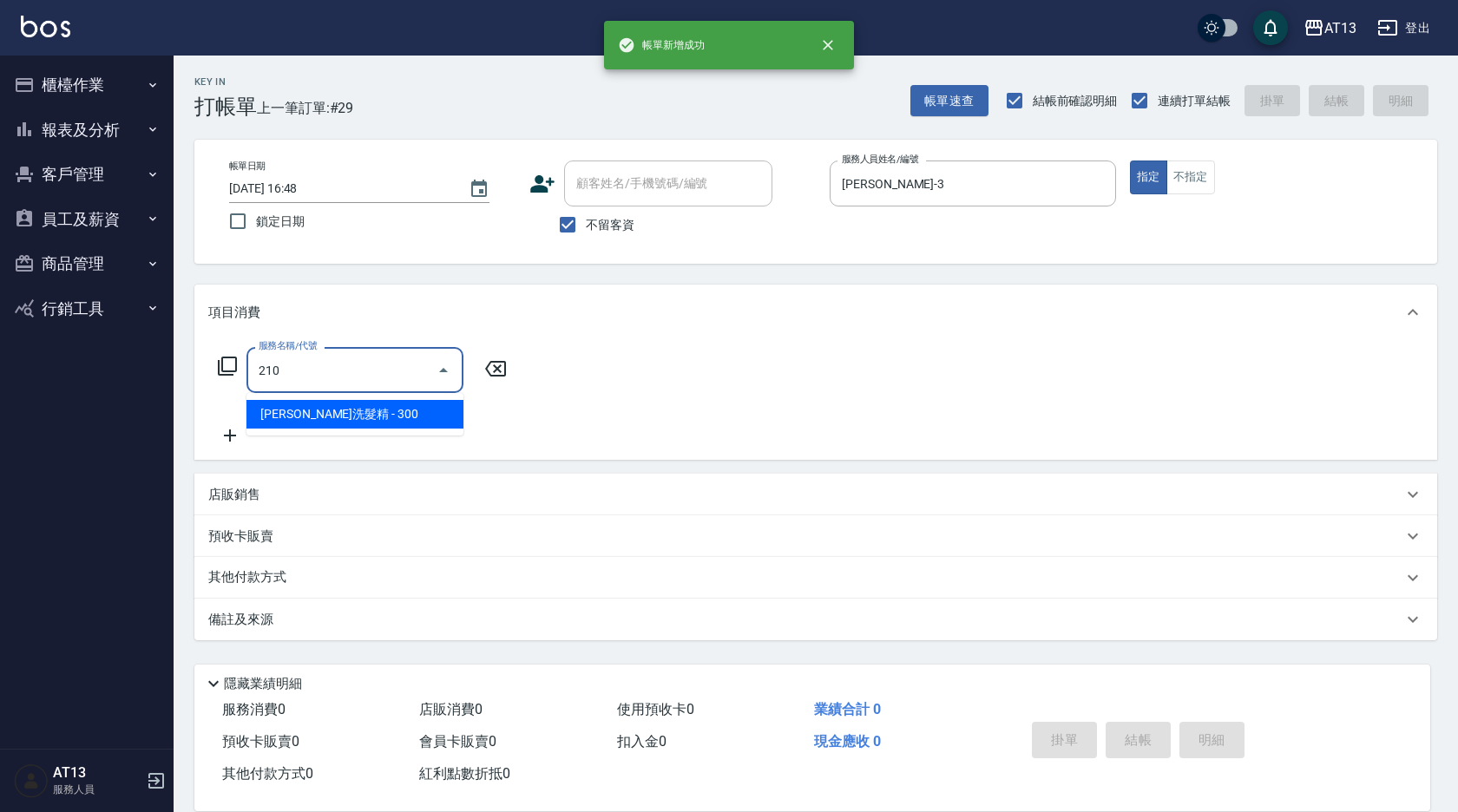
type input "歐娜洗髮精(210)"
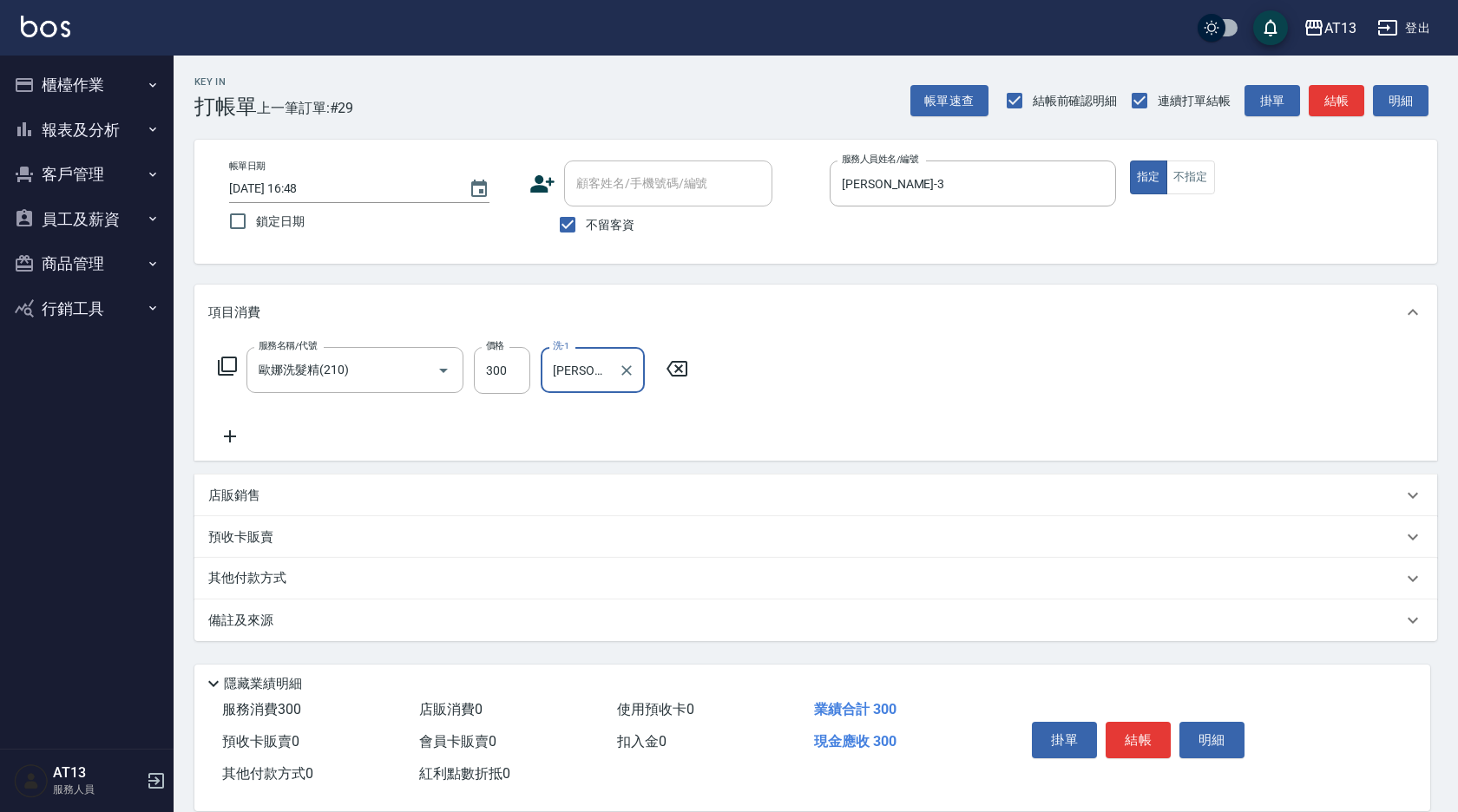
type input "[PERSON_NAME]-28"
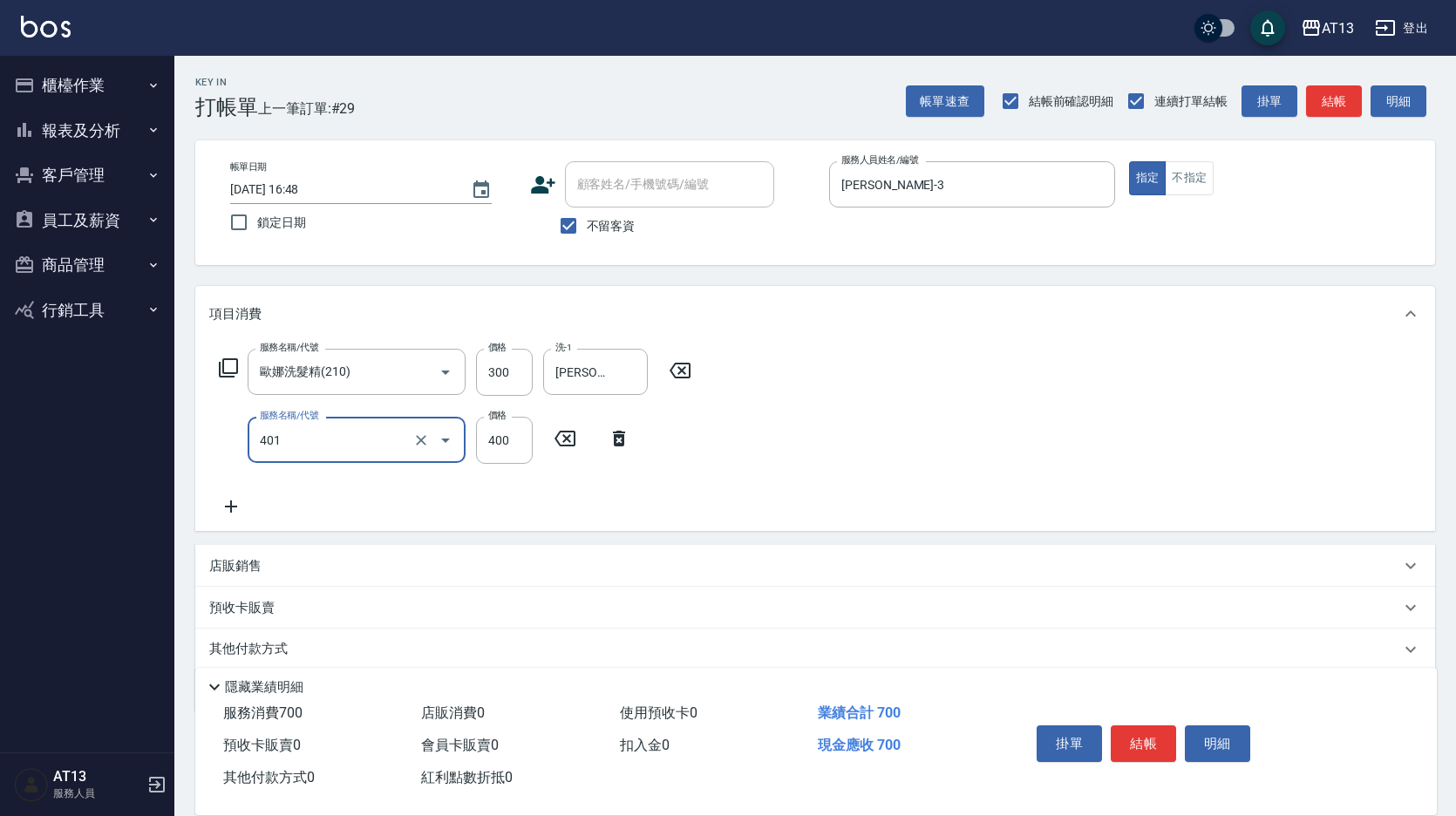
type input "剪髮(401)"
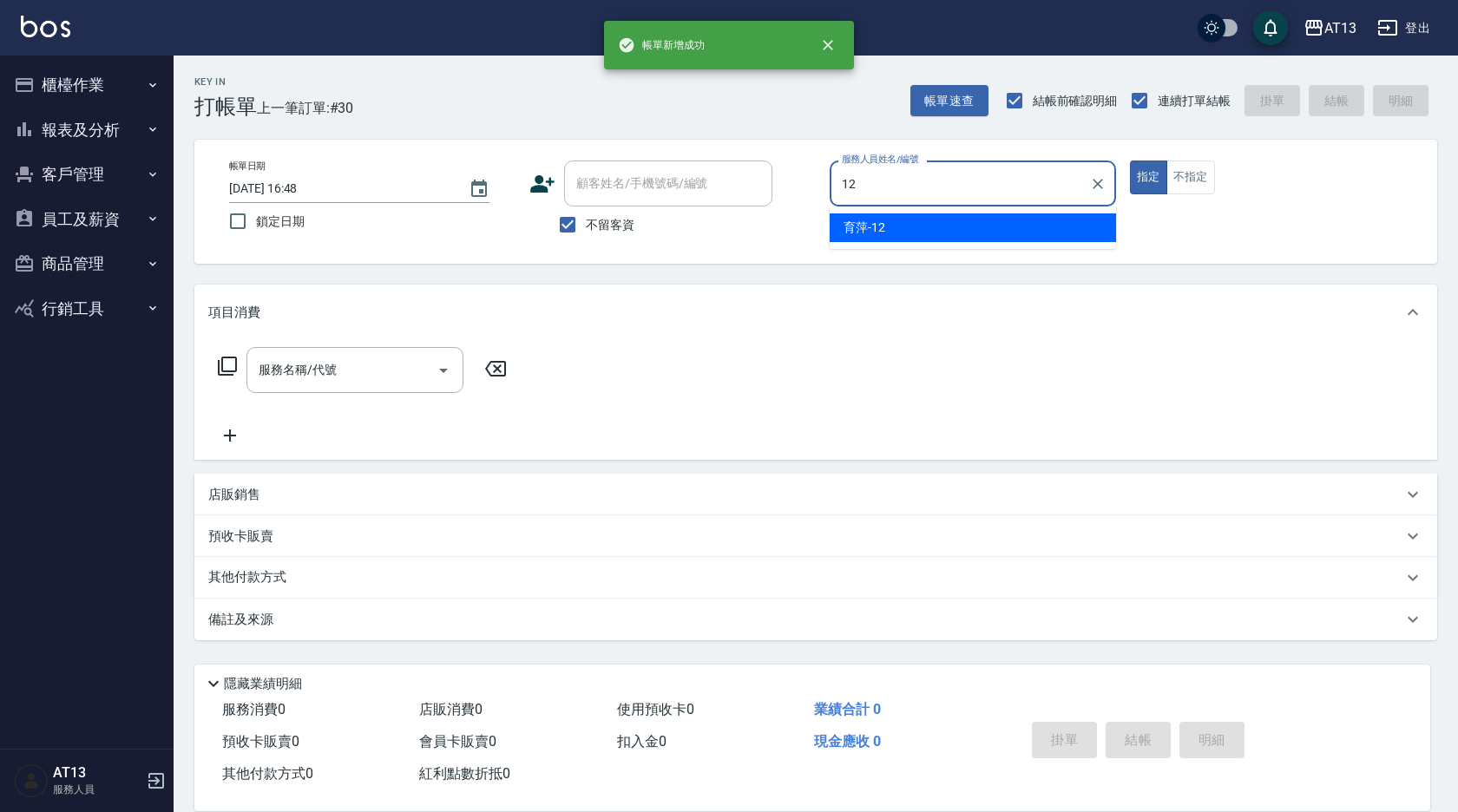
type input "育[PERSON_NAME]-12"
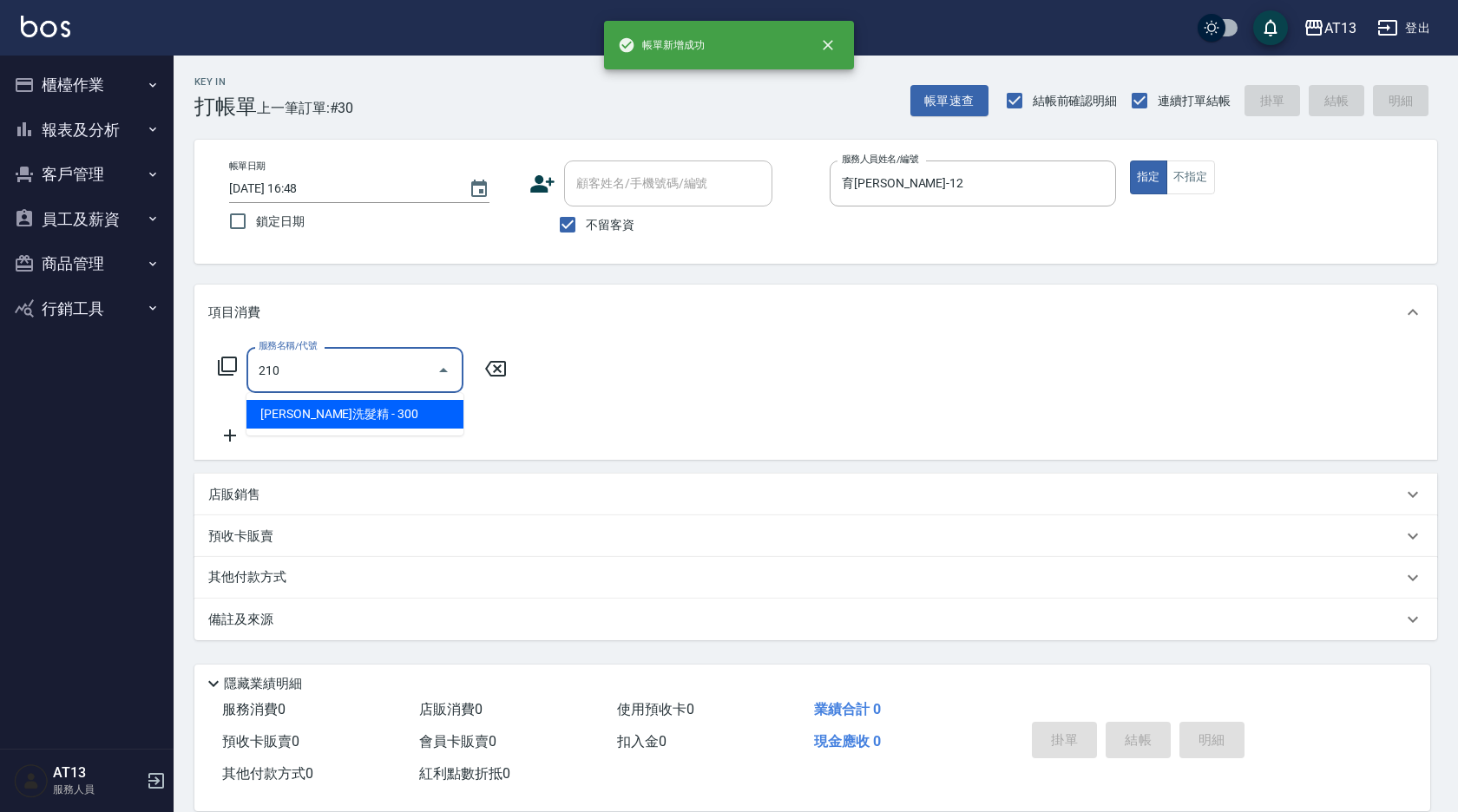
type input "歐娜洗髮精(210)"
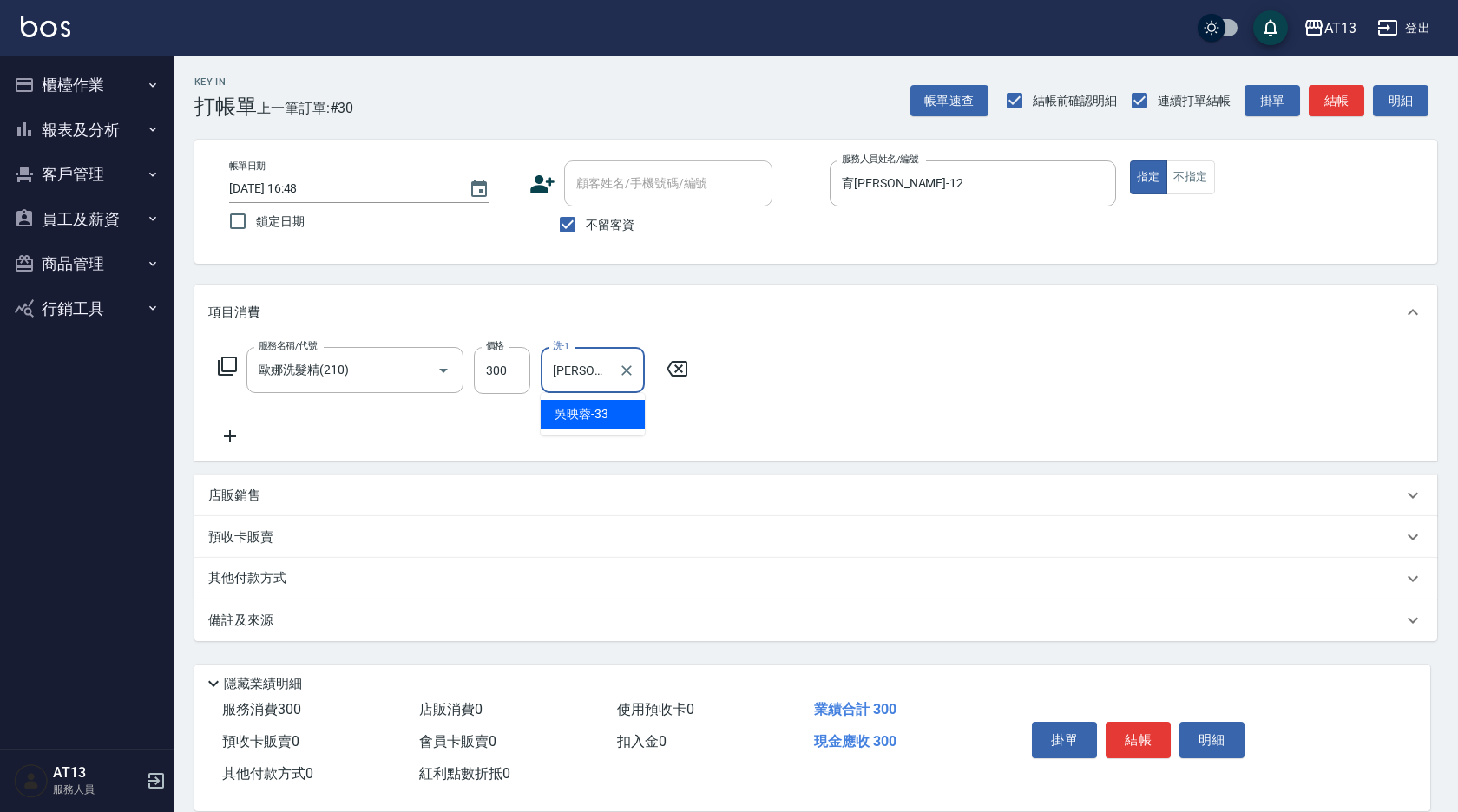
type input "[PERSON_NAME]-33"
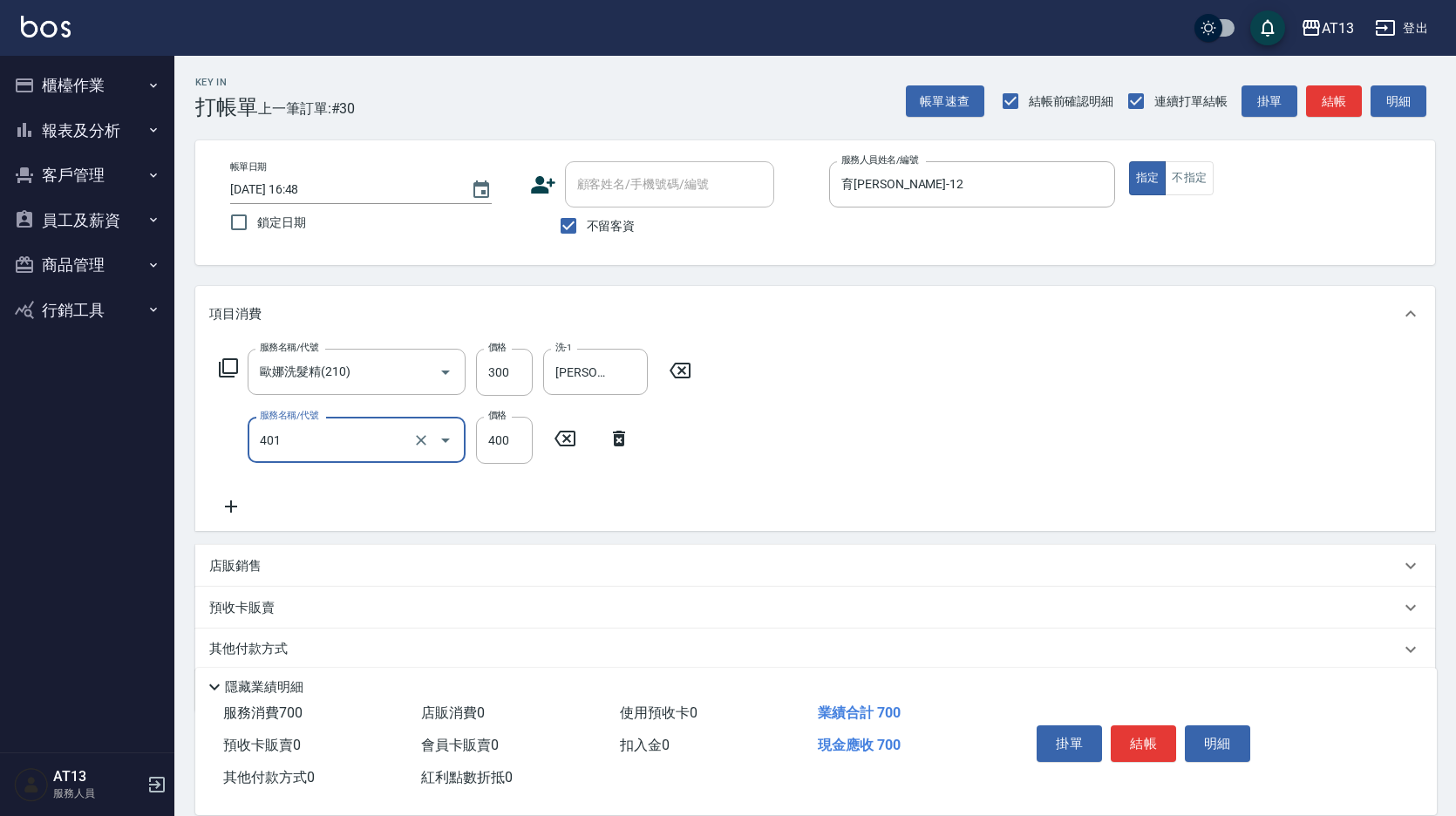
type input "剪髮(401)"
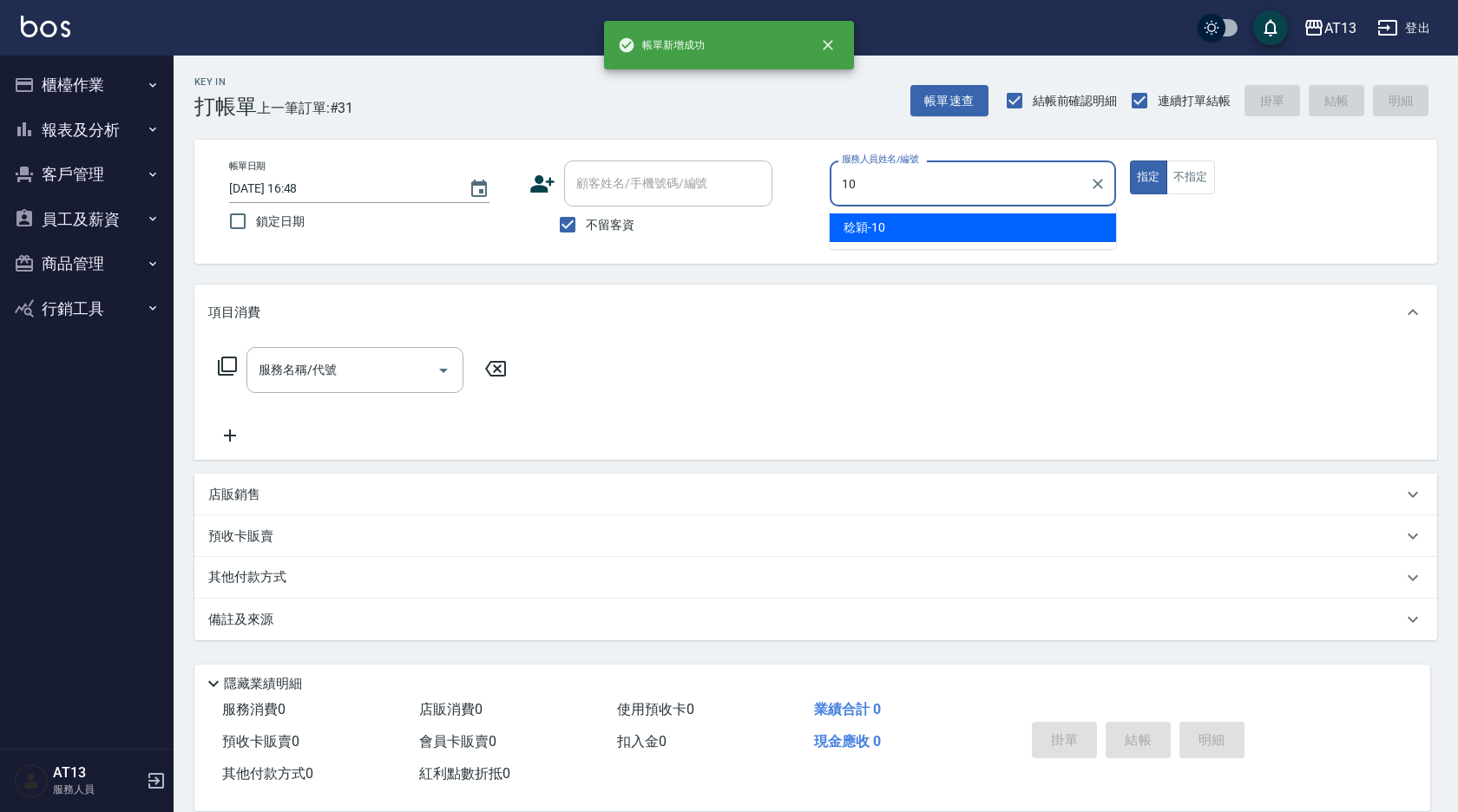
type input "稔穎-10"
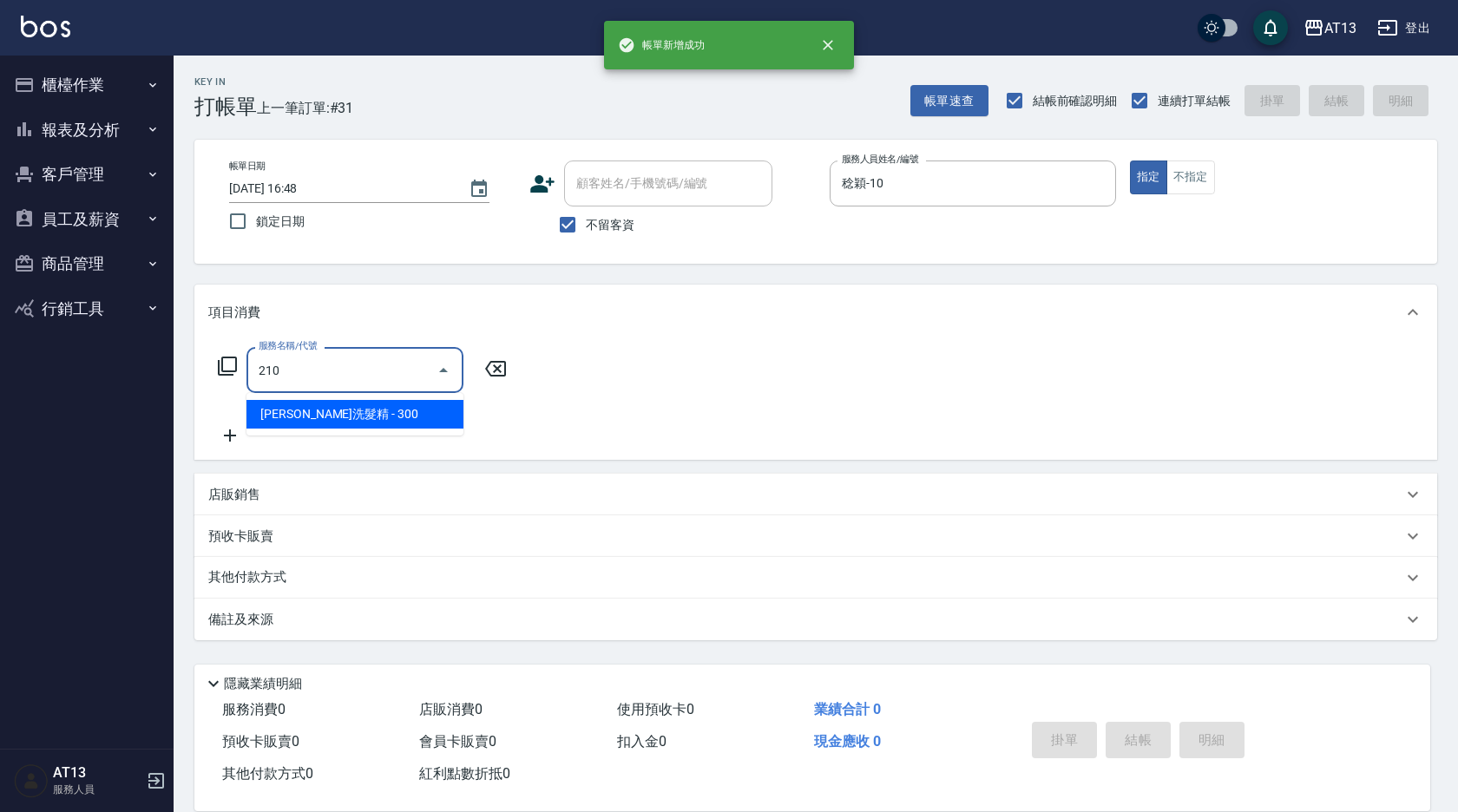
type input "歐娜洗髮精(210)"
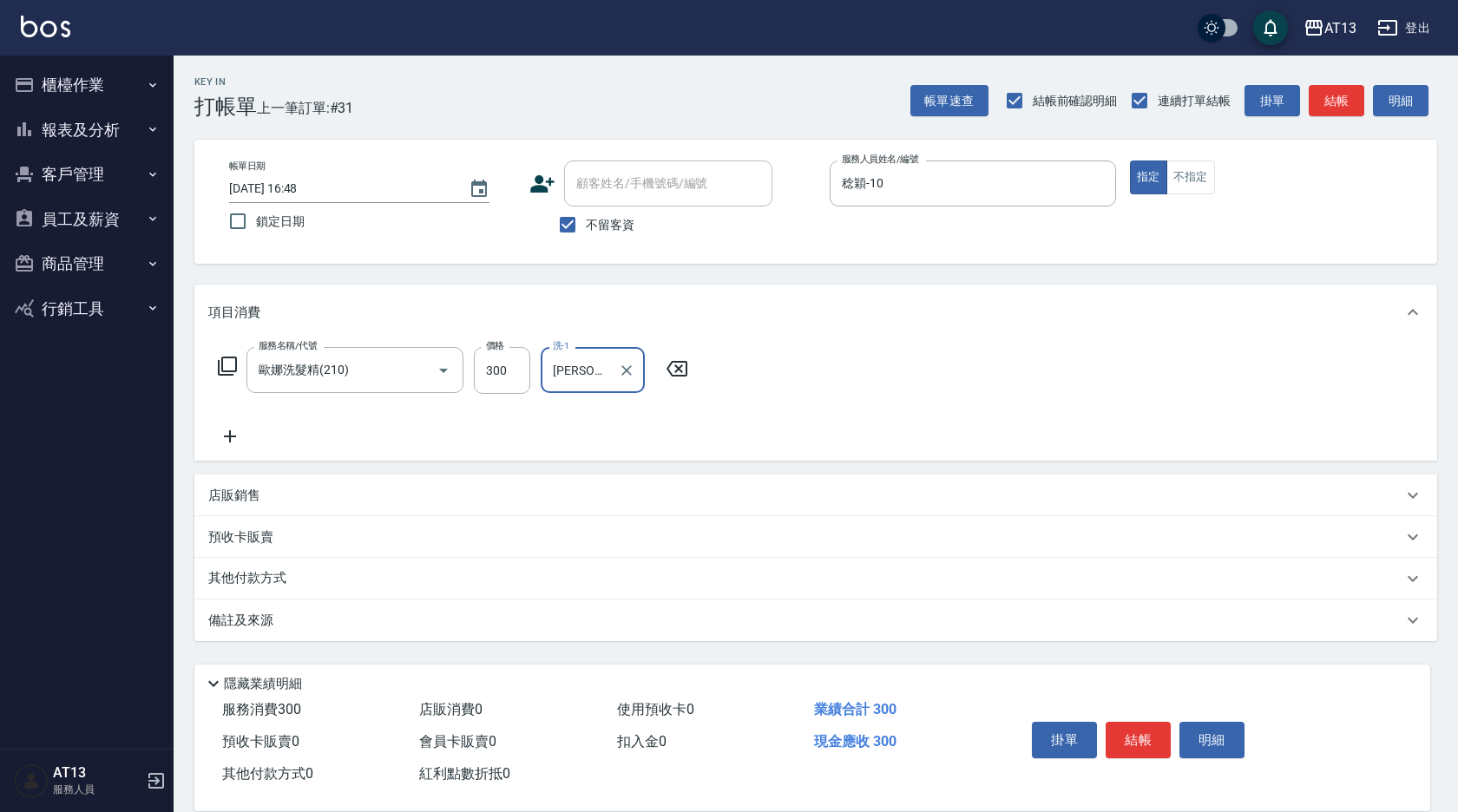
type input "[PERSON_NAME]-28"
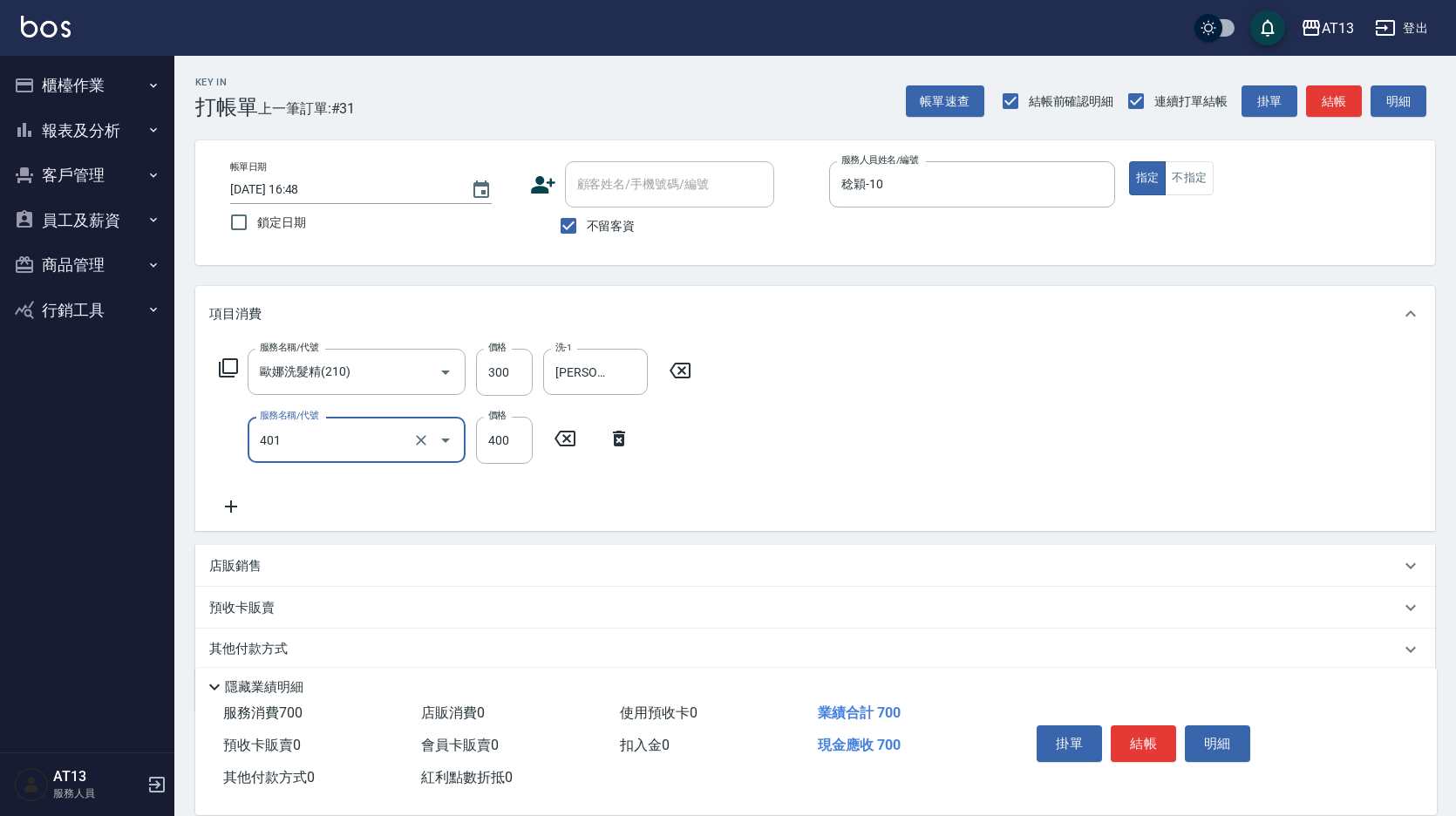
type input "剪髮(401)"
type input "200"
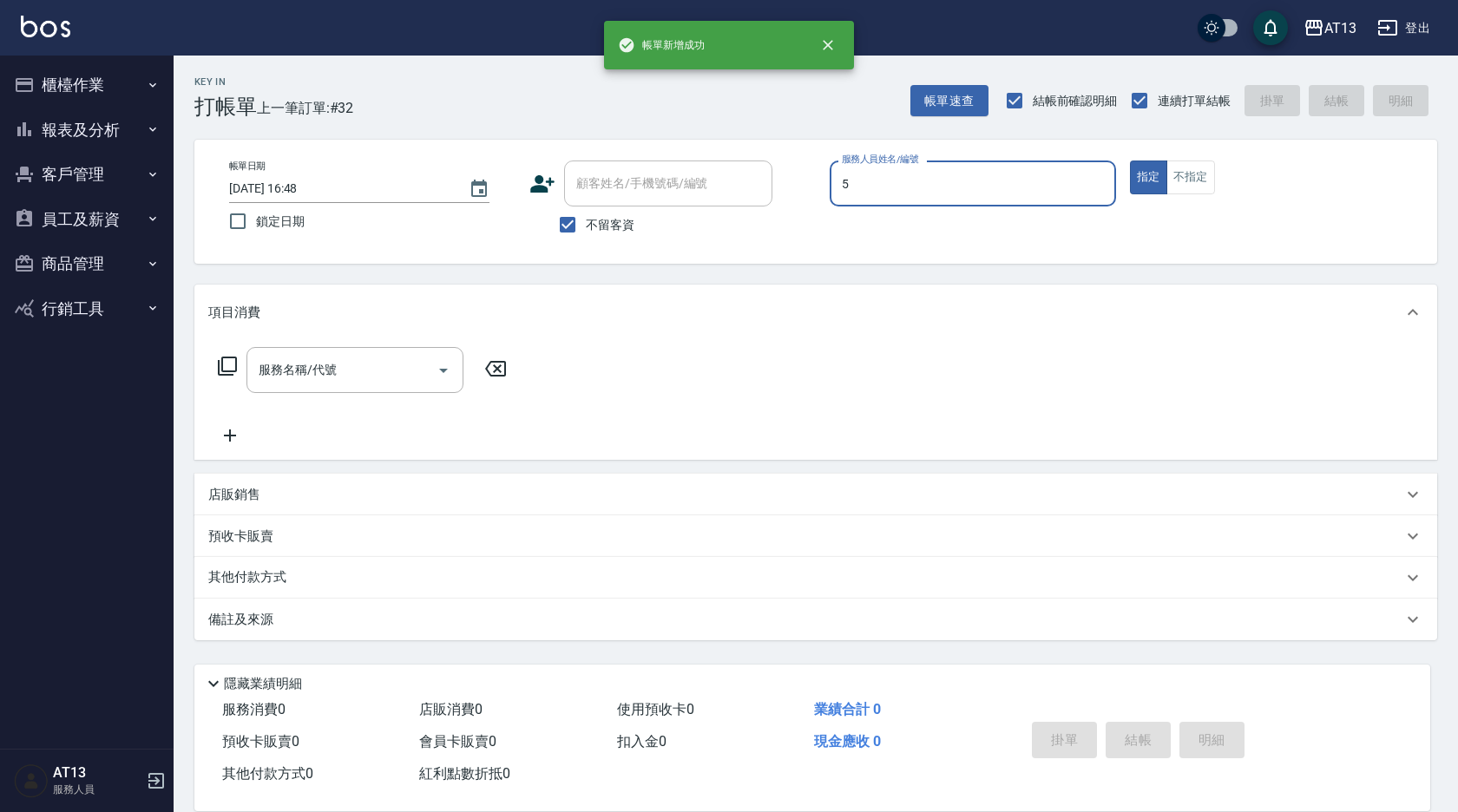
type input "[PERSON_NAME]-5"
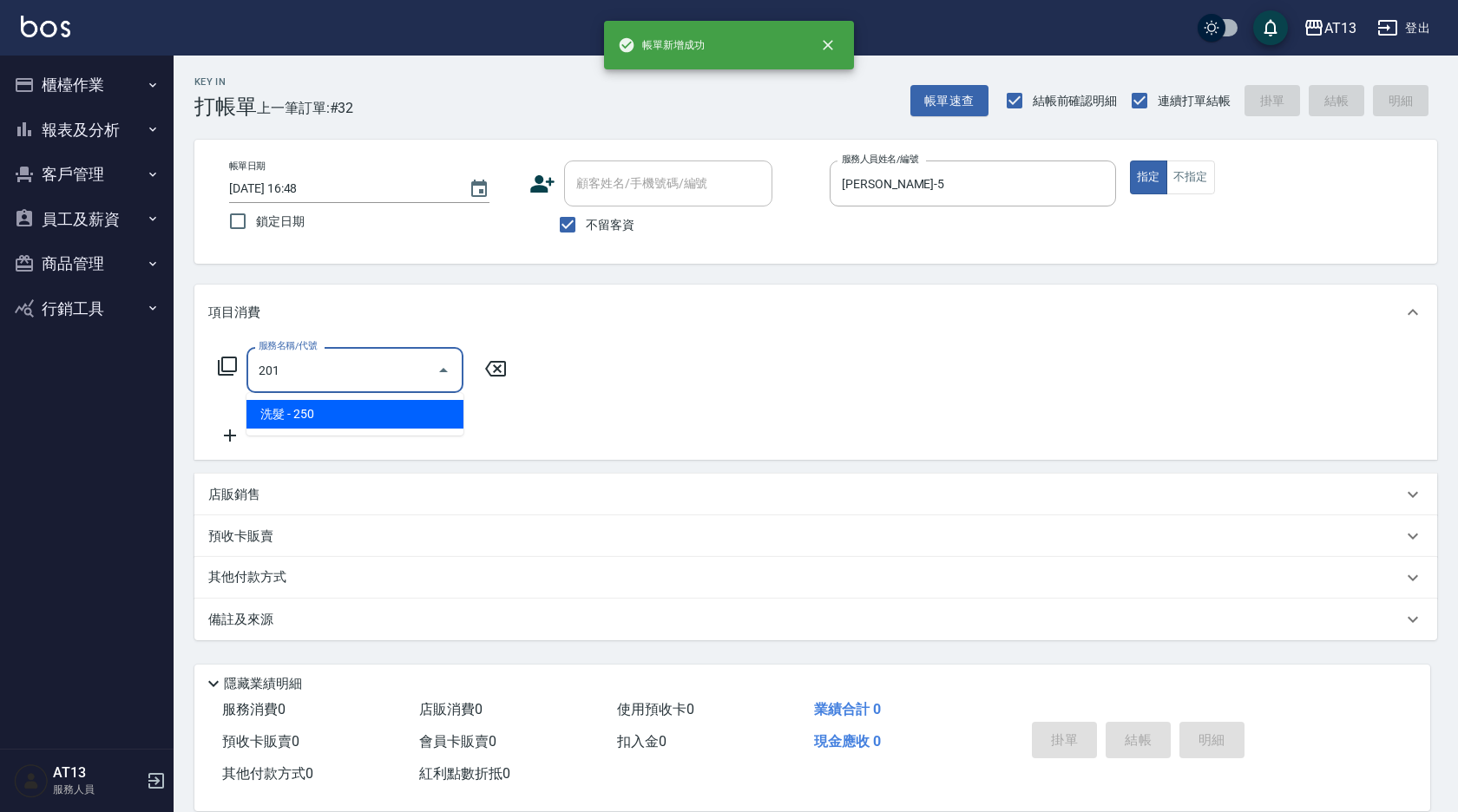
type input "洗髮(201)"
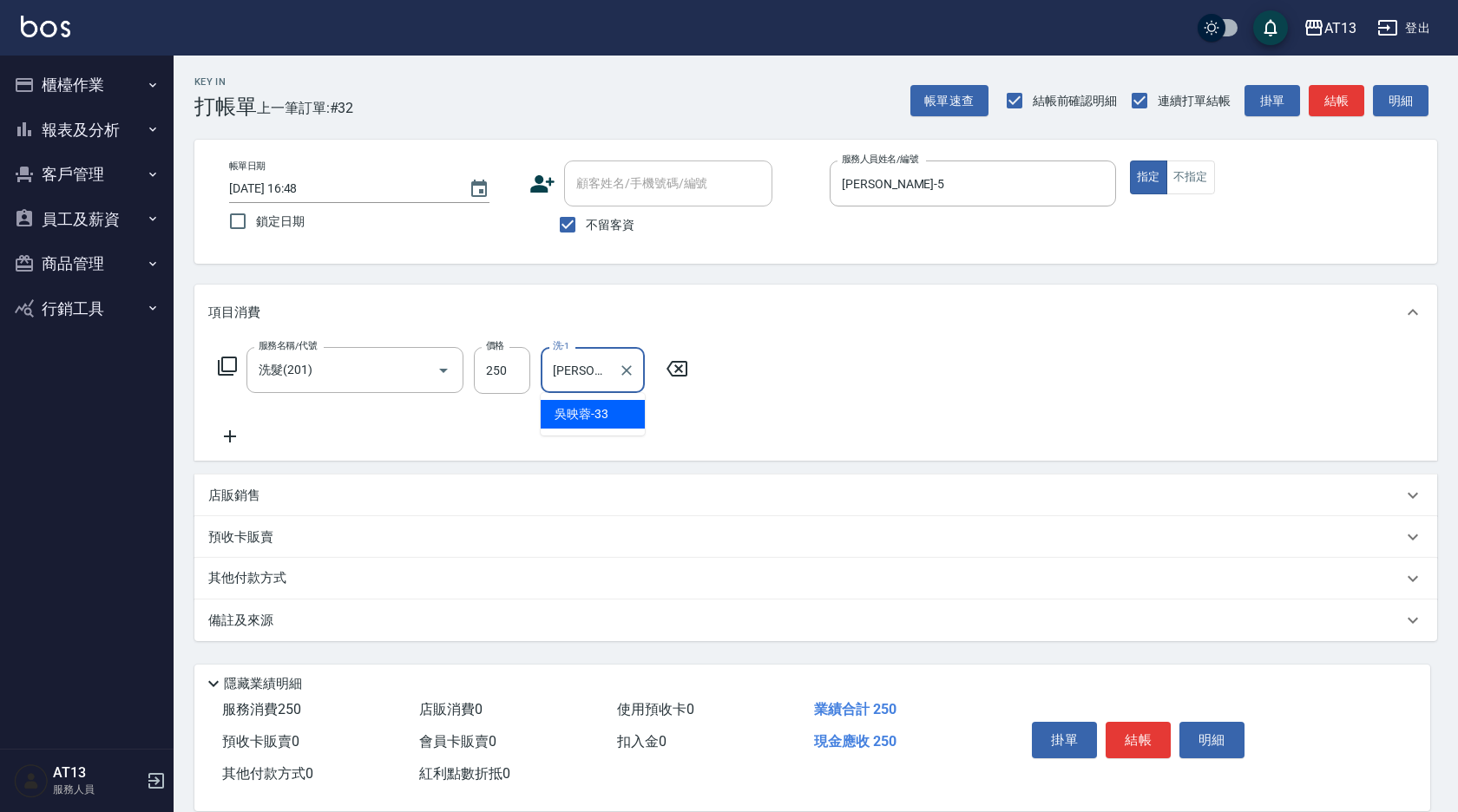
type input "[PERSON_NAME]-33"
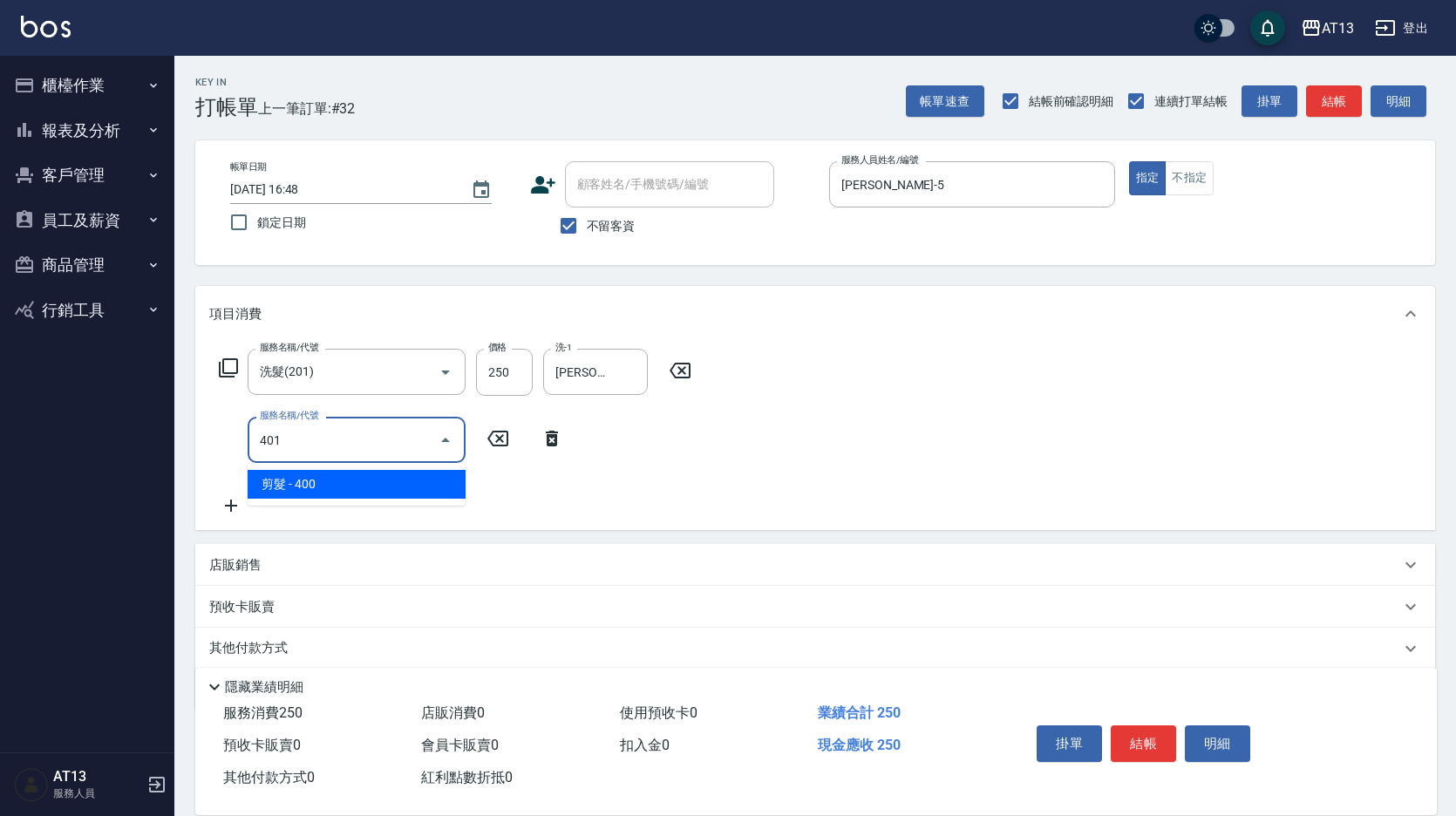
type input "剪髮(401)"
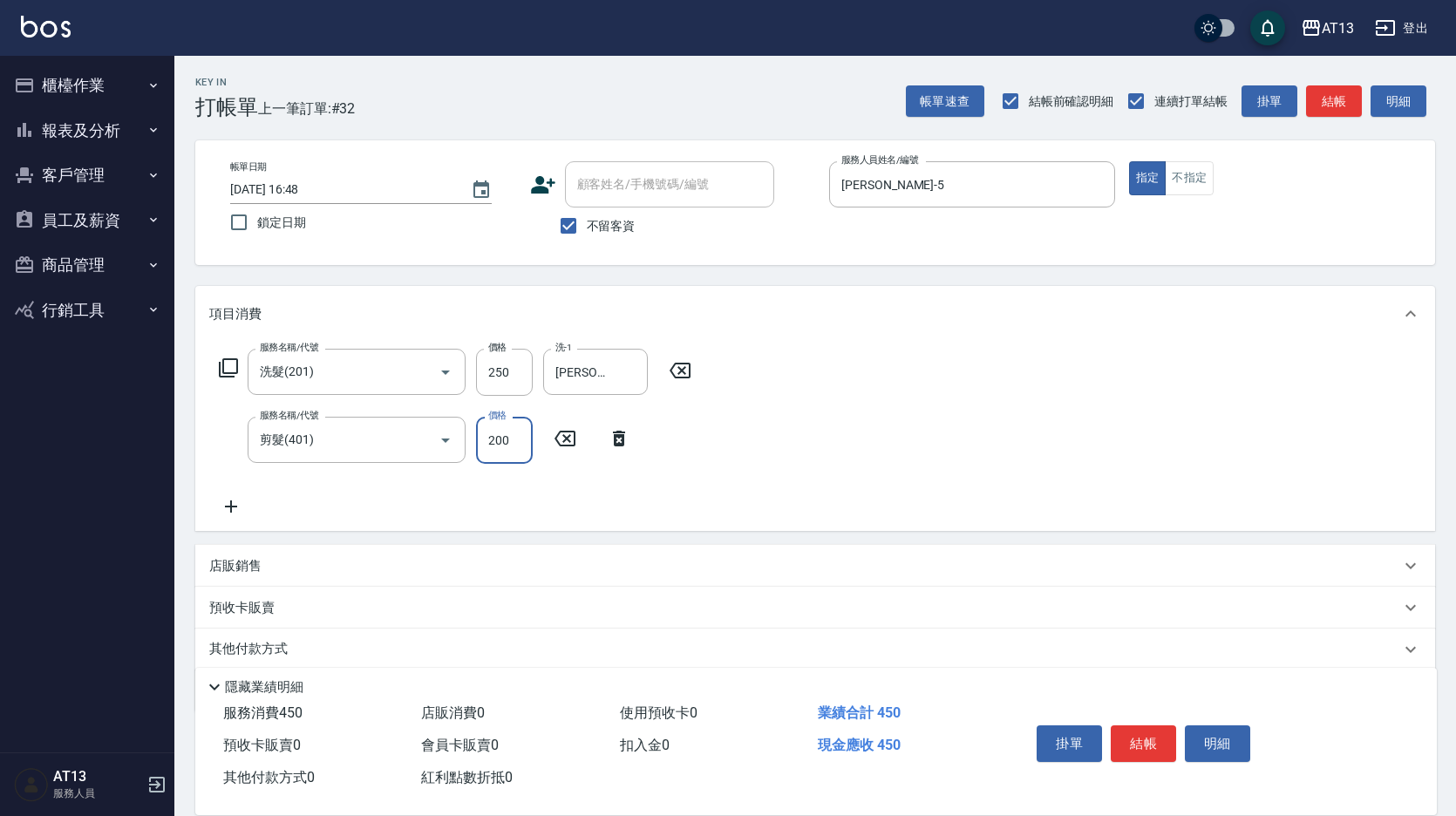
type input "200"
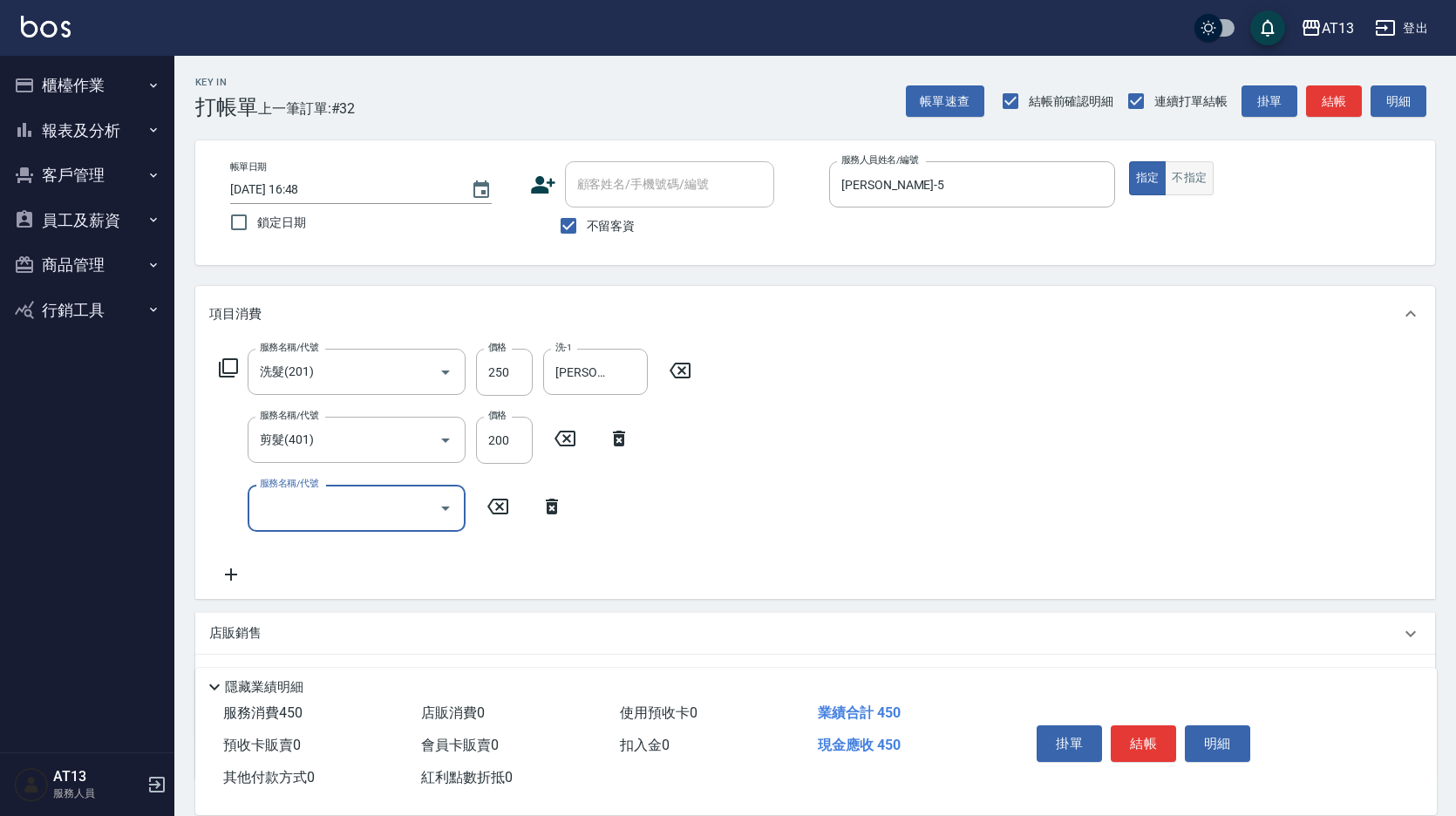
click at [1175, 185] on button "不指定" at bounding box center [1189, 178] width 49 height 34
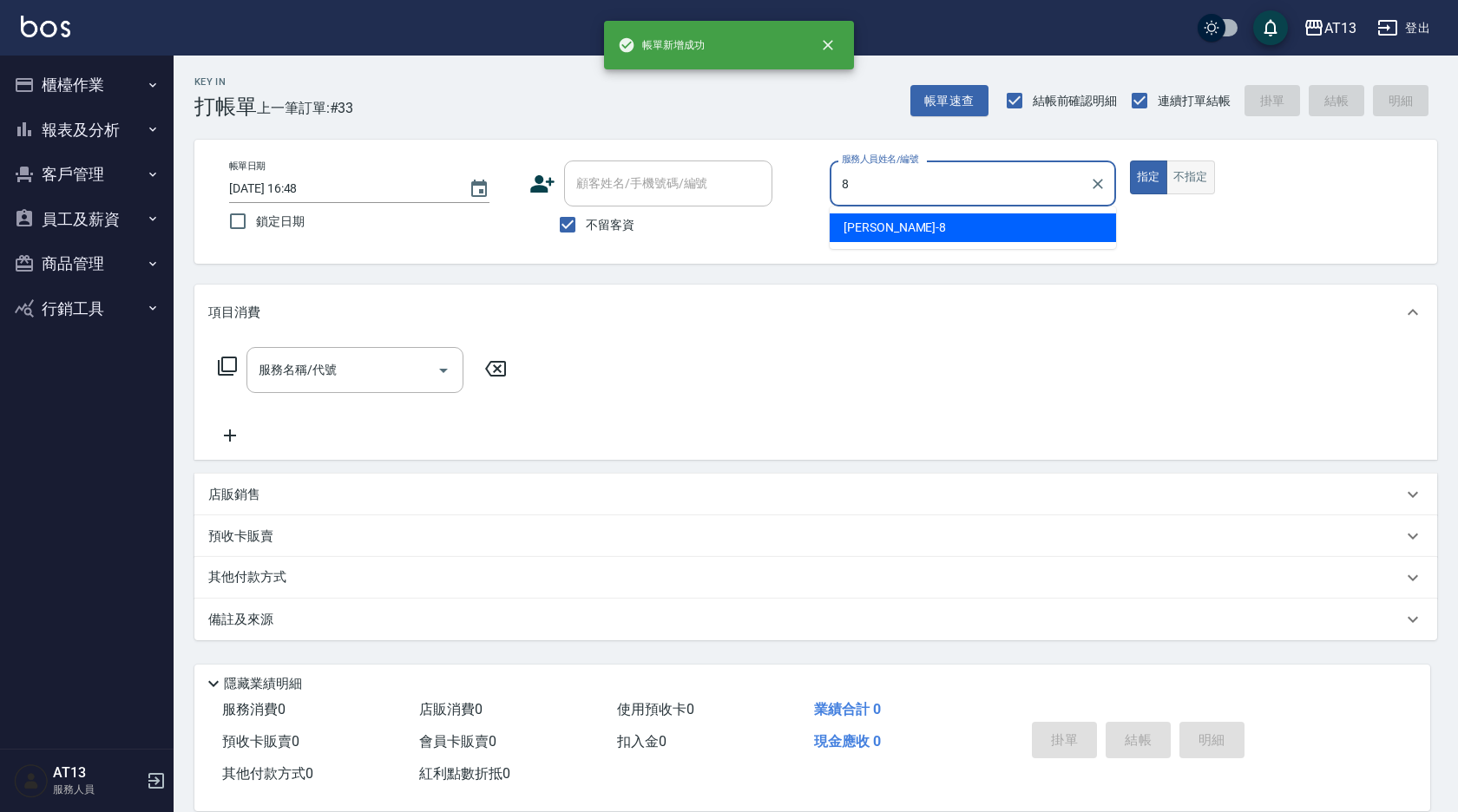
type input "[PERSON_NAME]-8"
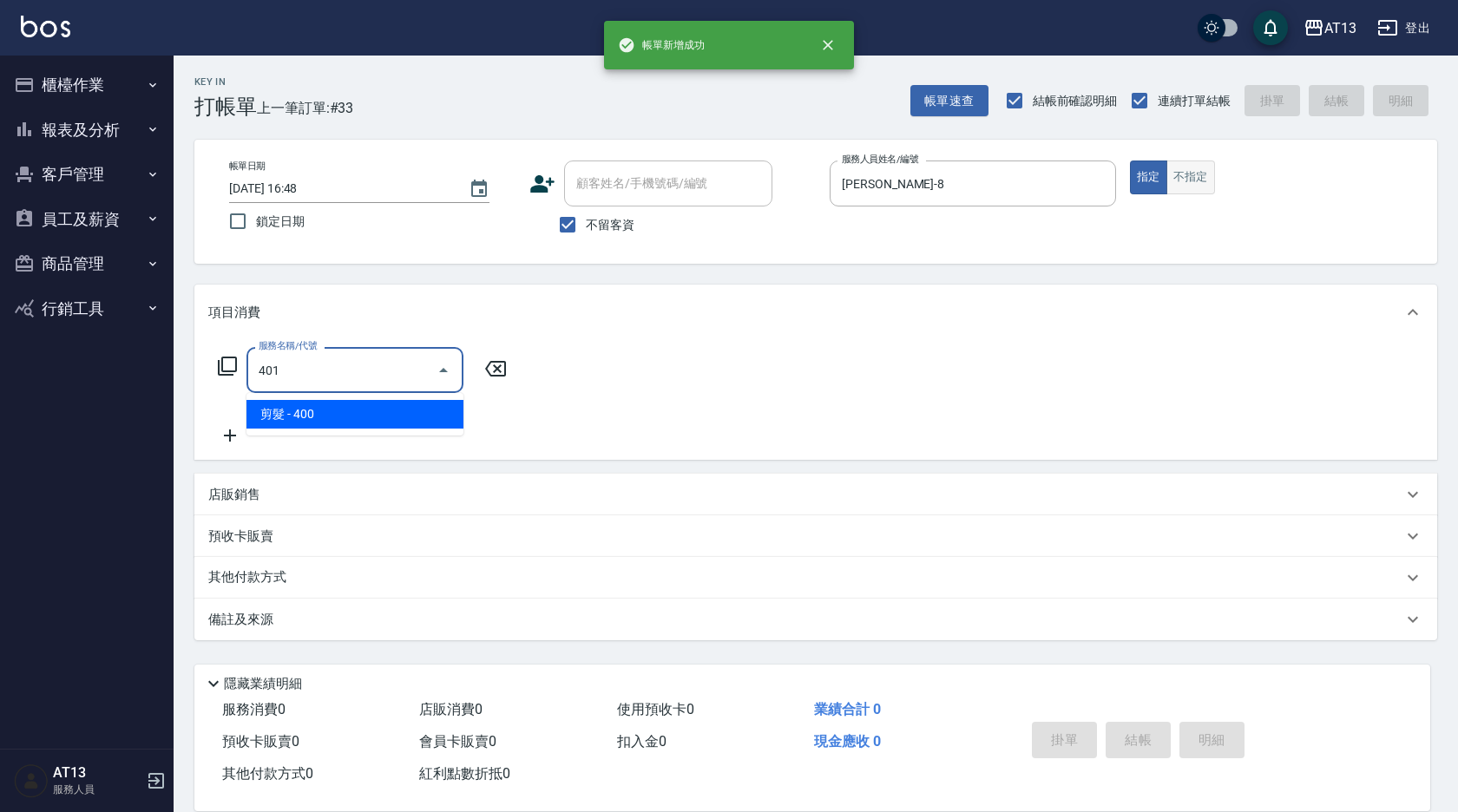
type input "剪髮(401)"
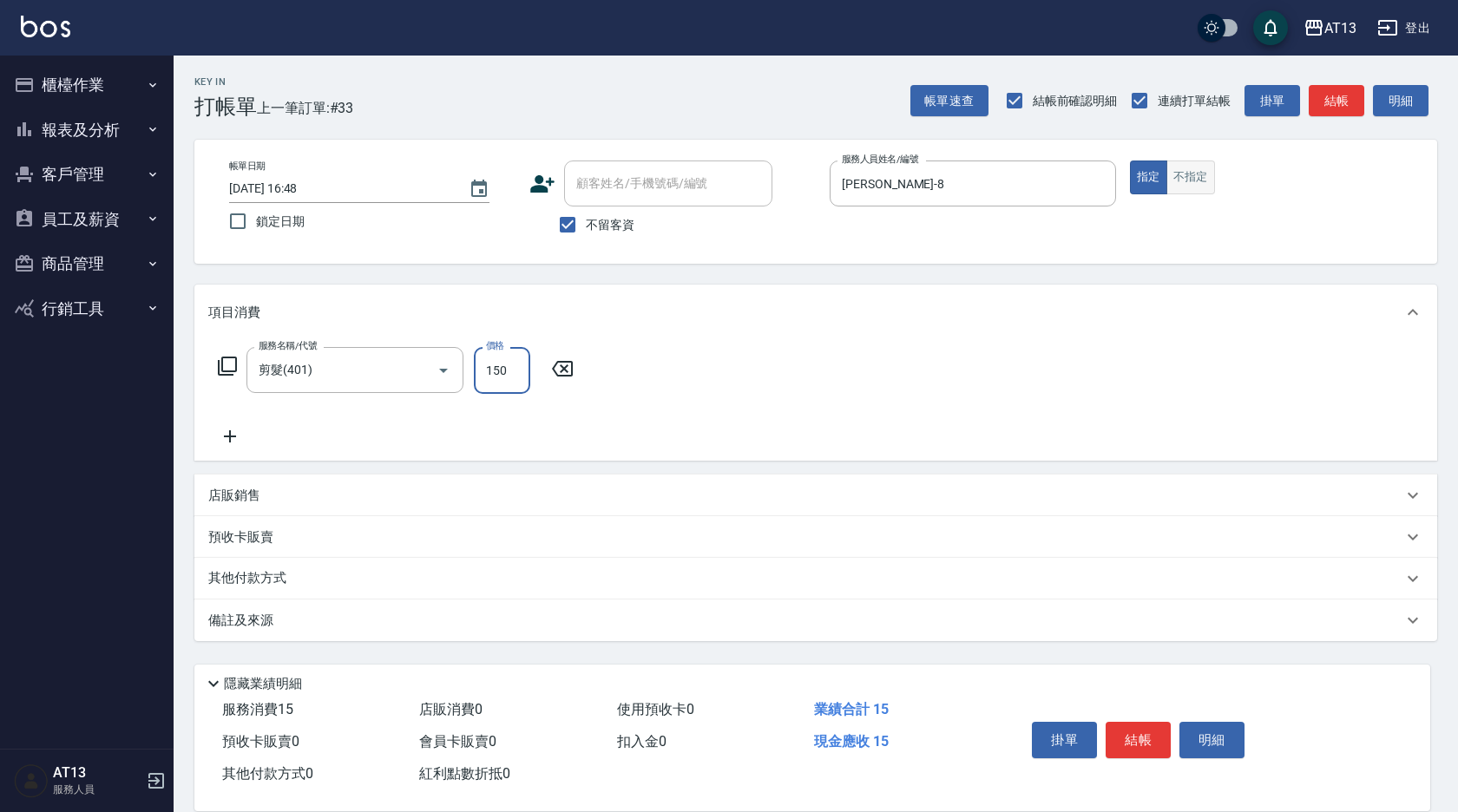
type input "150"
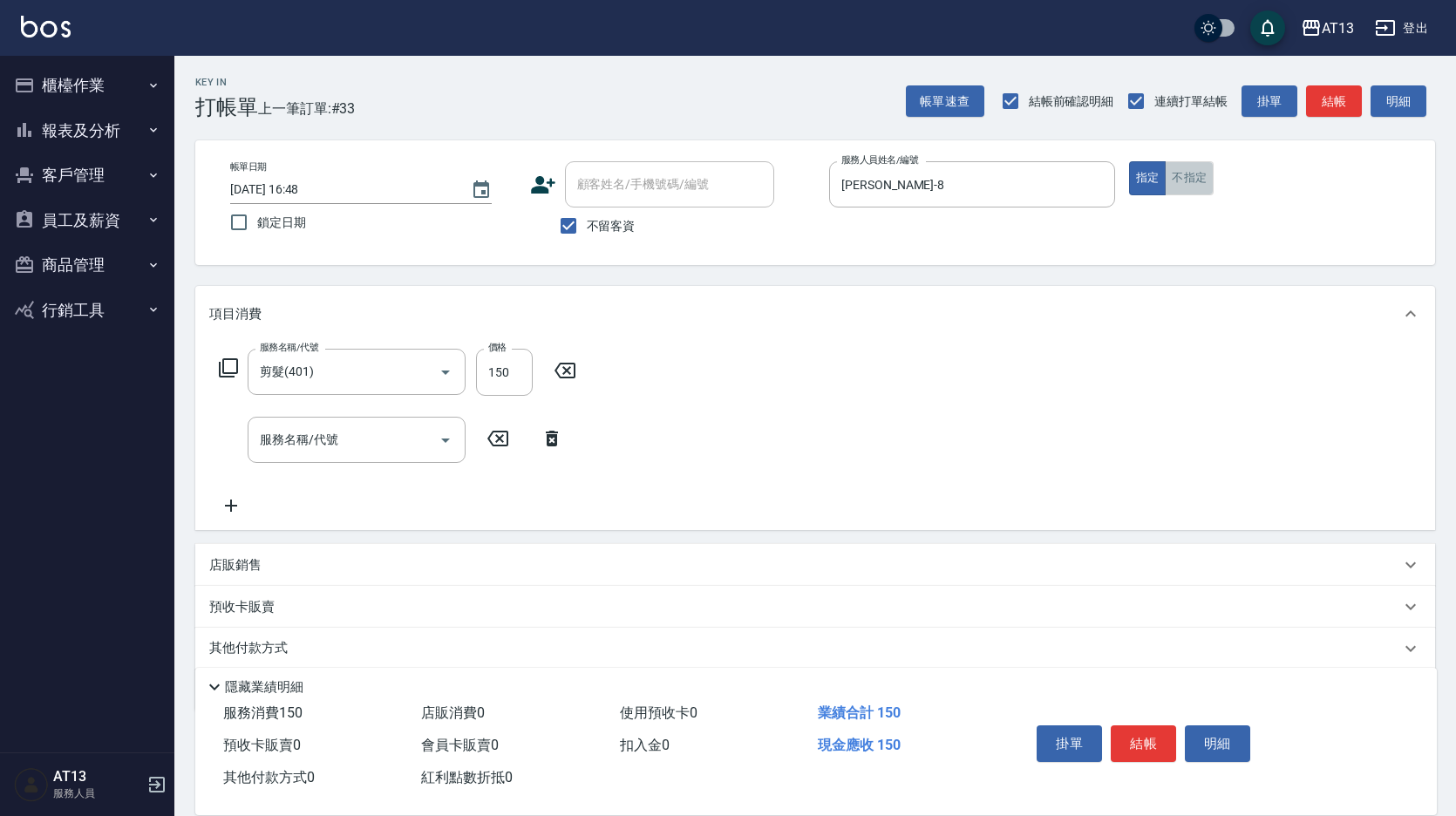
click at [1190, 178] on button "不指定" at bounding box center [1189, 178] width 49 height 34
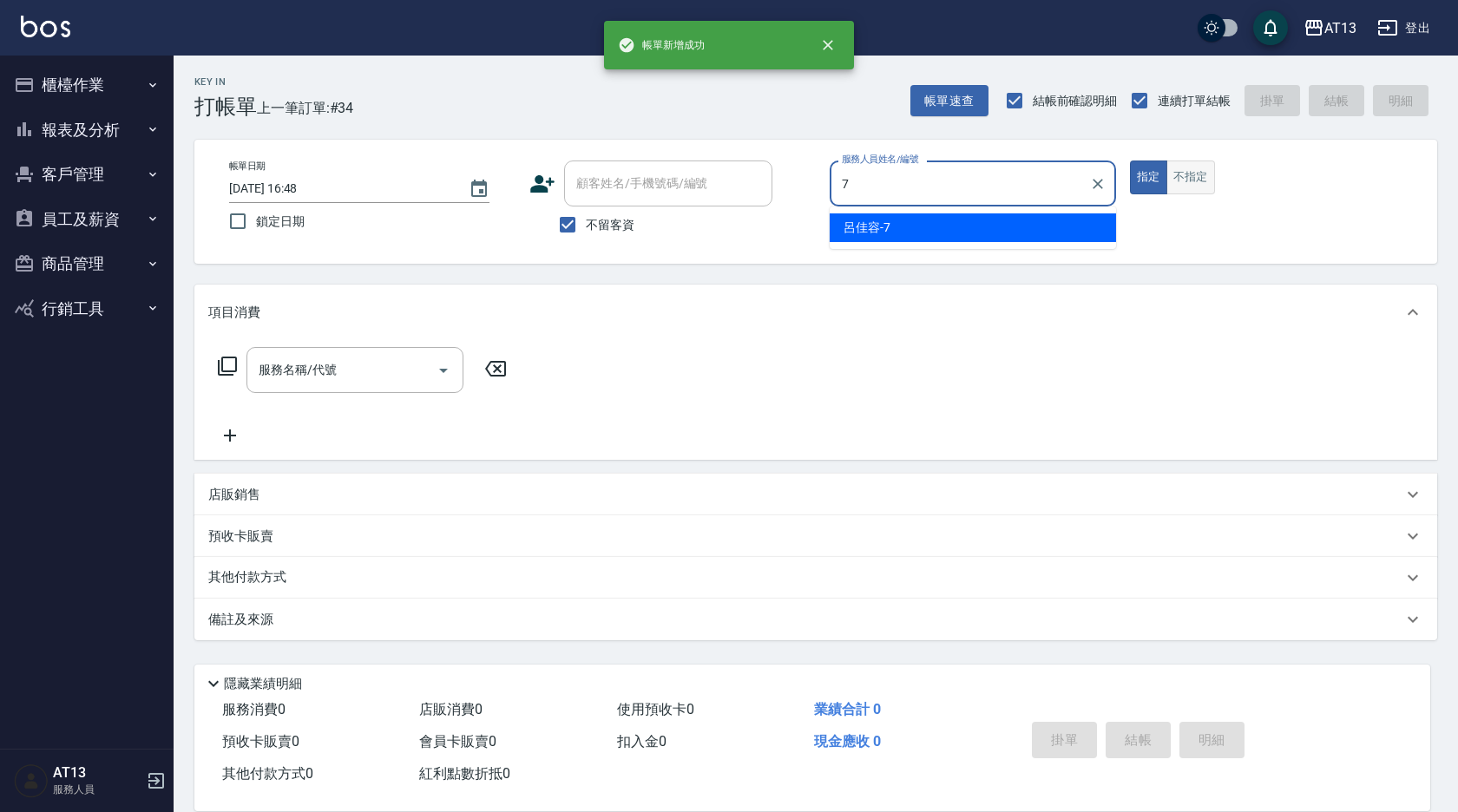
type input "呂佳容-7"
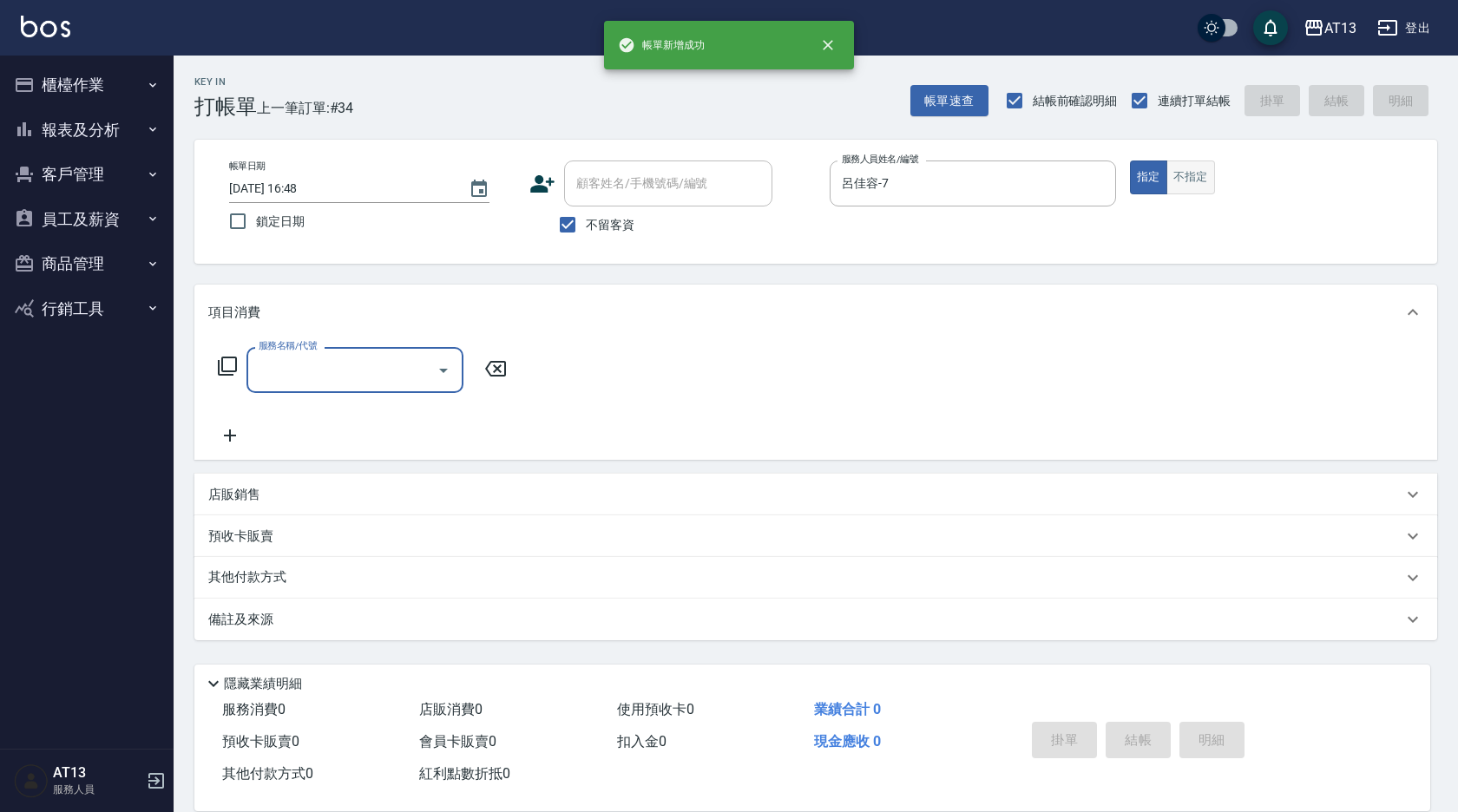
type input "2"
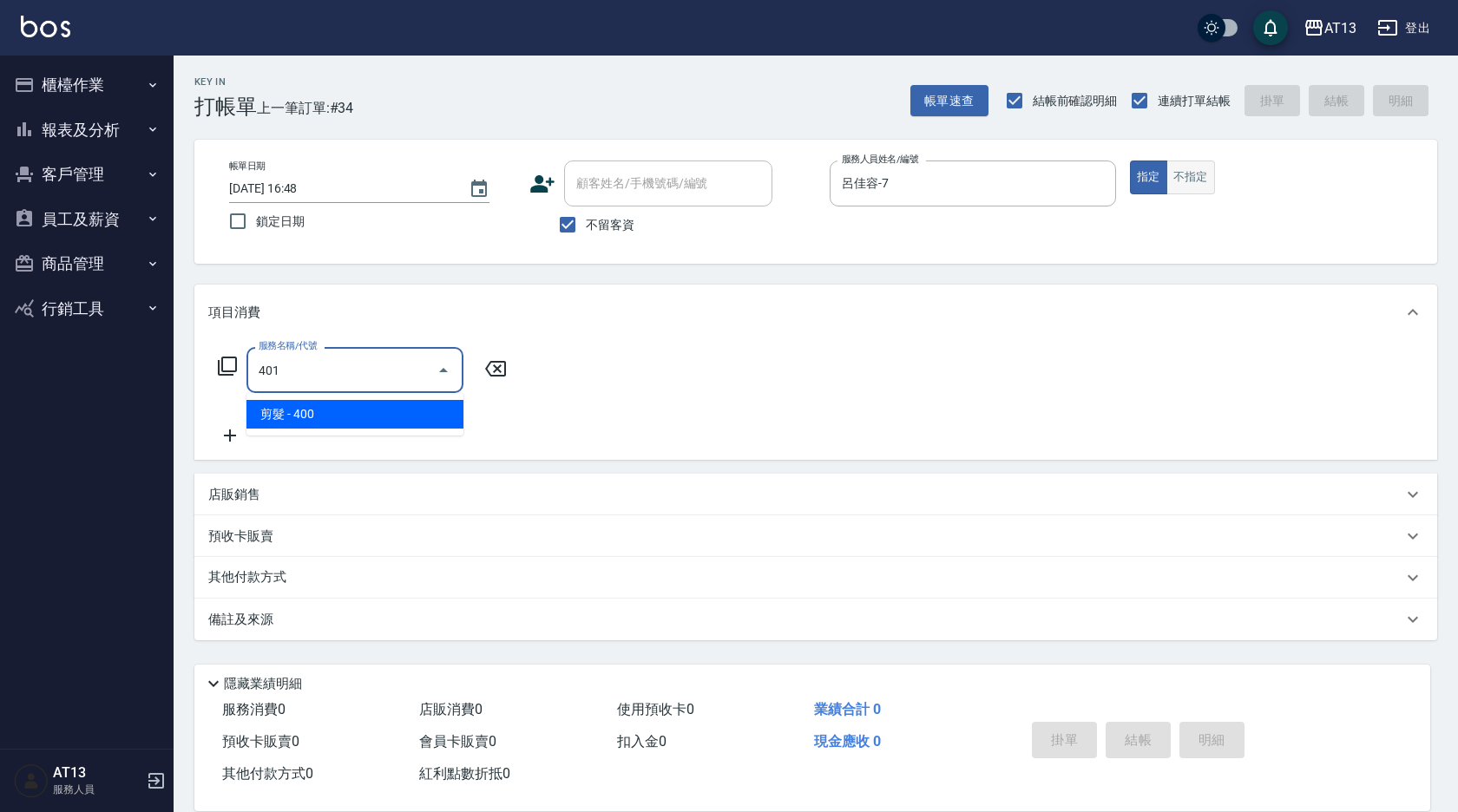
type input "剪髮(401)"
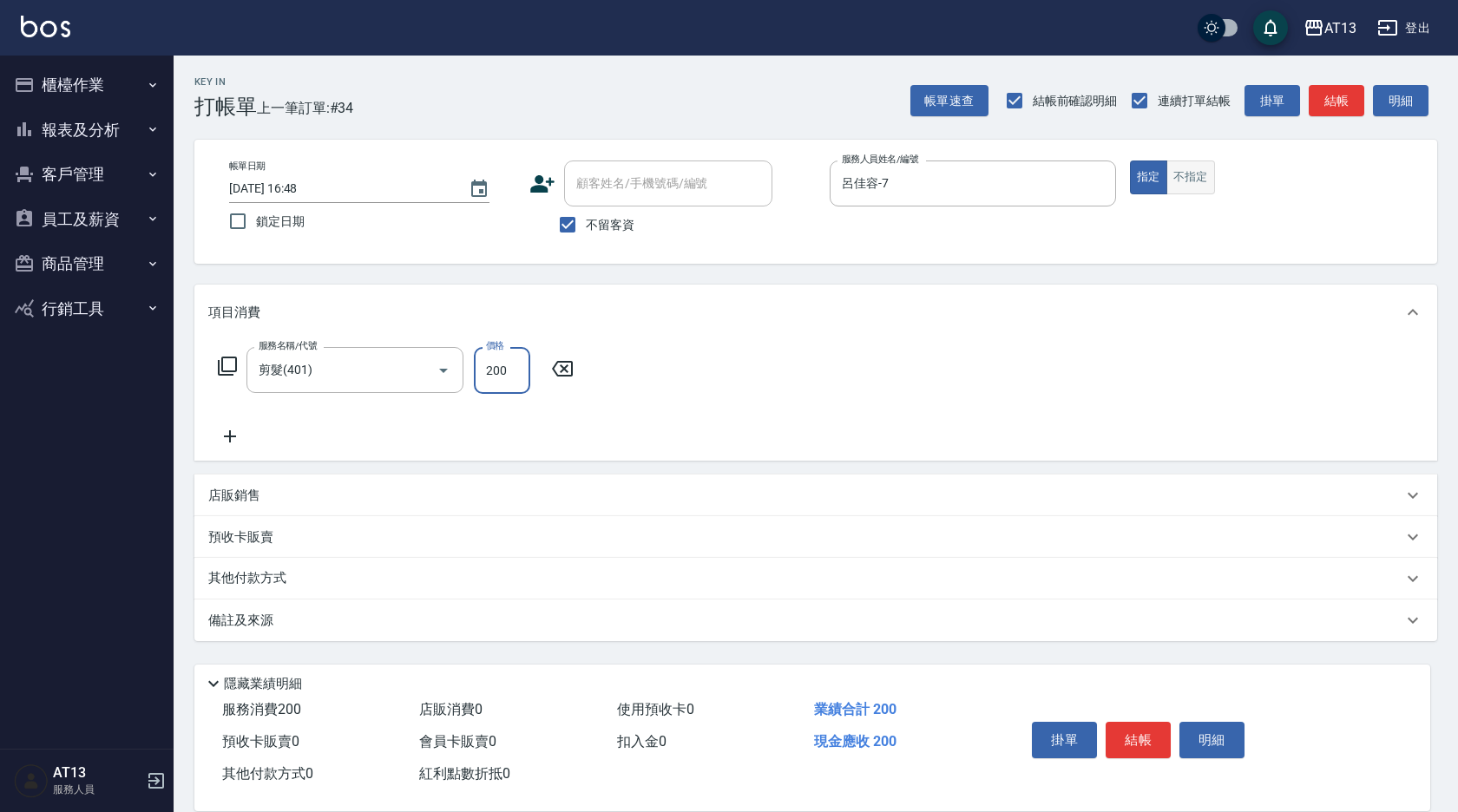
type input "200"
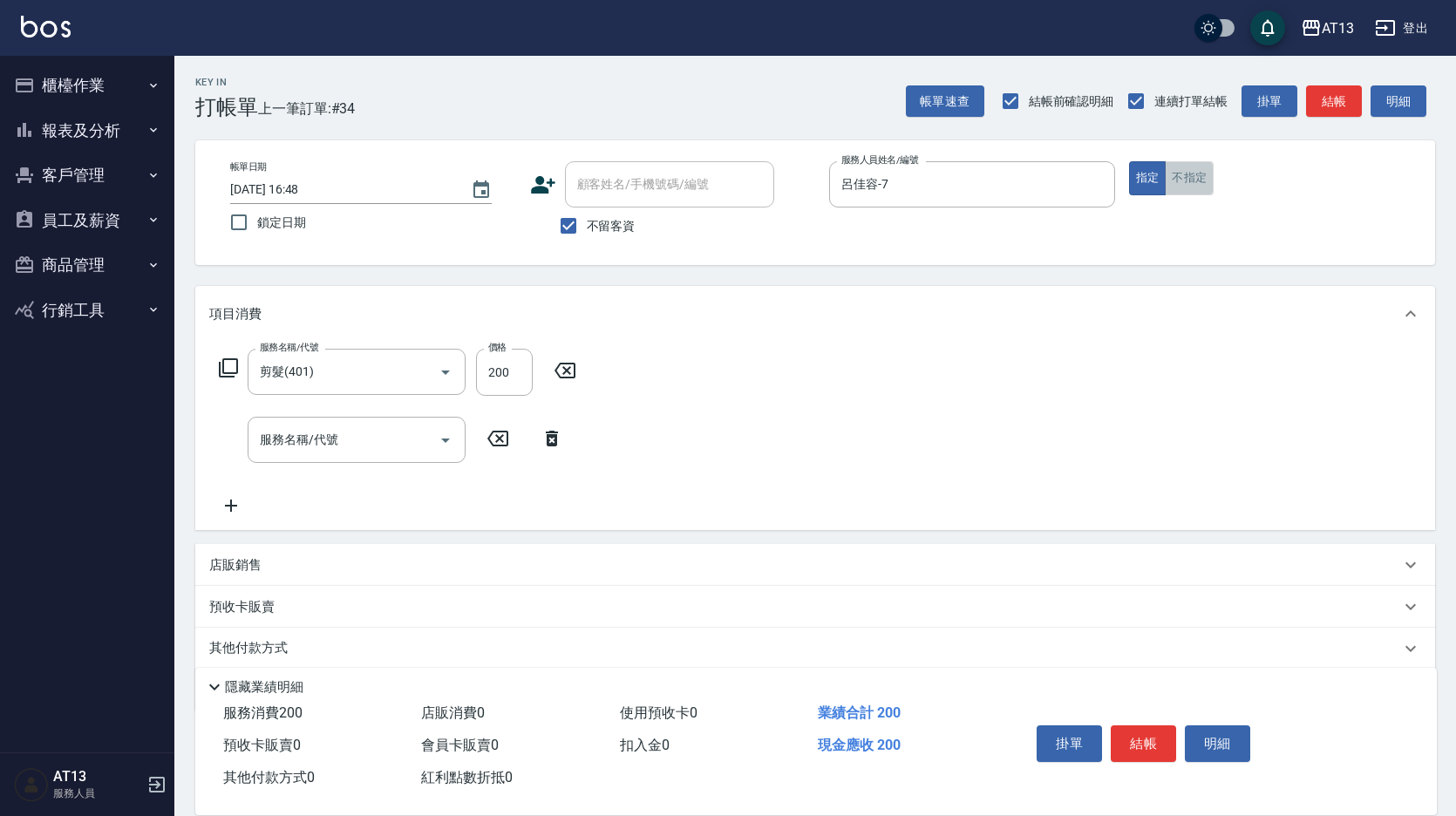
click at [1190, 178] on button "不指定" at bounding box center [1189, 178] width 49 height 34
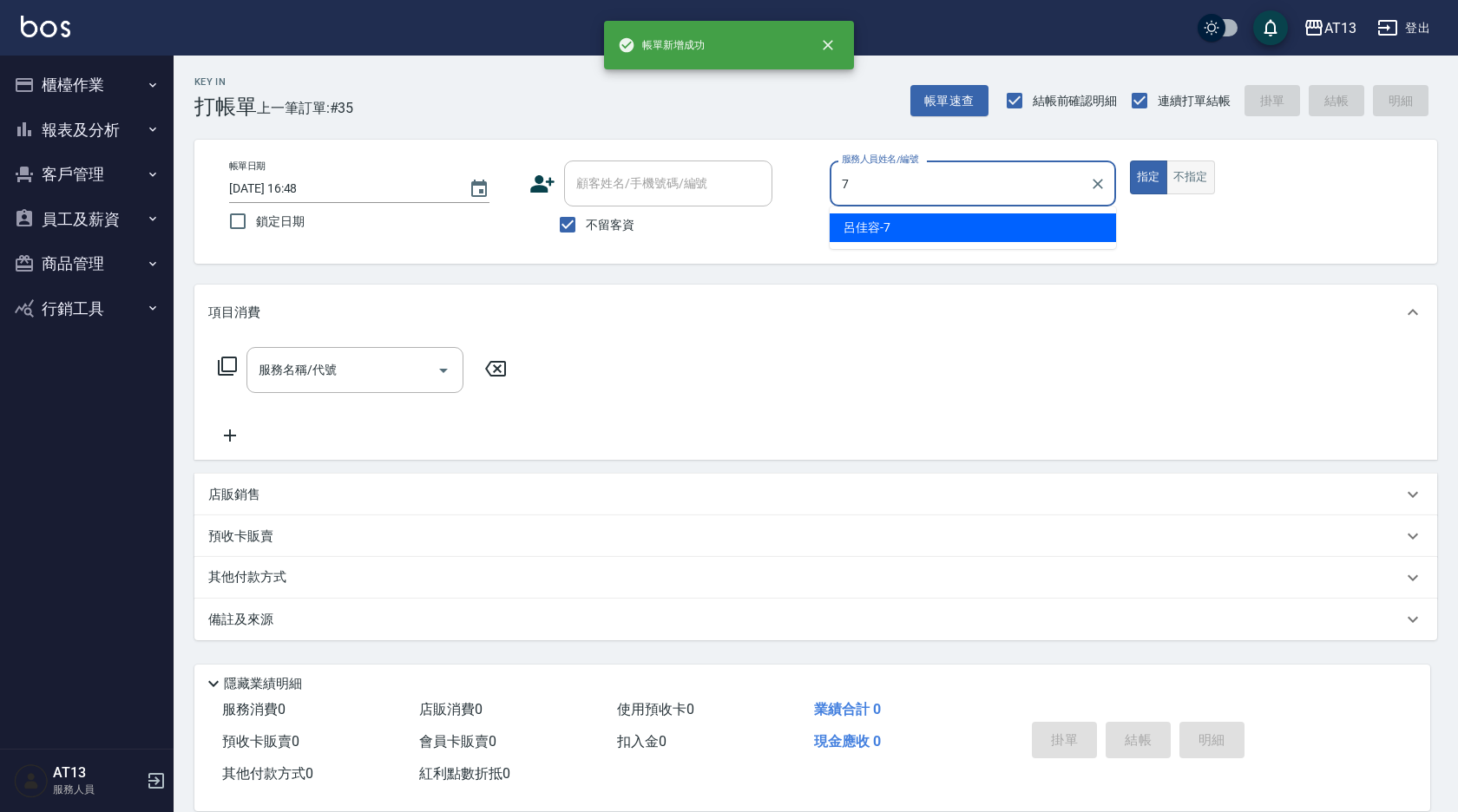
type input "呂佳容-7"
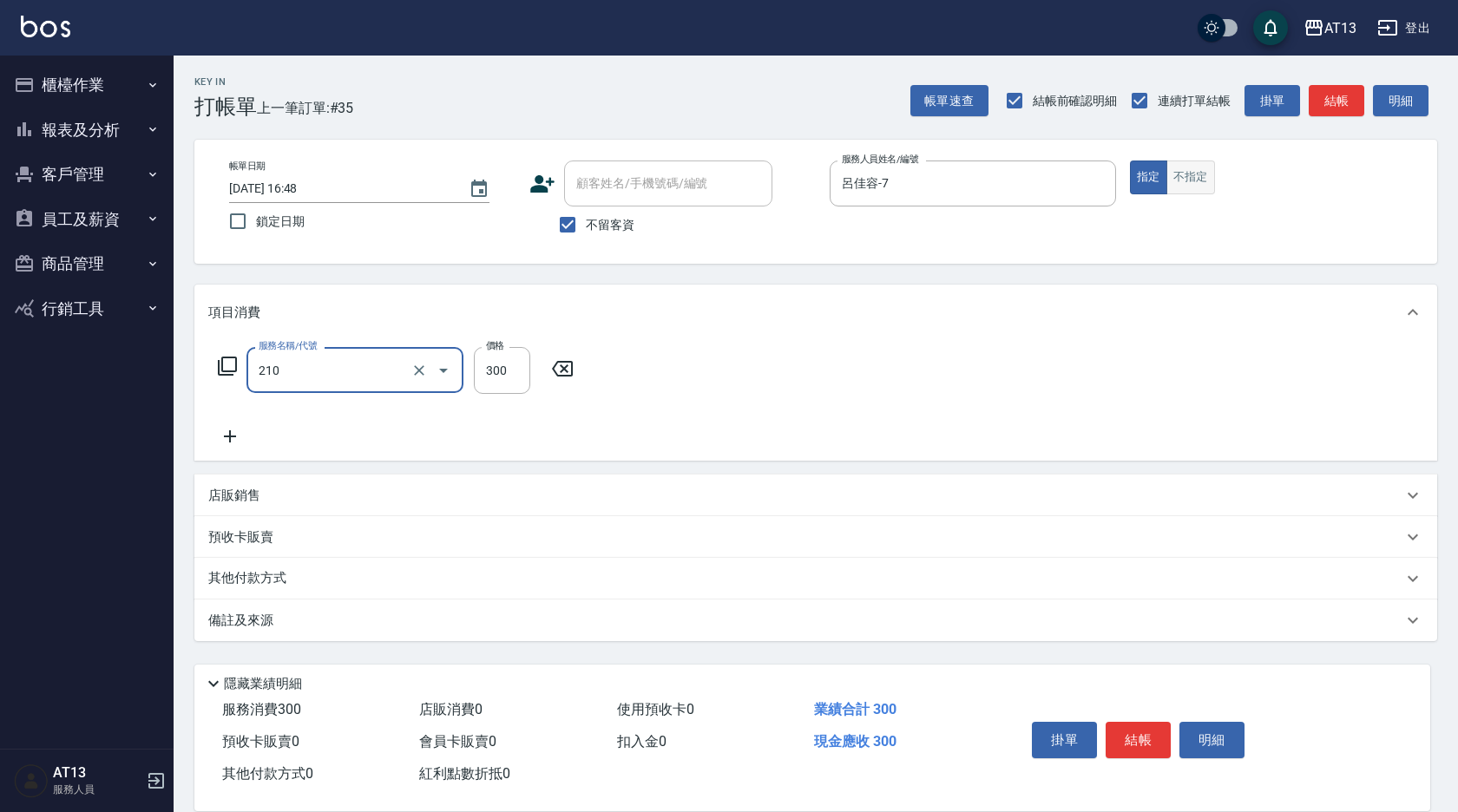
type input "歐娜洗髮精(210)"
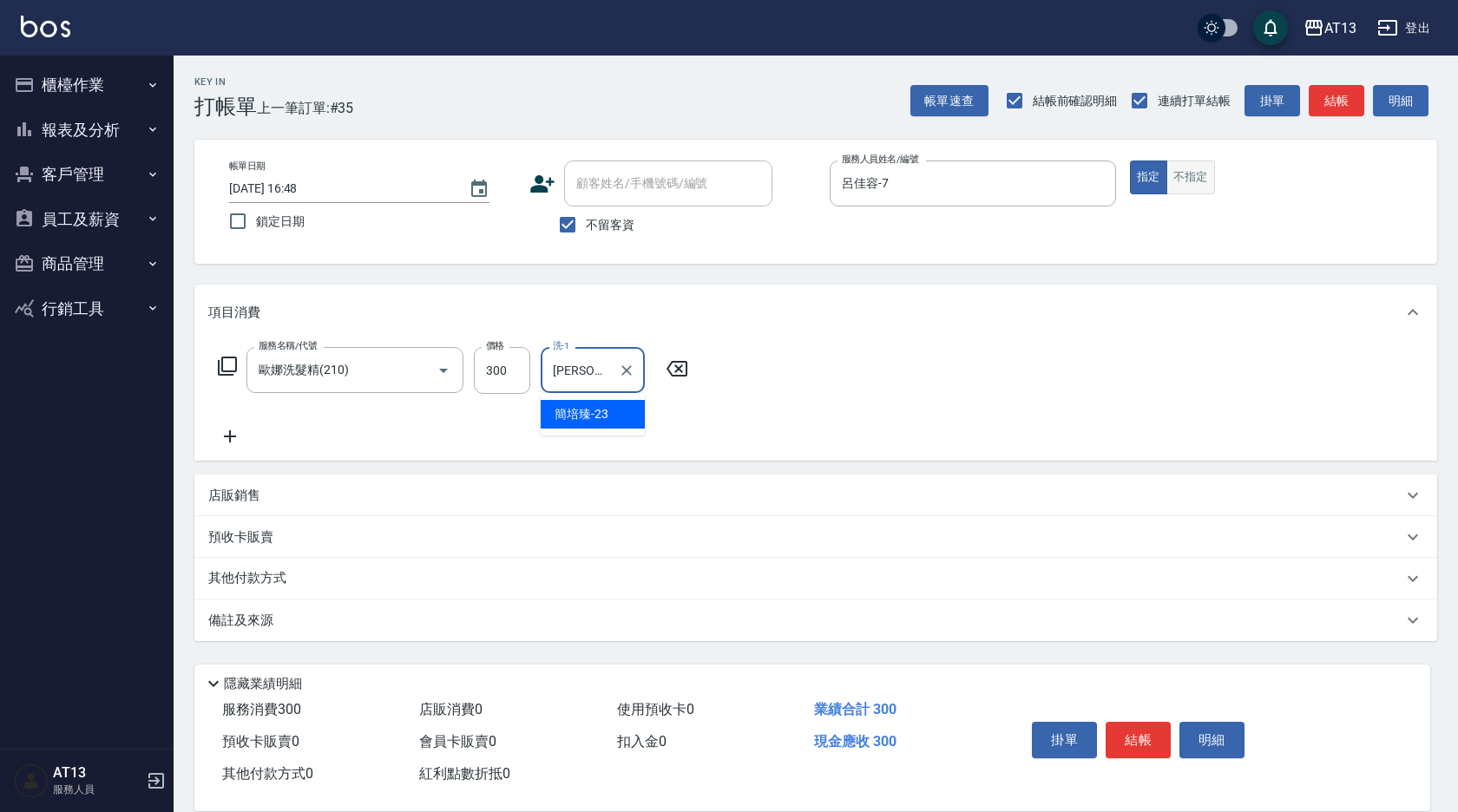
type input "[PERSON_NAME]-23"
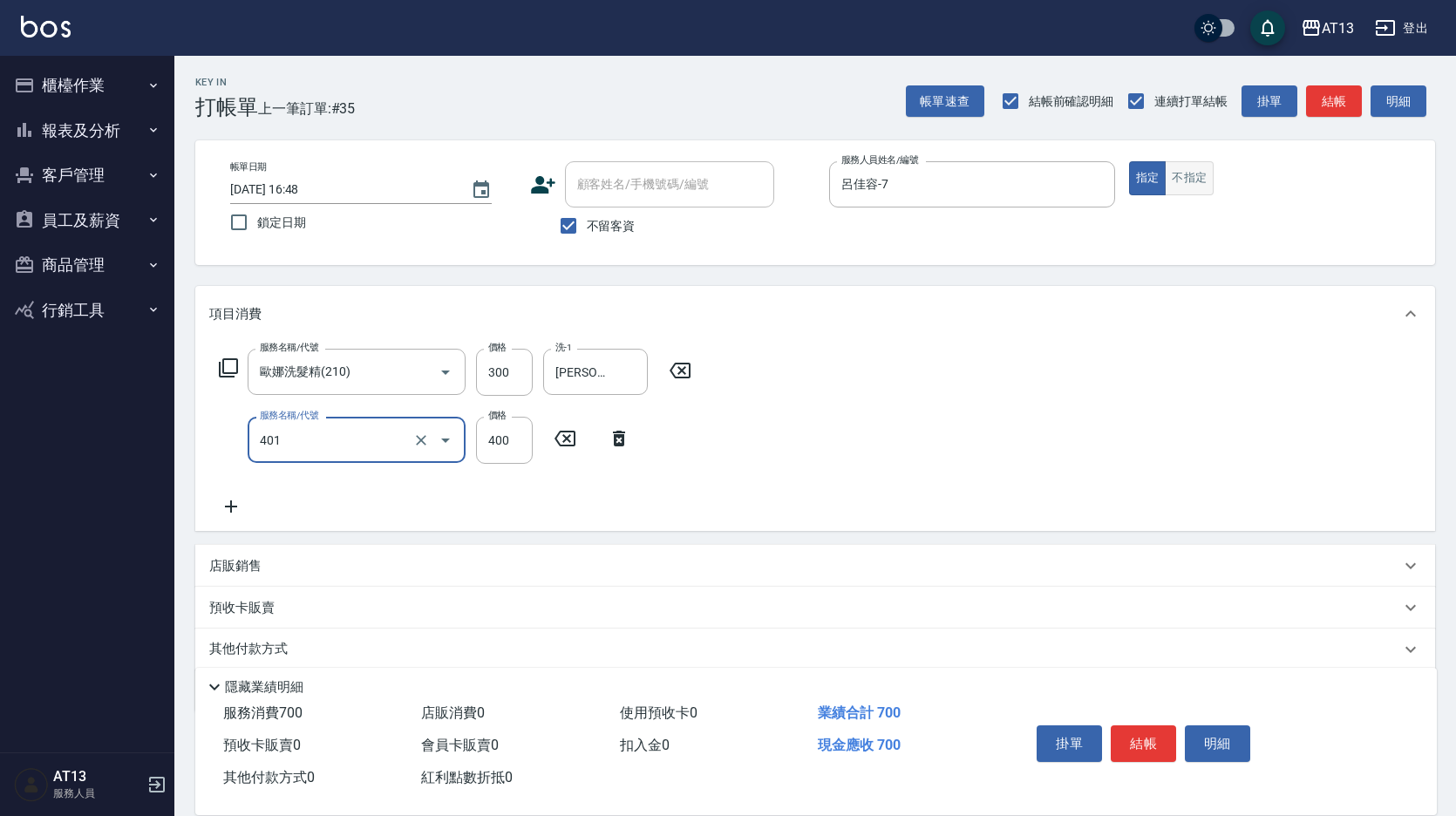
type input "剪髮(401)"
type input "250"
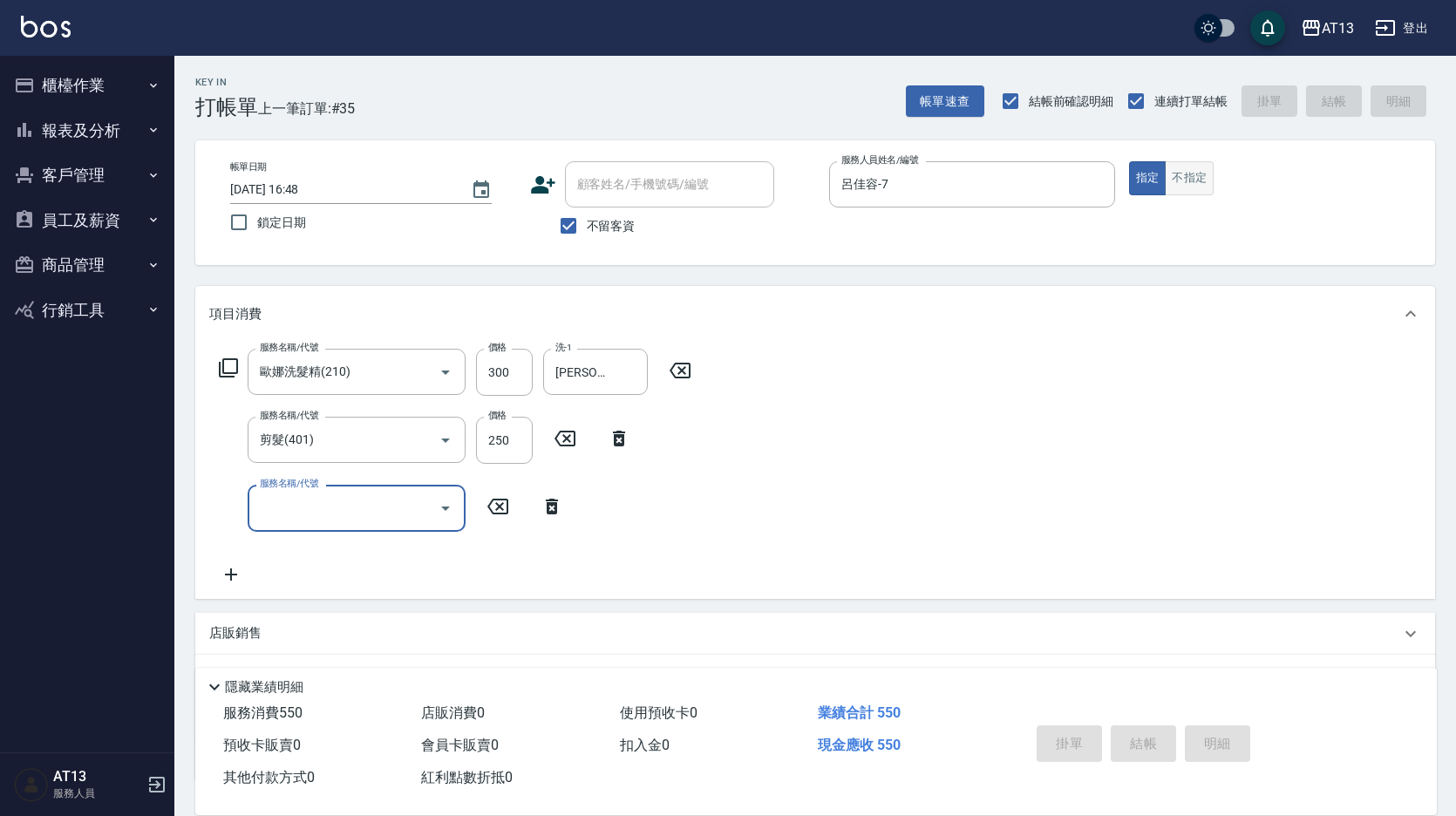
type input "[DATE] 16:49"
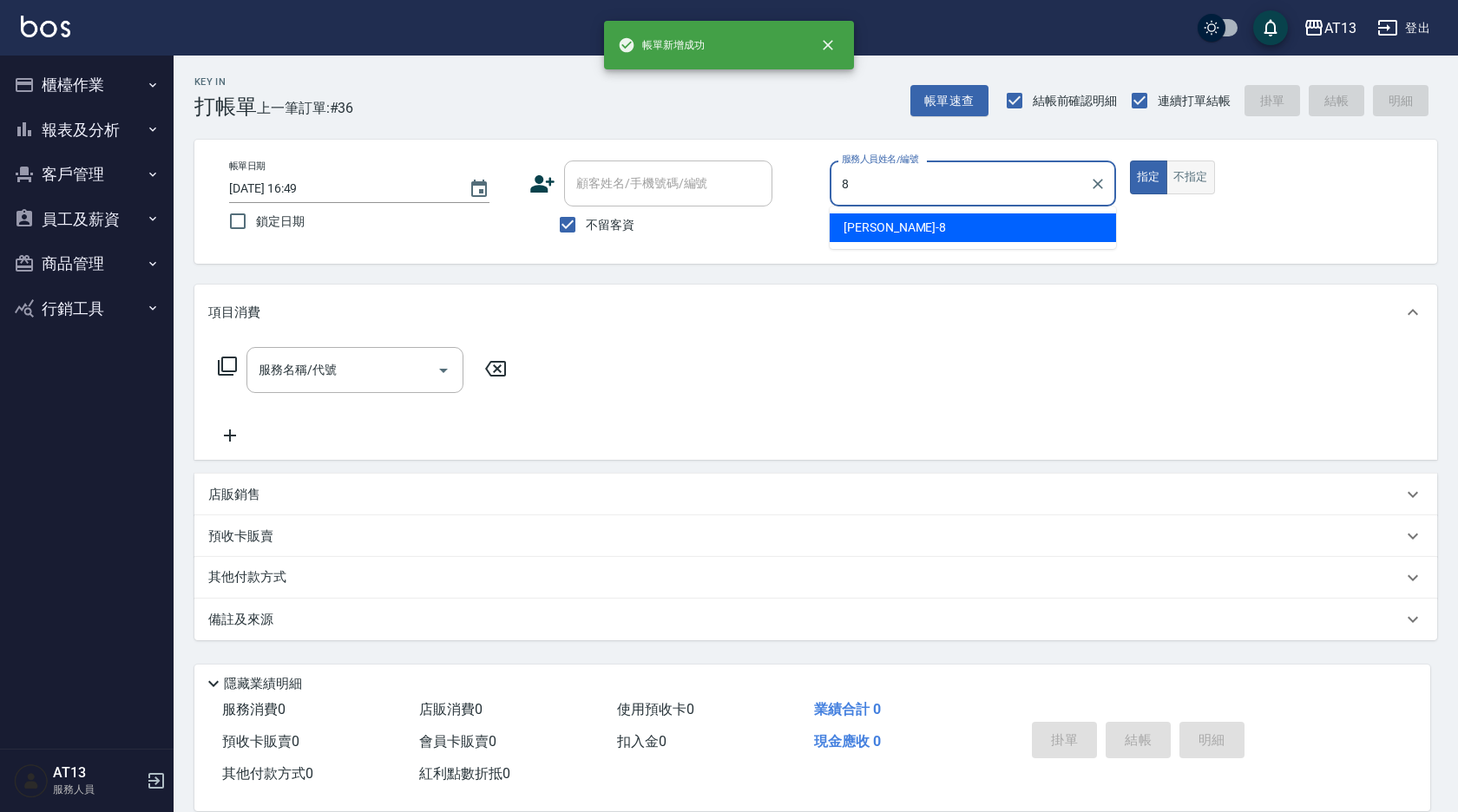
type input "[PERSON_NAME]-8"
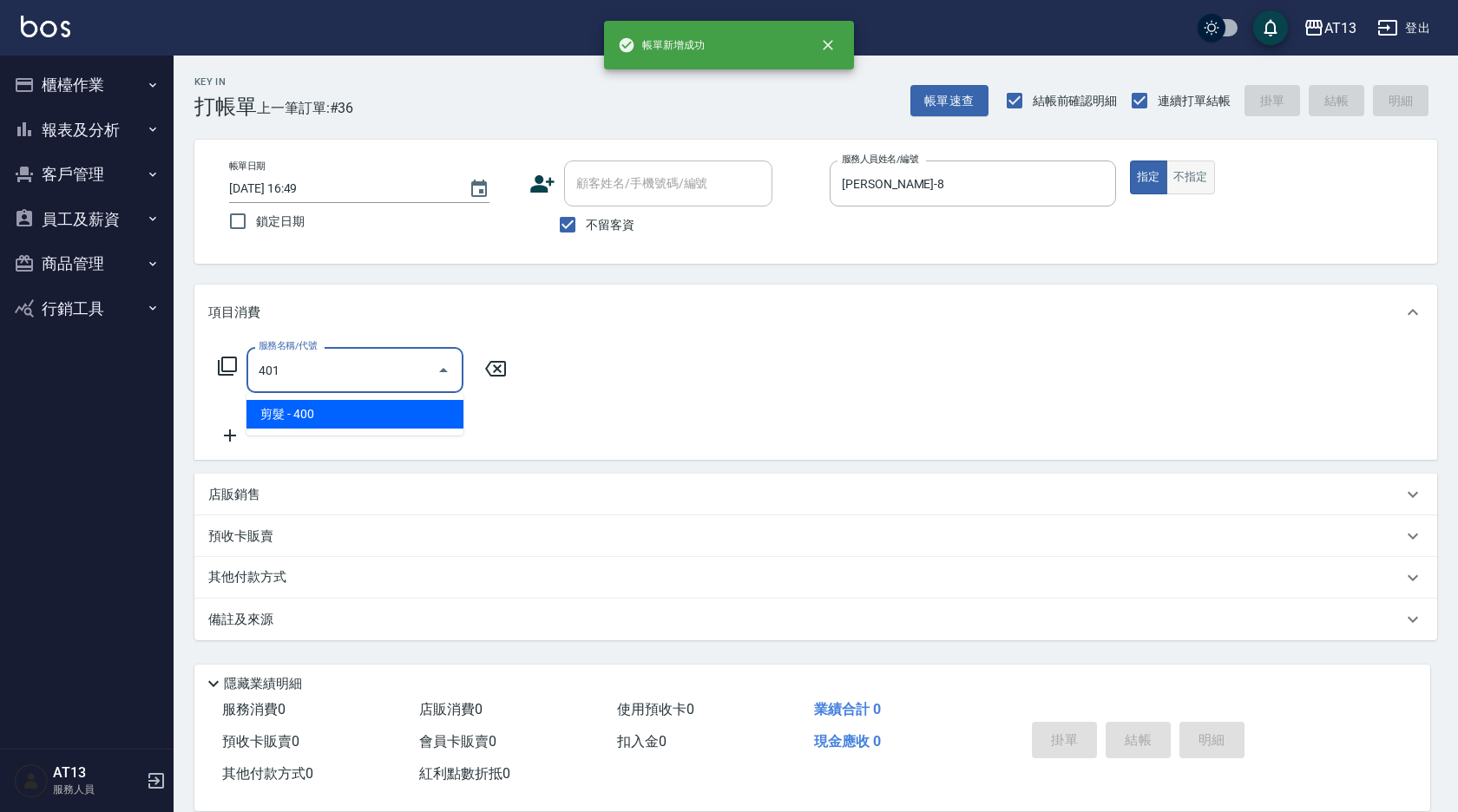
type input "剪髮(401)"
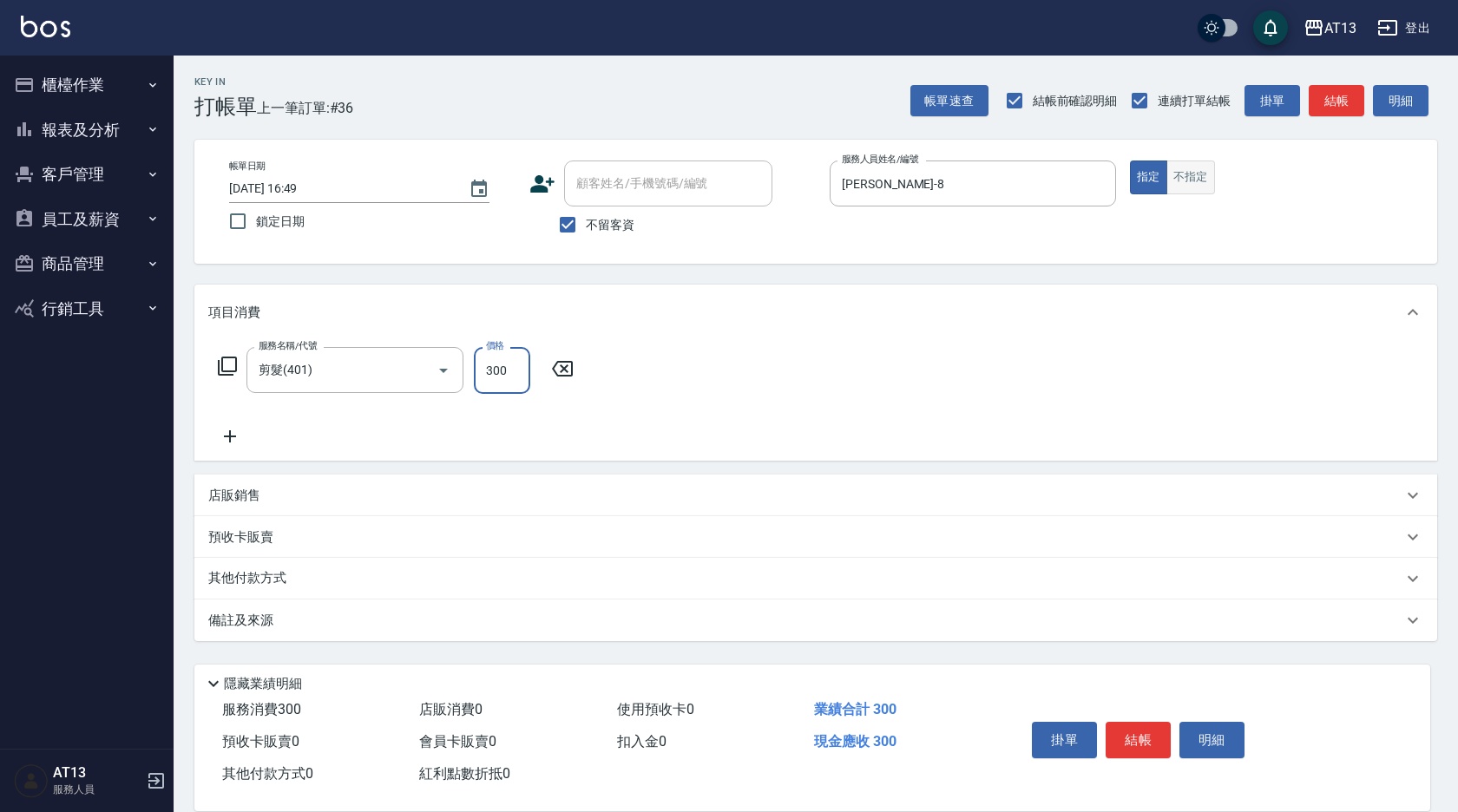
type input "300"
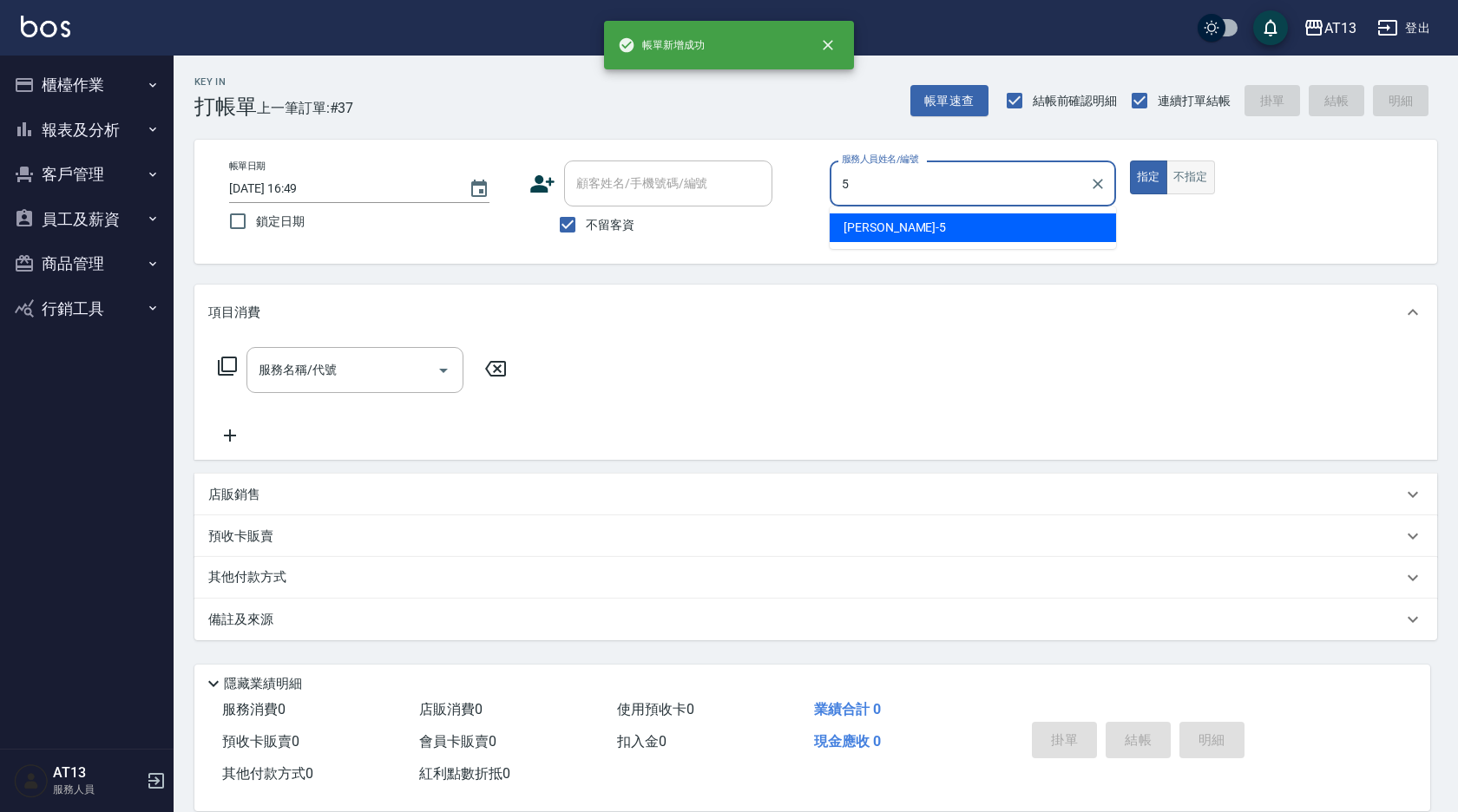
type input "[PERSON_NAME]-5"
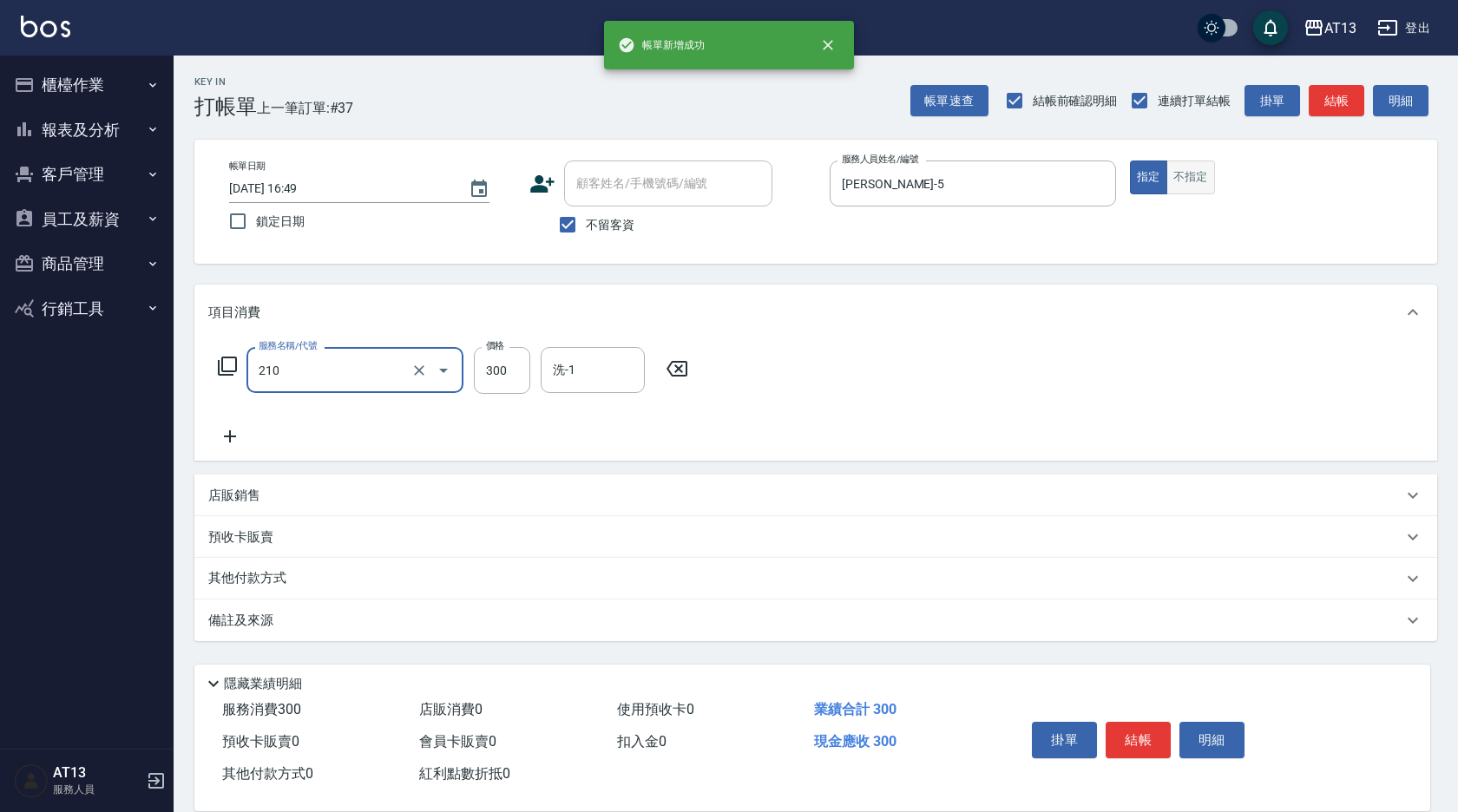
type input "歐娜洗髮精(210)"
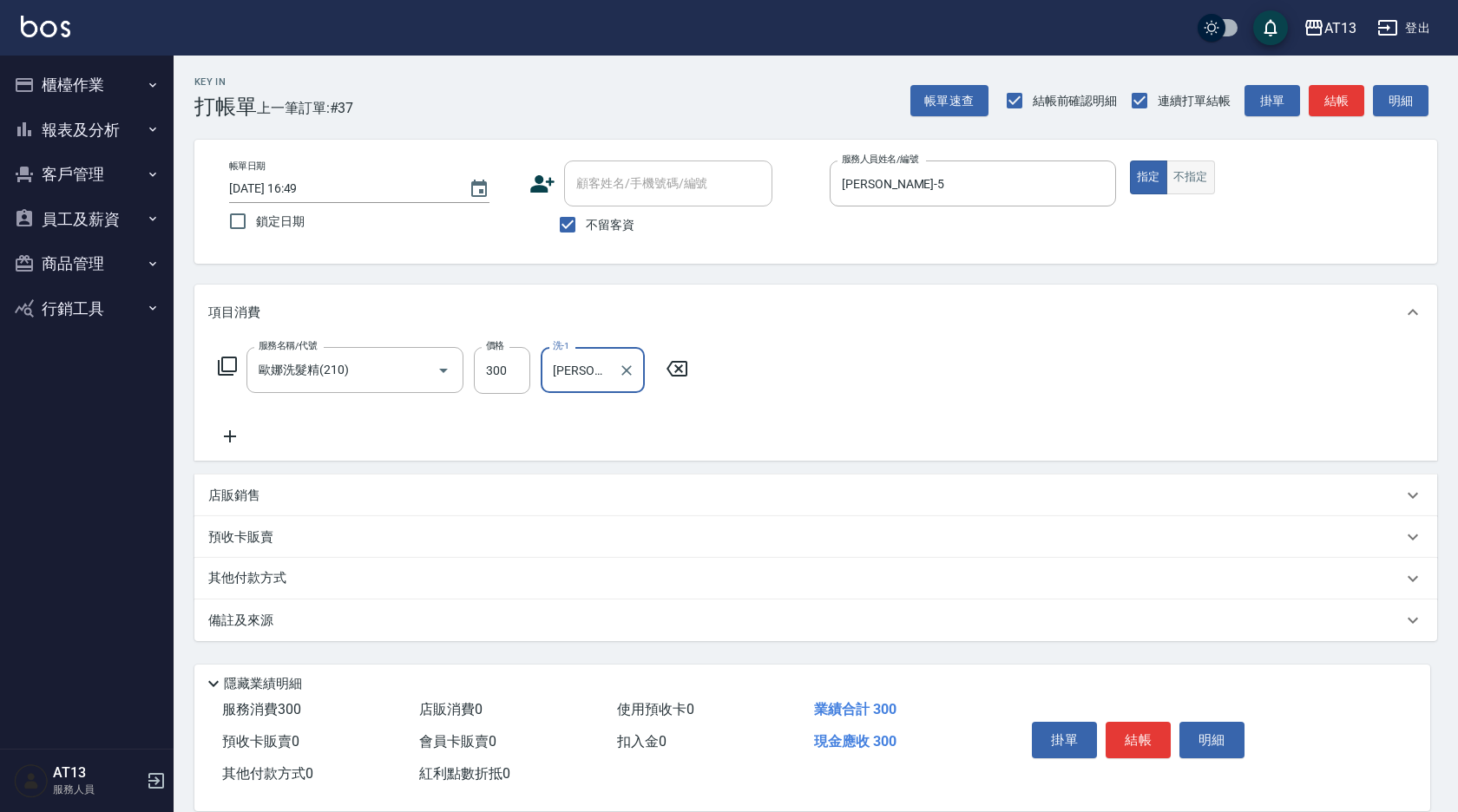
type input "[PERSON_NAME]-23"
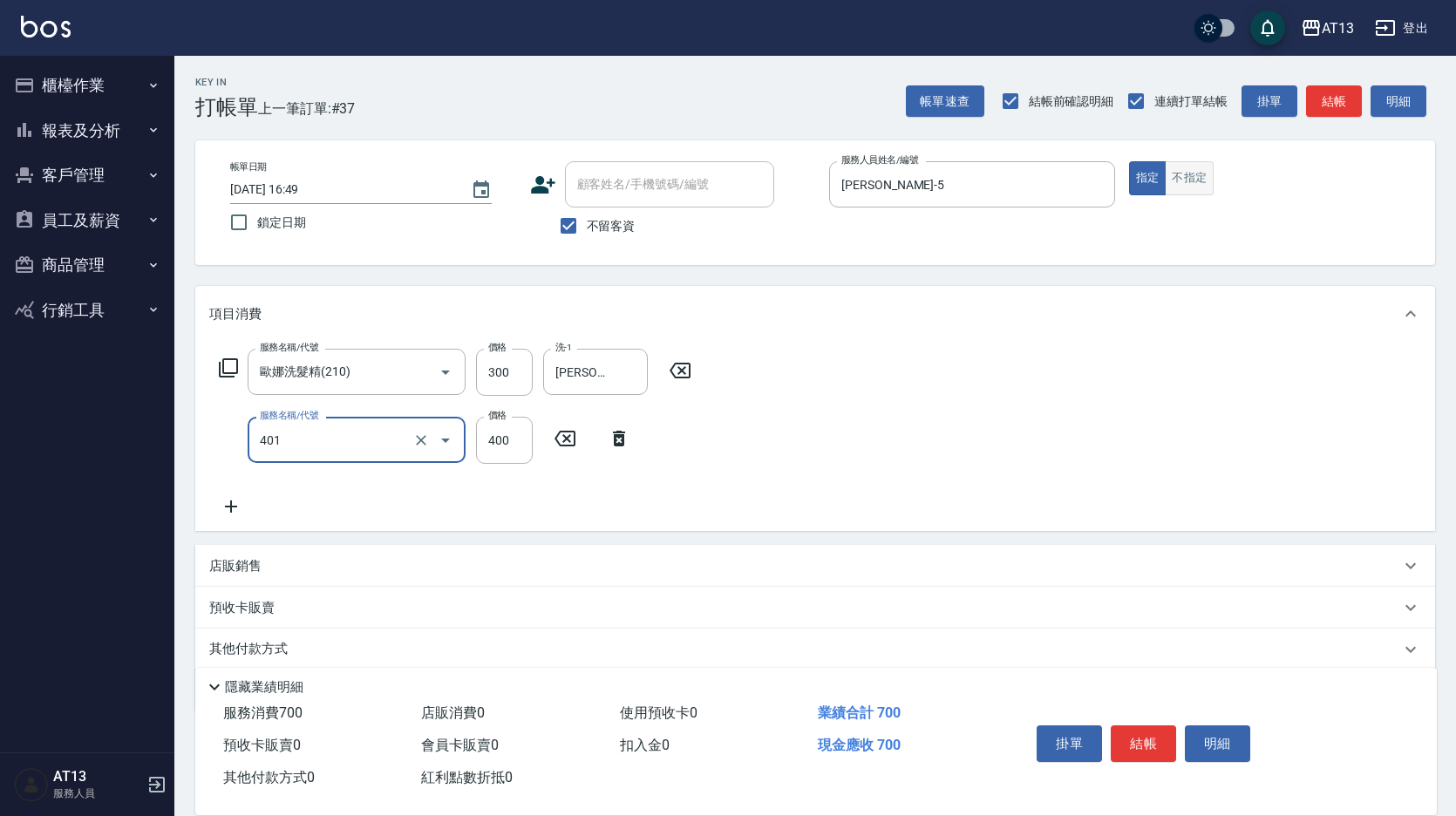
type input "剪髮(401)"
type input "50"
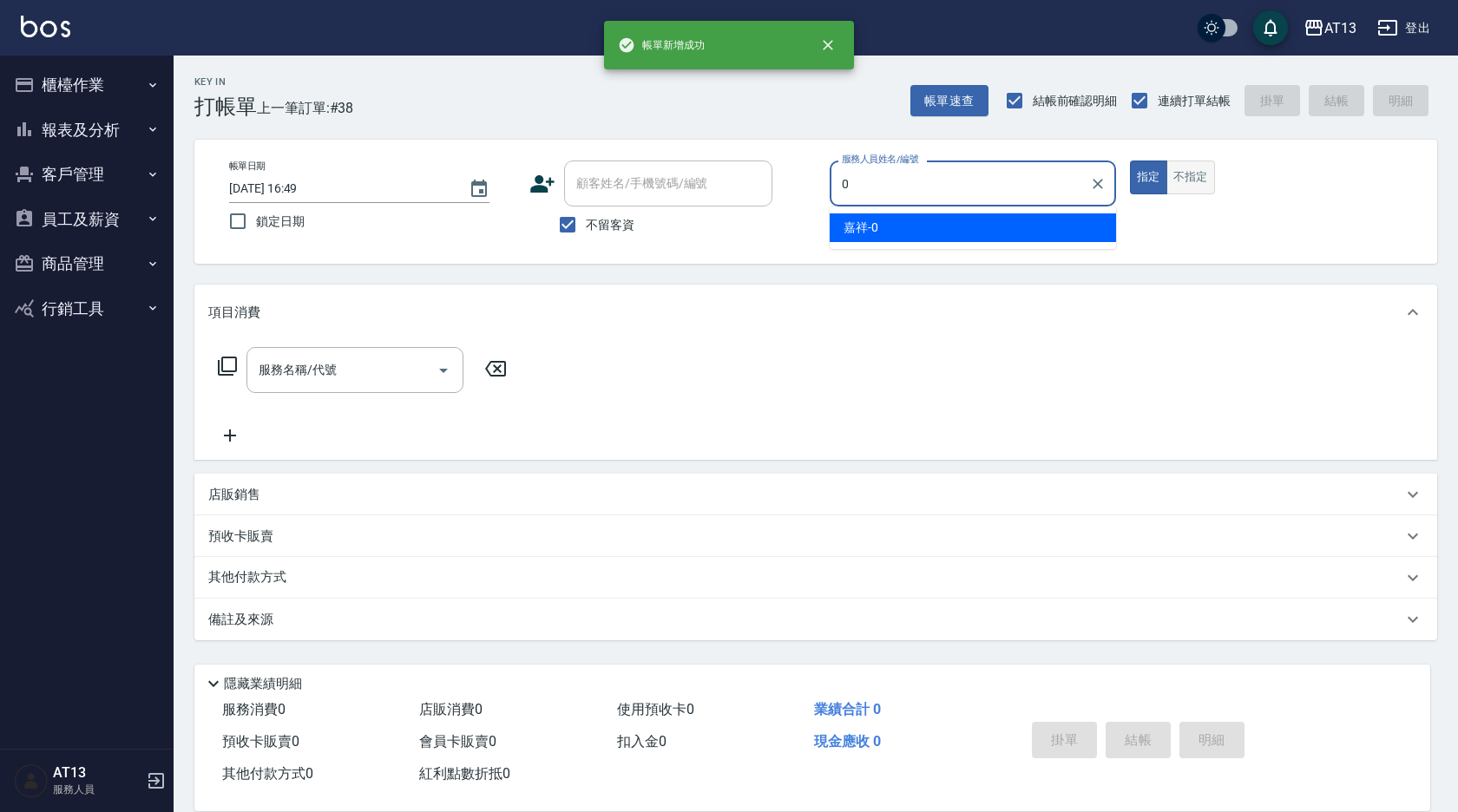
type input "嘉祥-0"
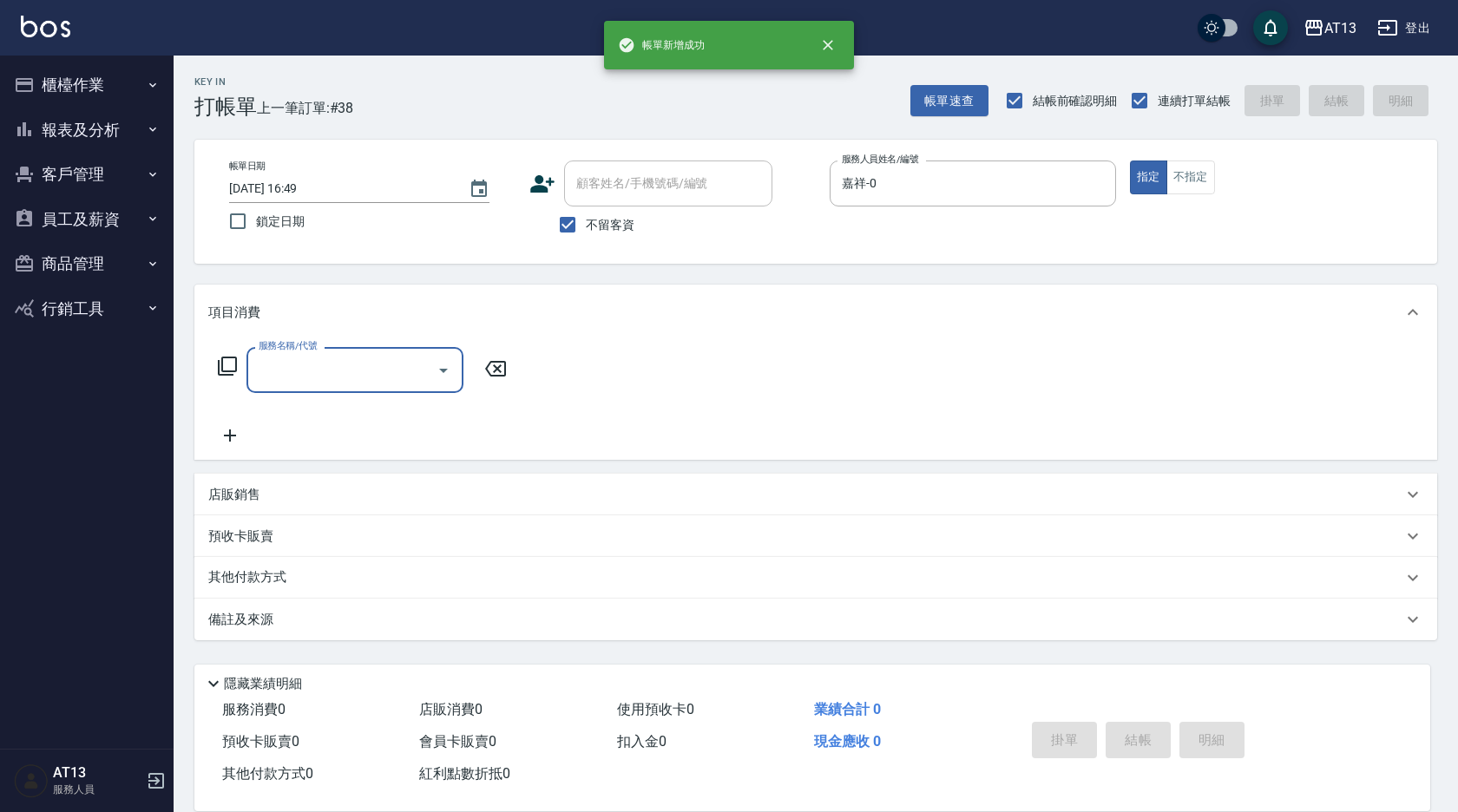
click at [476, 488] on div "店販銷售" at bounding box center [805, 495] width 1194 height 18
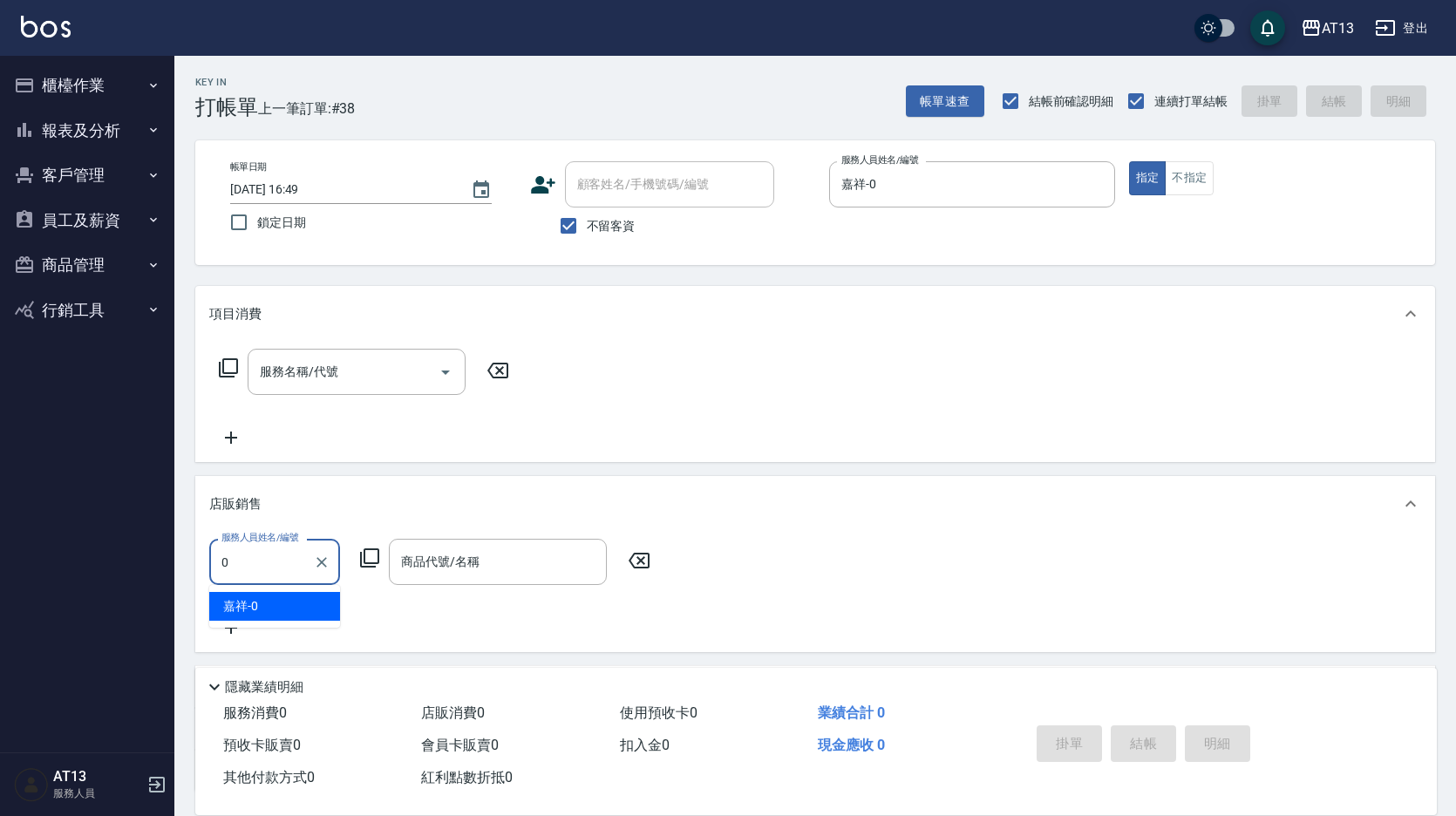
type input "嘉祥-0"
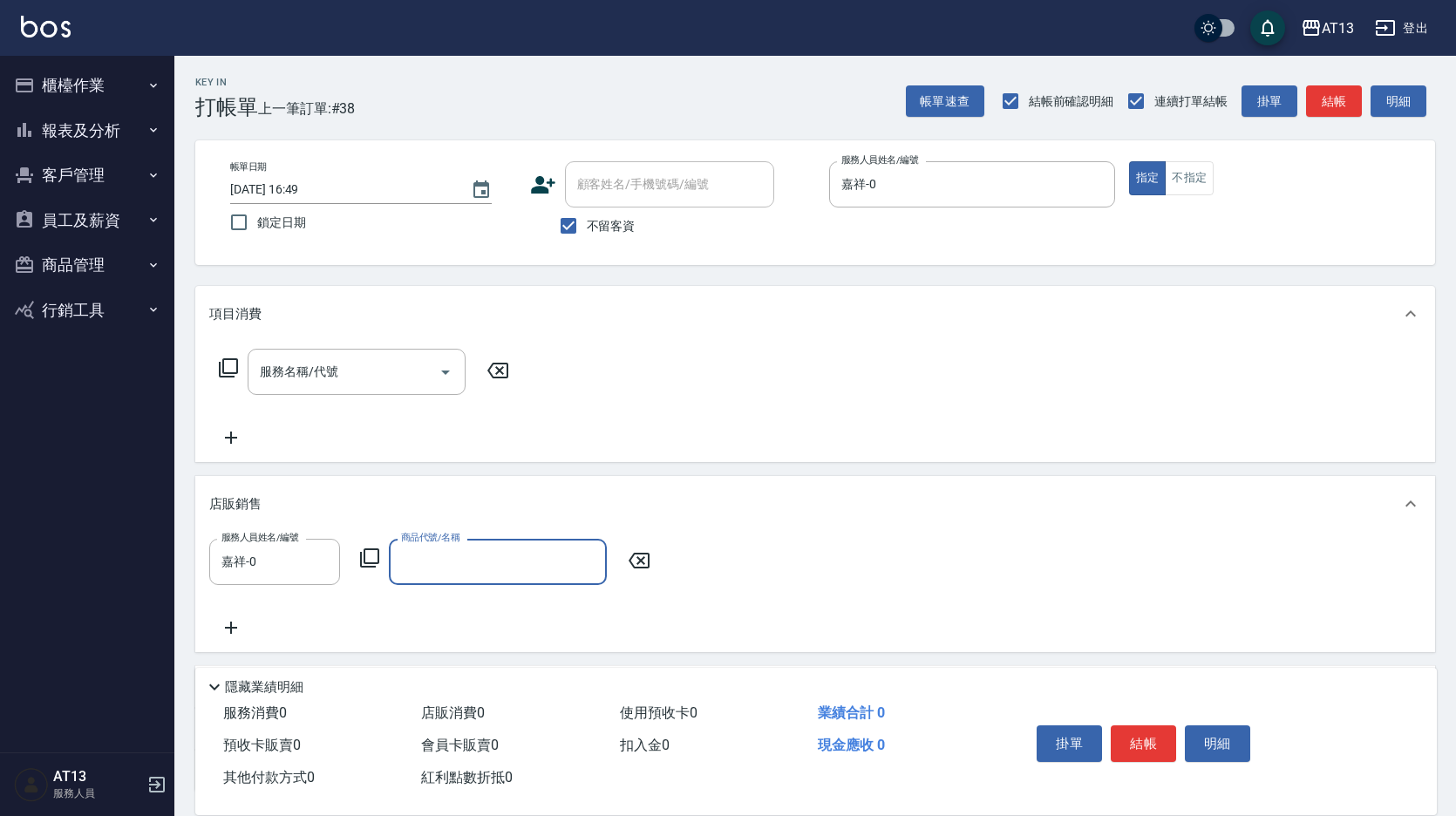
type input "ㄎ"
type input "u"
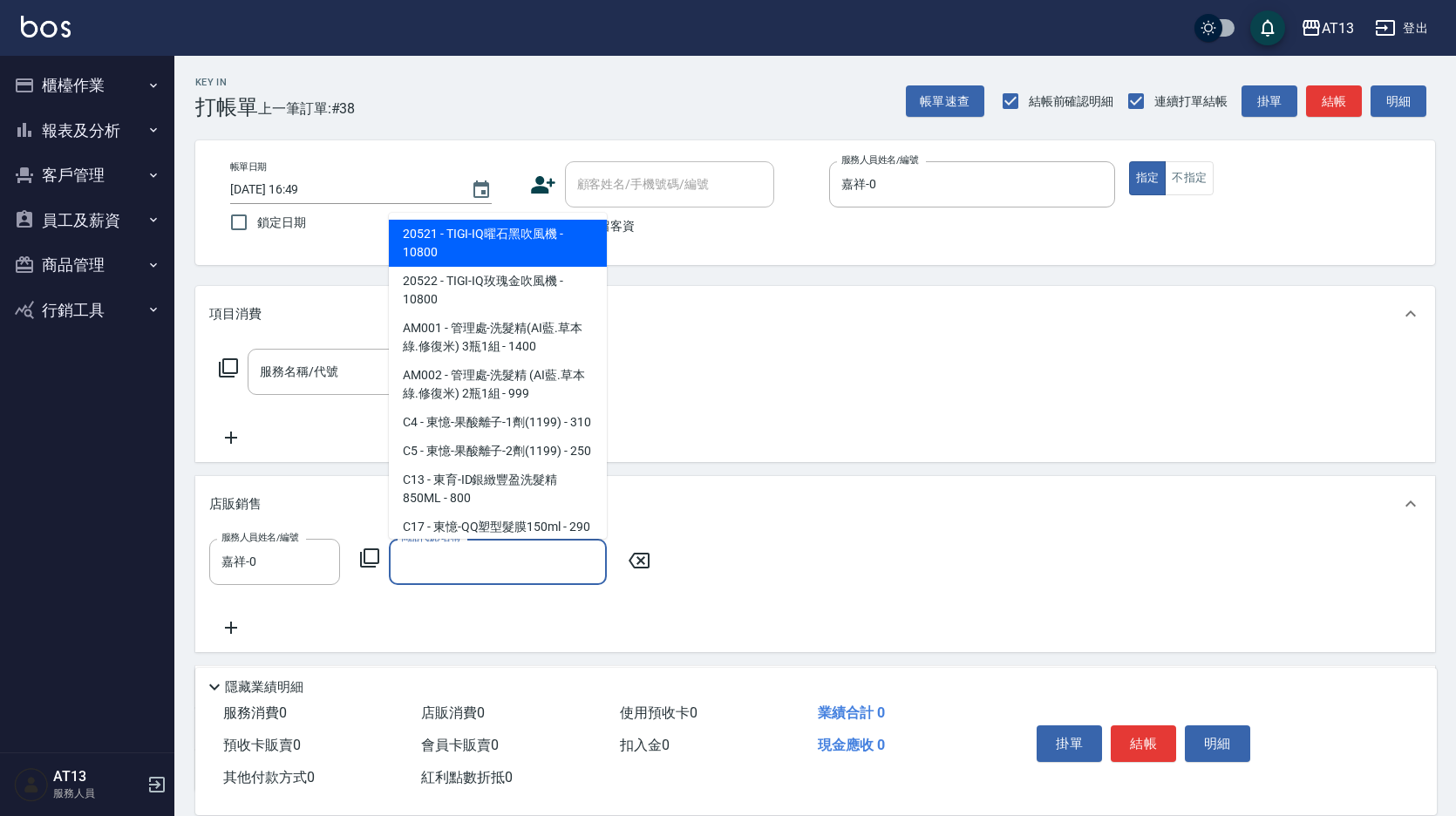
type input "ㄑ"
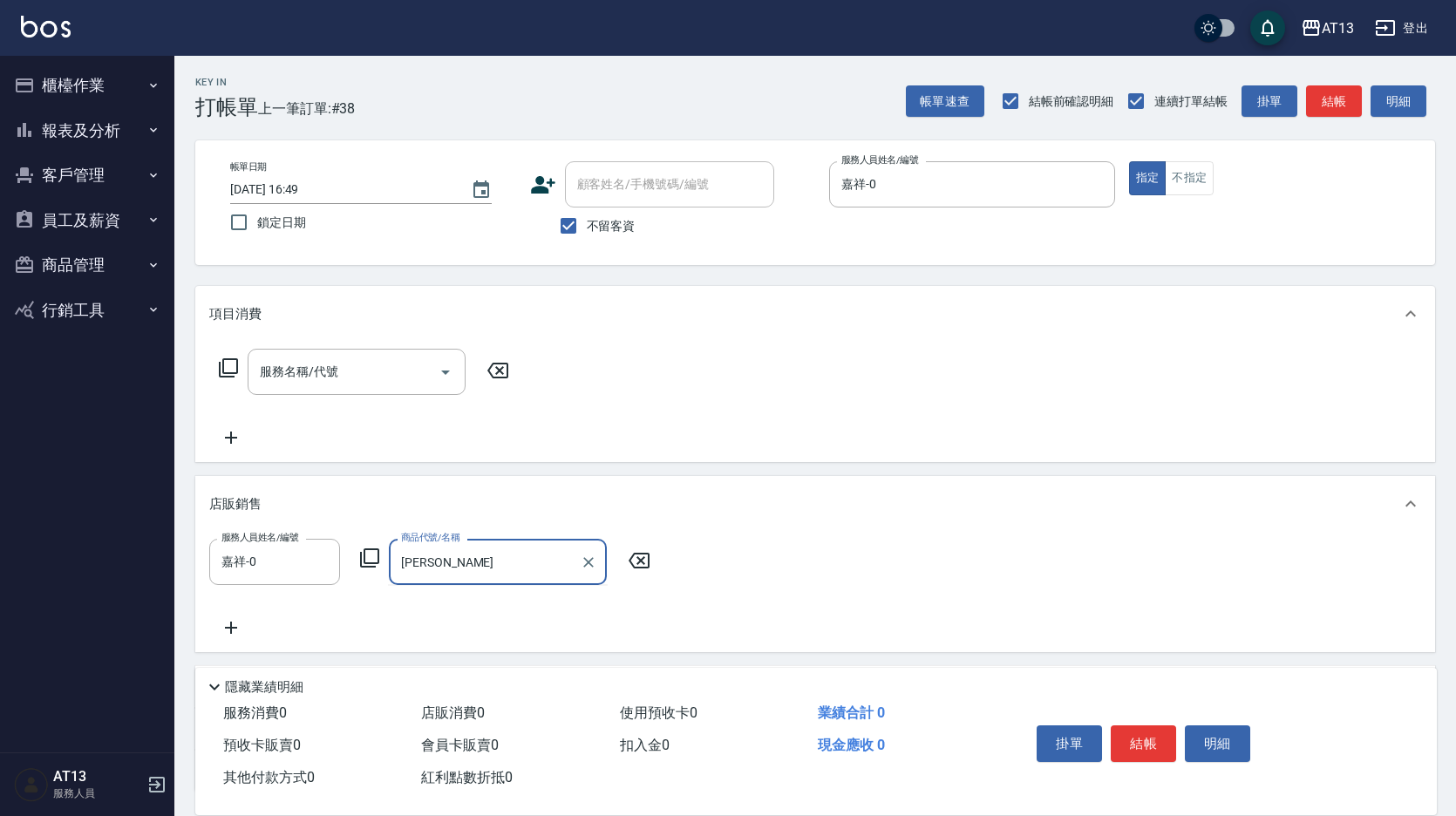
type input "和"
type input "咖"
type input "莫"
type input "u"
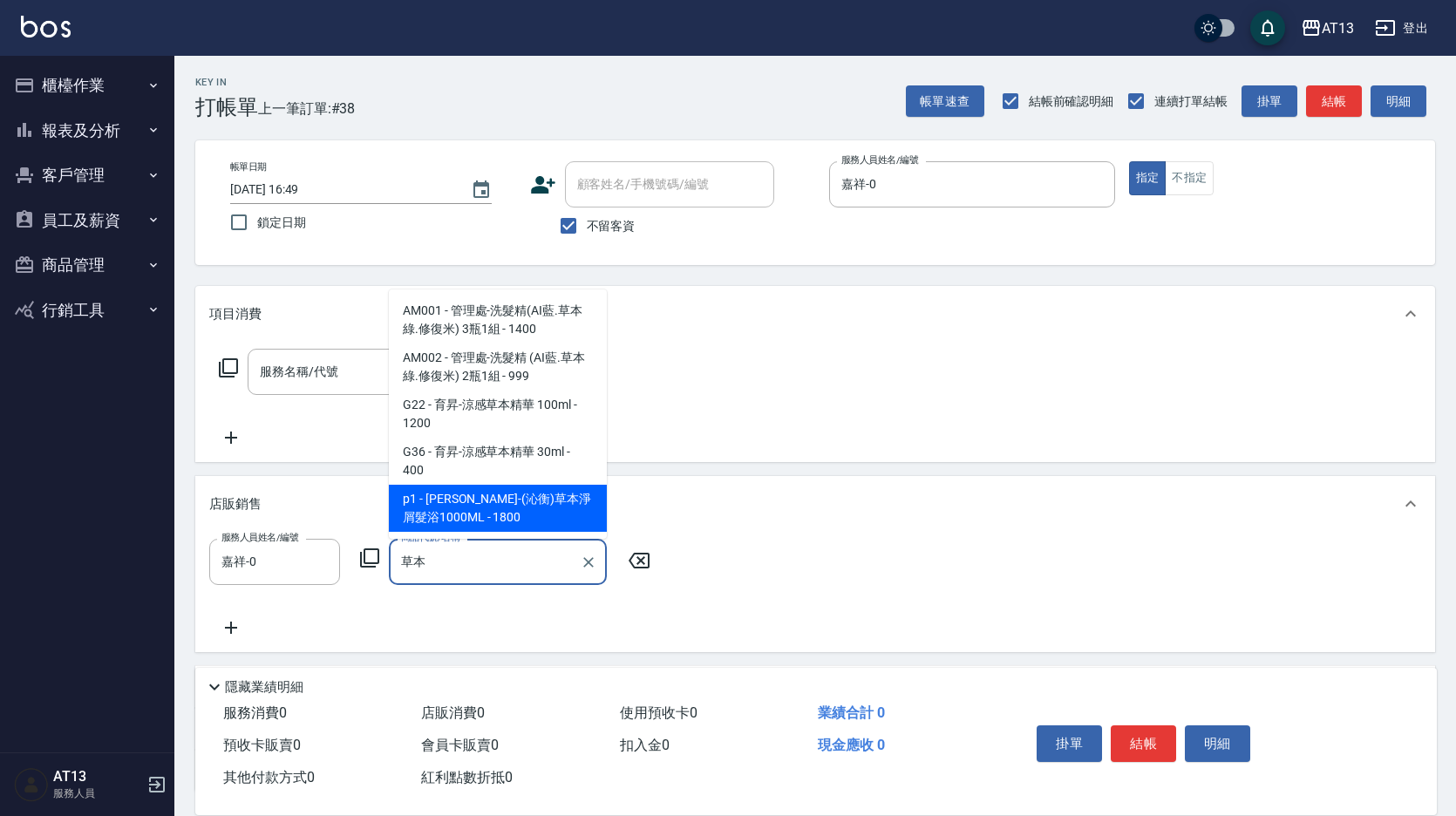
click at [535, 496] on span "p1 - [PERSON_NAME]-(沁衡)草本淨屑髮浴1000ML - 1800" at bounding box center [497, 508] width 218 height 47
type input "[PERSON_NAME]-(沁衡)草本淨屑髮浴1000ML"
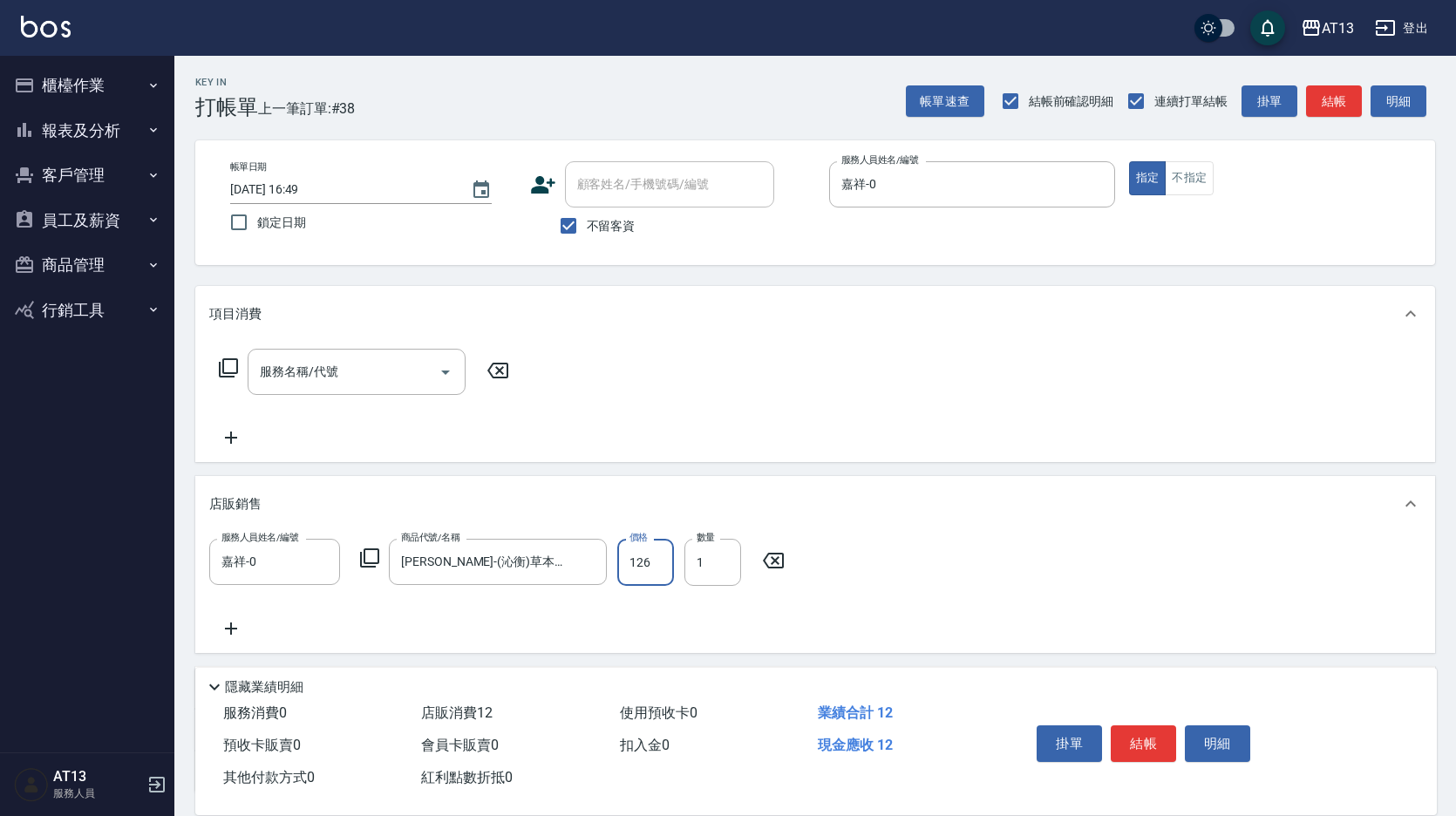
type input "1260"
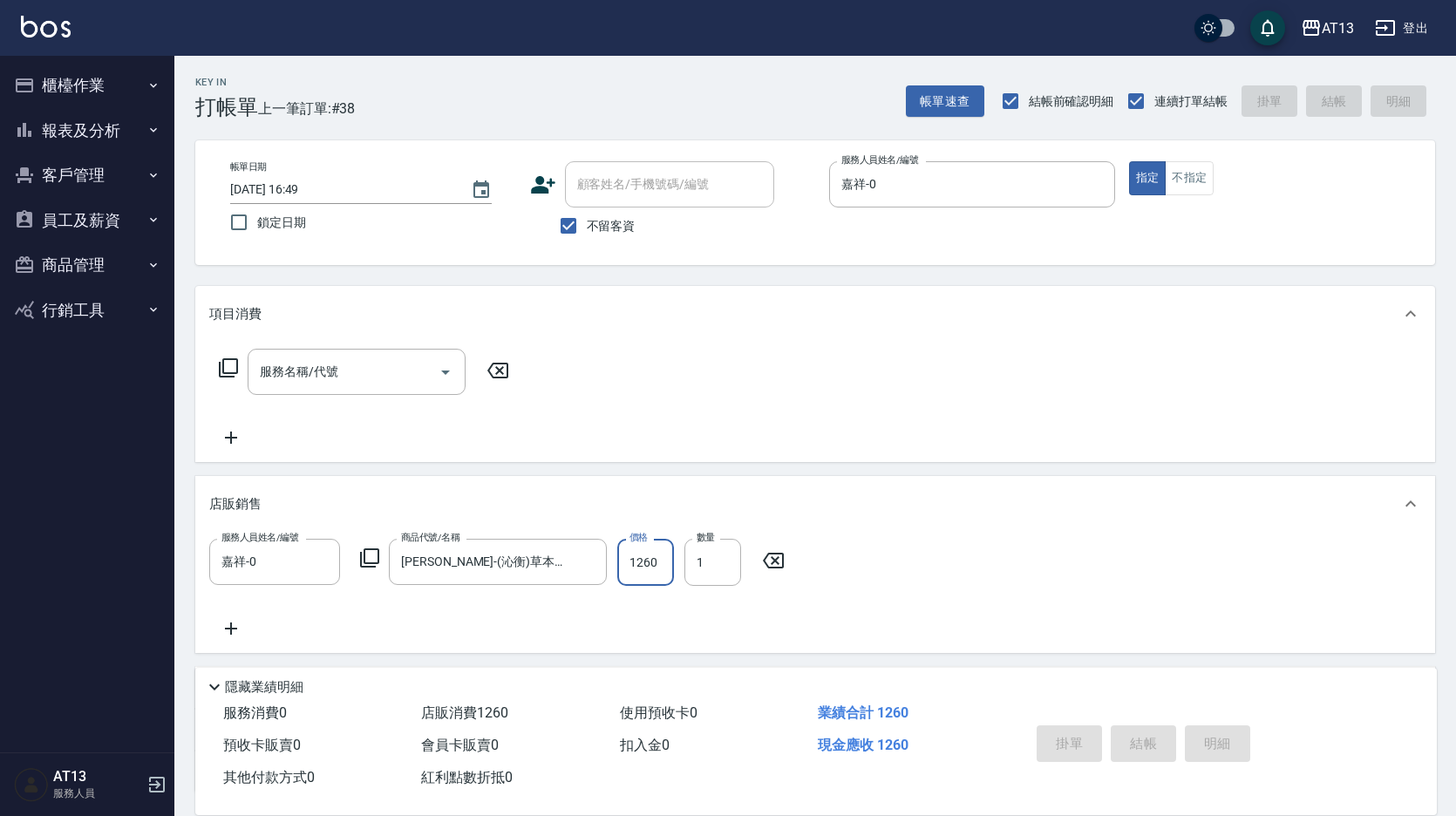
type input "[DATE] 16:50"
